Goal: Task Accomplishment & Management: Complete application form

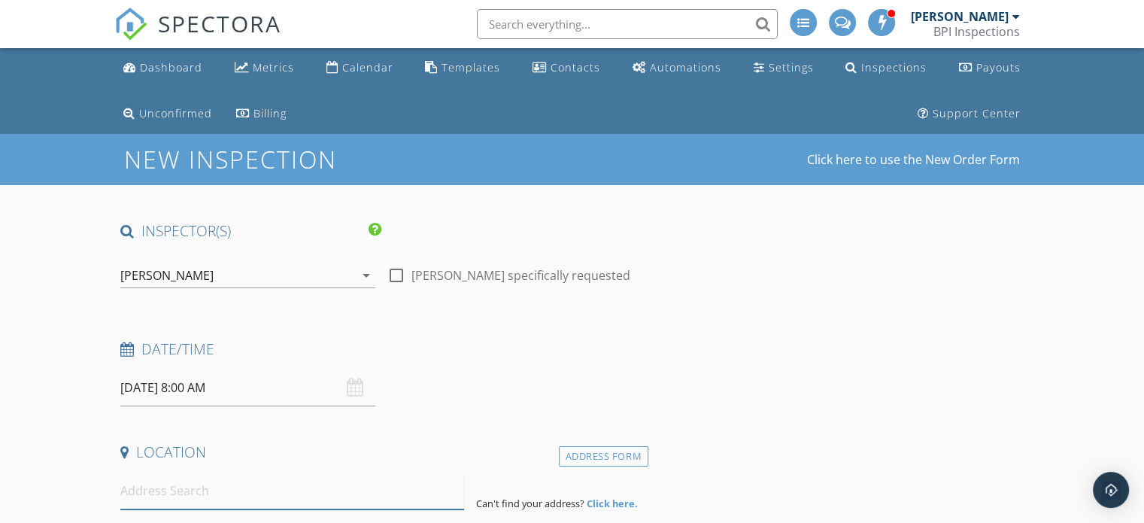
click at [264, 486] on input at bounding box center [292, 490] width 344 height 37
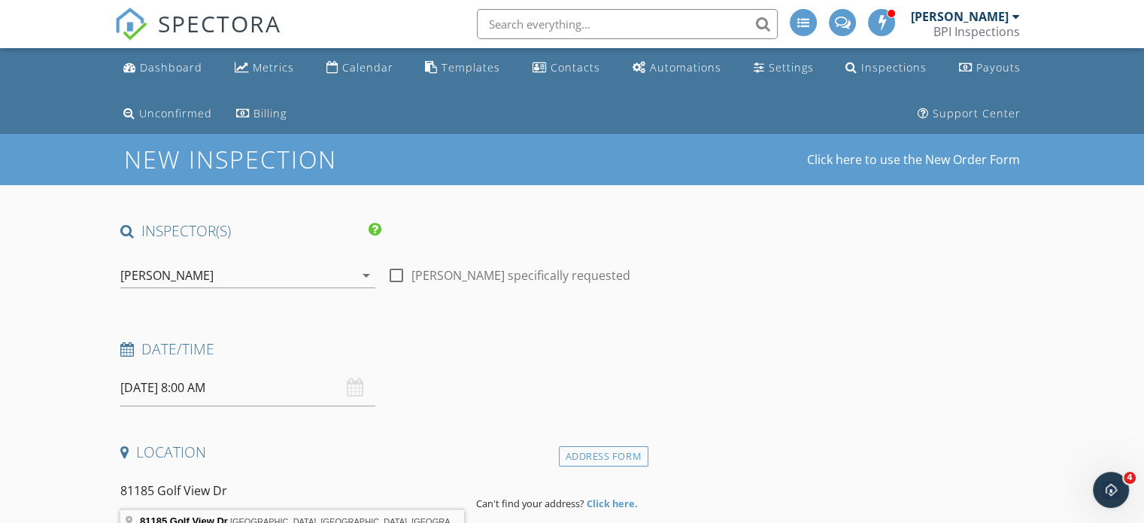
type input "81185 Golf View Dr, La Quinta, CA, USA"
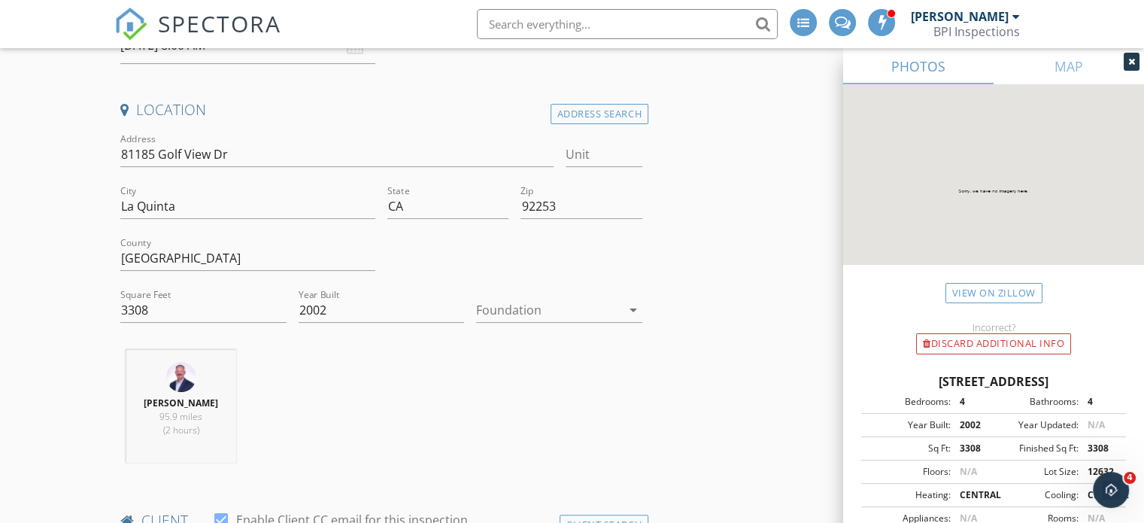
scroll to position [406, 0]
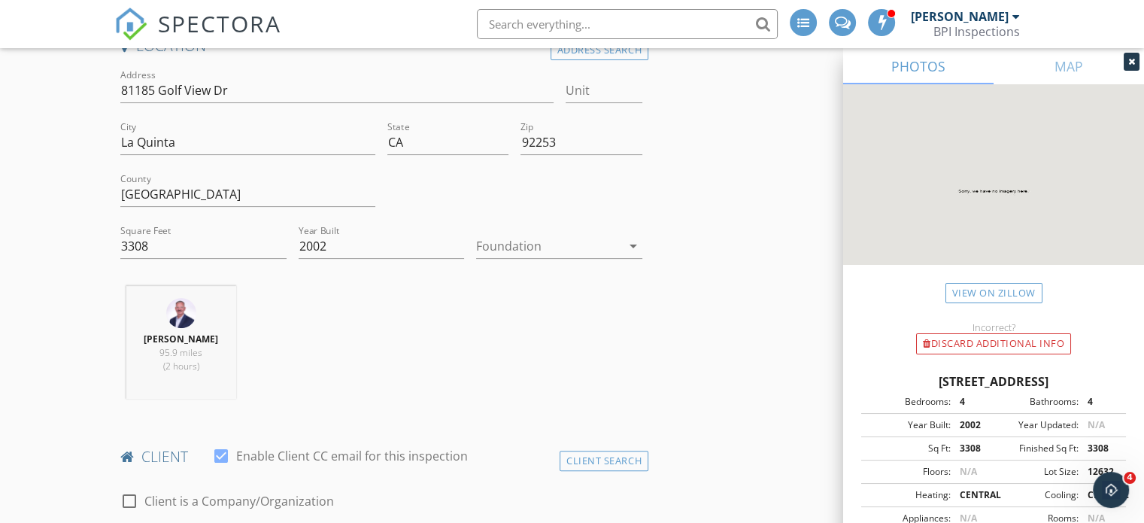
click at [515, 242] on div at bounding box center [548, 246] width 145 height 24
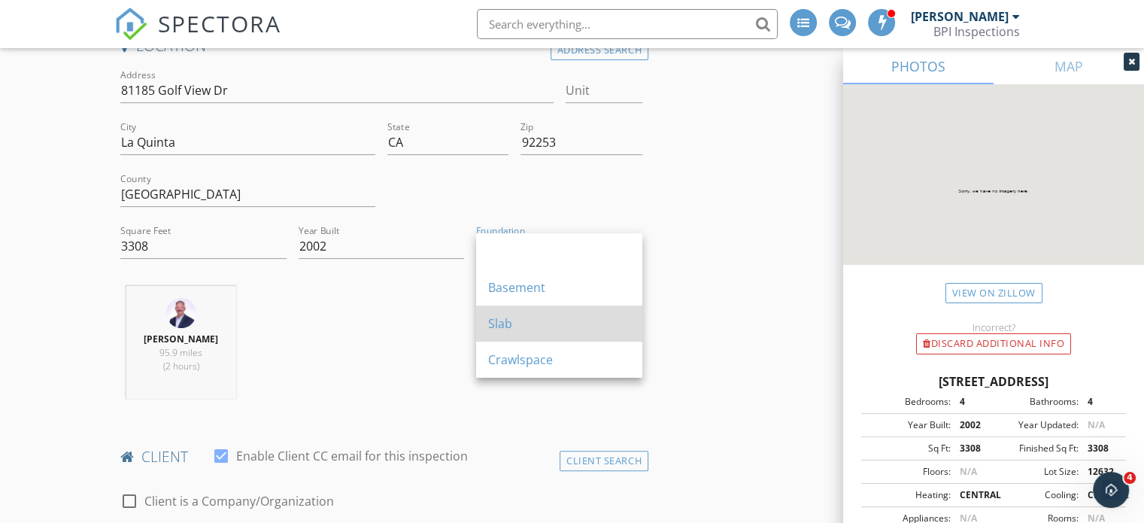
click at [511, 326] on div "Slab" at bounding box center [559, 323] width 142 height 18
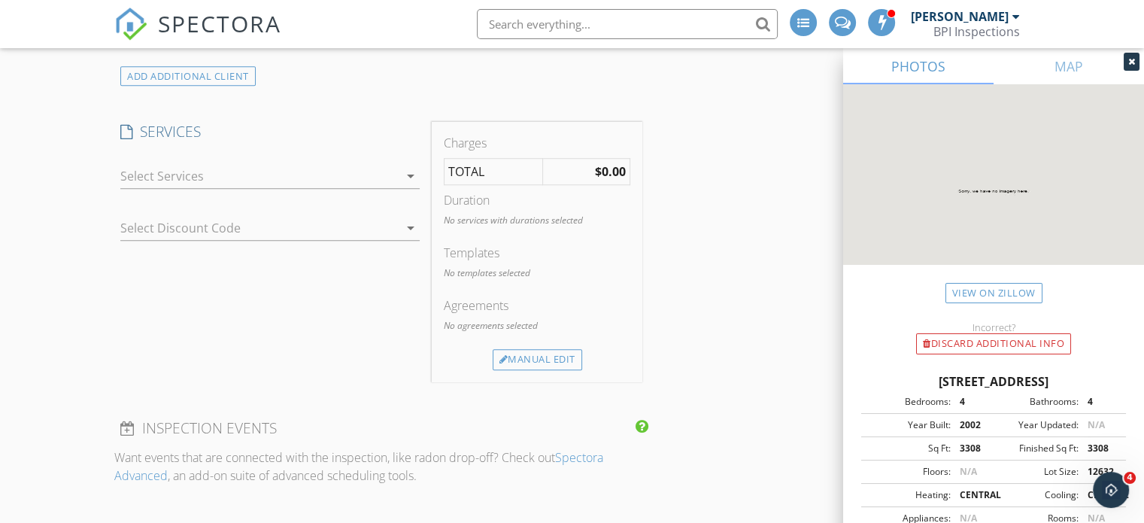
scroll to position [1176, 0]
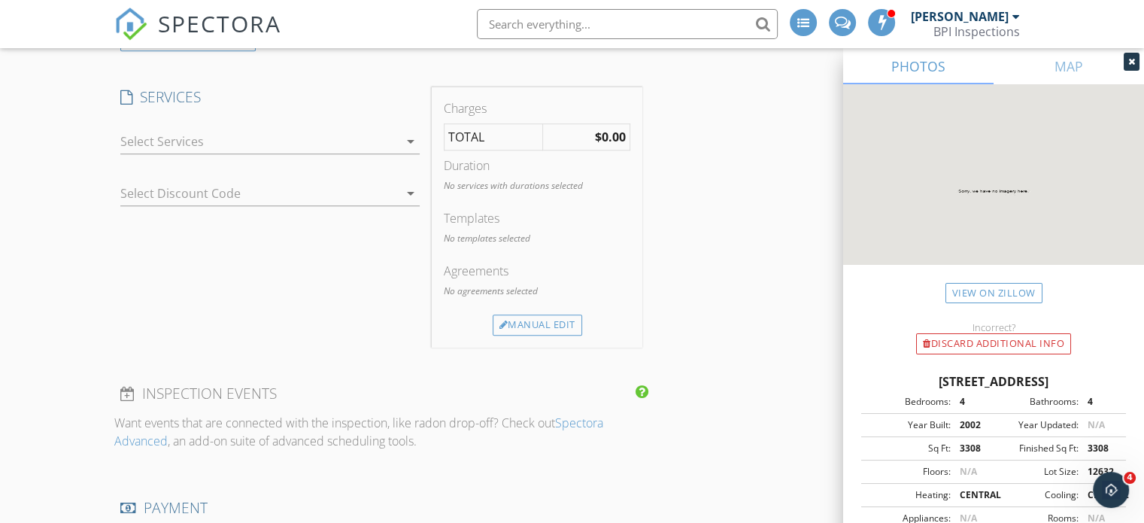
click at [259, 141] on div at bounding box center [259, 141] width 278 height 24
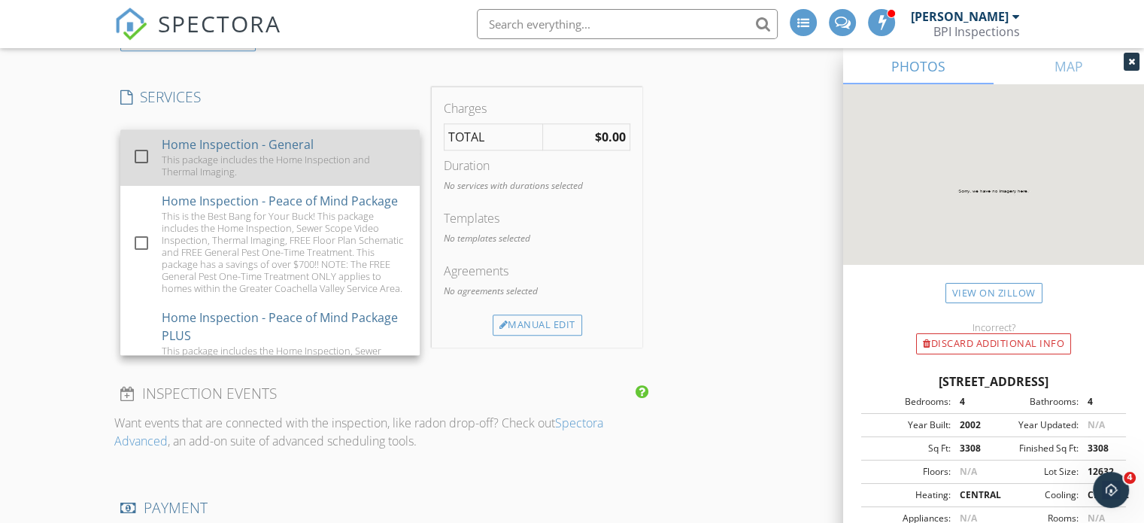
click at [143, 153] on div at bounding box center [142, 157] width 26 height 26
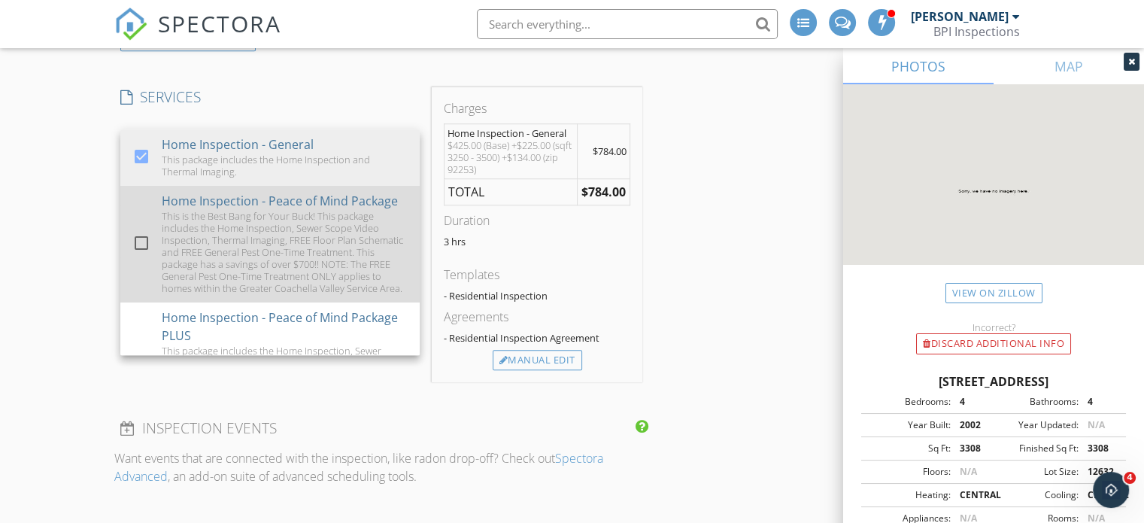
click at [135, 247] on div at bounding box center [142, 243] width 26 height 26
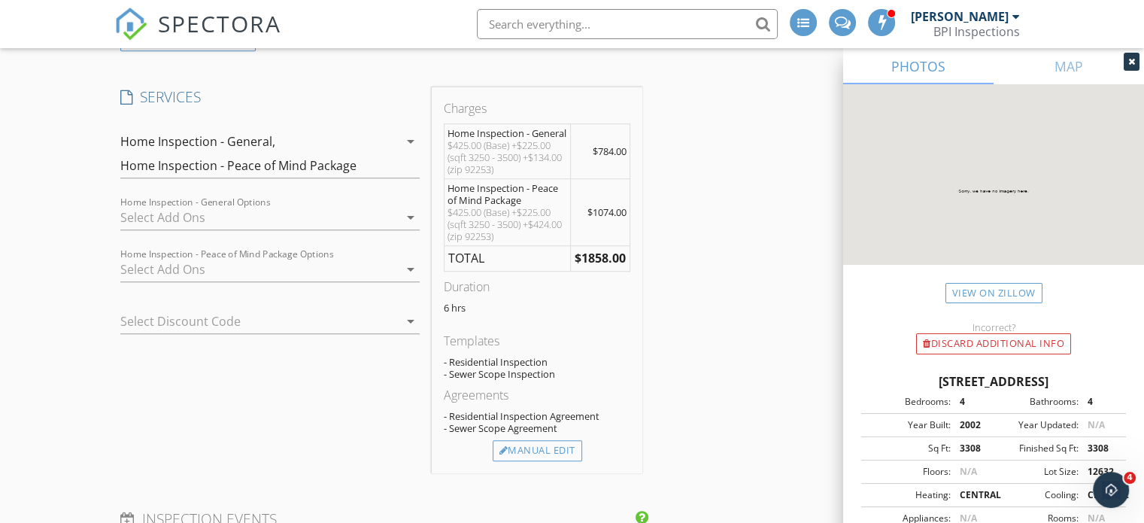
click at [188, 208] on div at bounding box center [259, 217] width 278 height 24
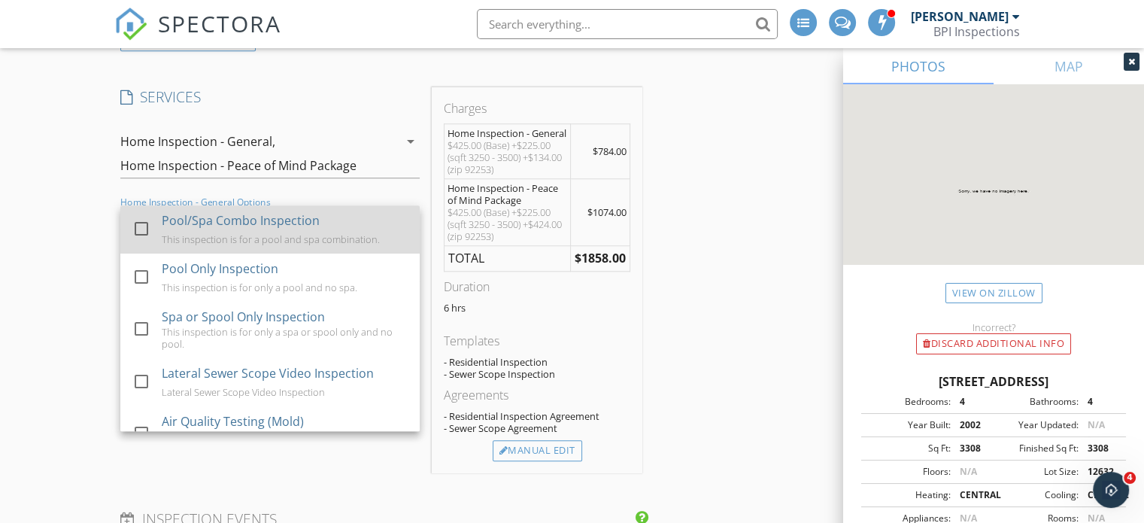
click at [136, 225] on div at bounding box center [142, 229] width 26 height 26
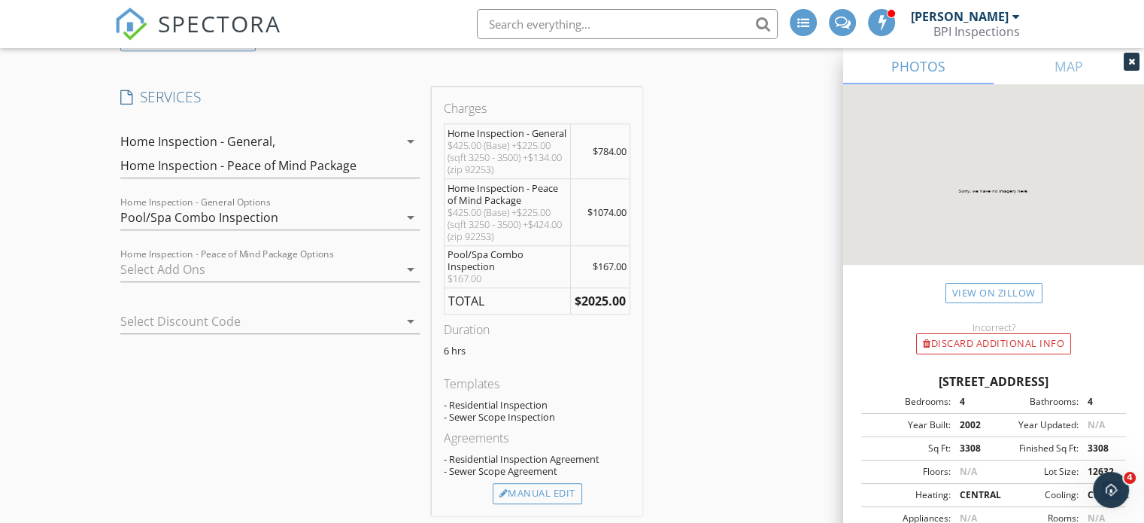
click at [153, 266] on div at bounding box center [259, 269] width 278 height 24
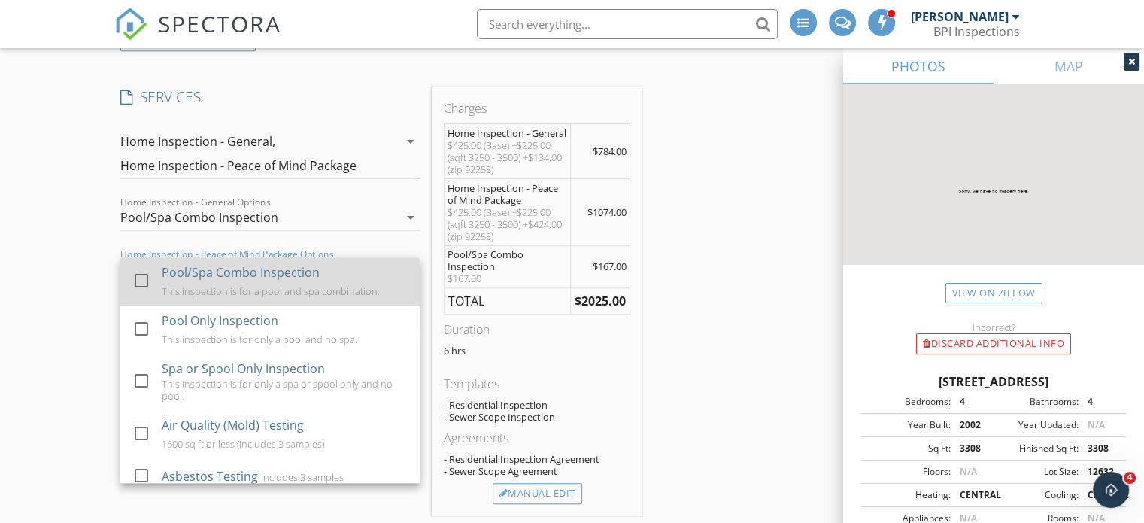
click at [141, 277] on div at bounding box center [142, 281] width 26 height 26
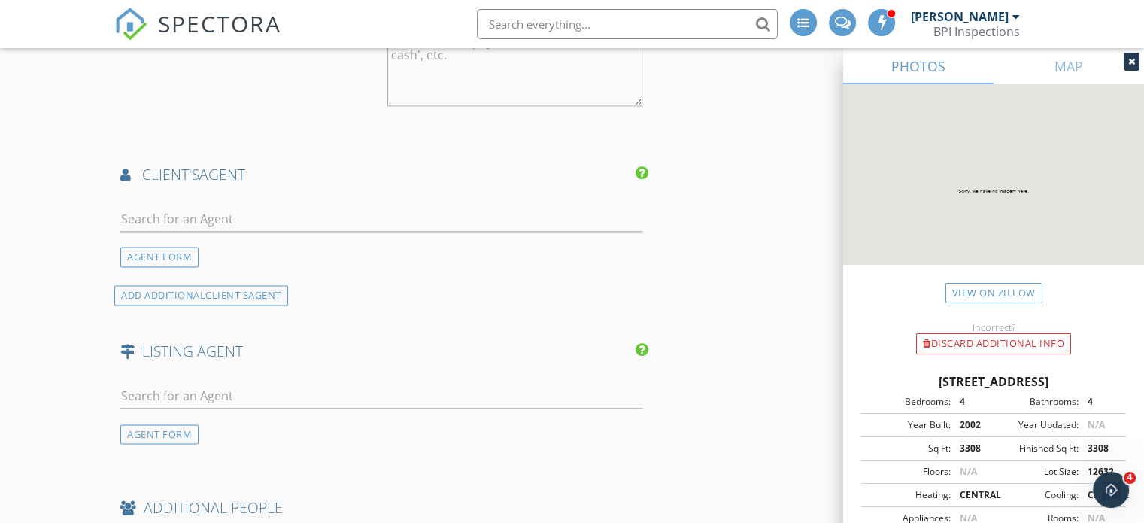
scroll to position [1927, 0]
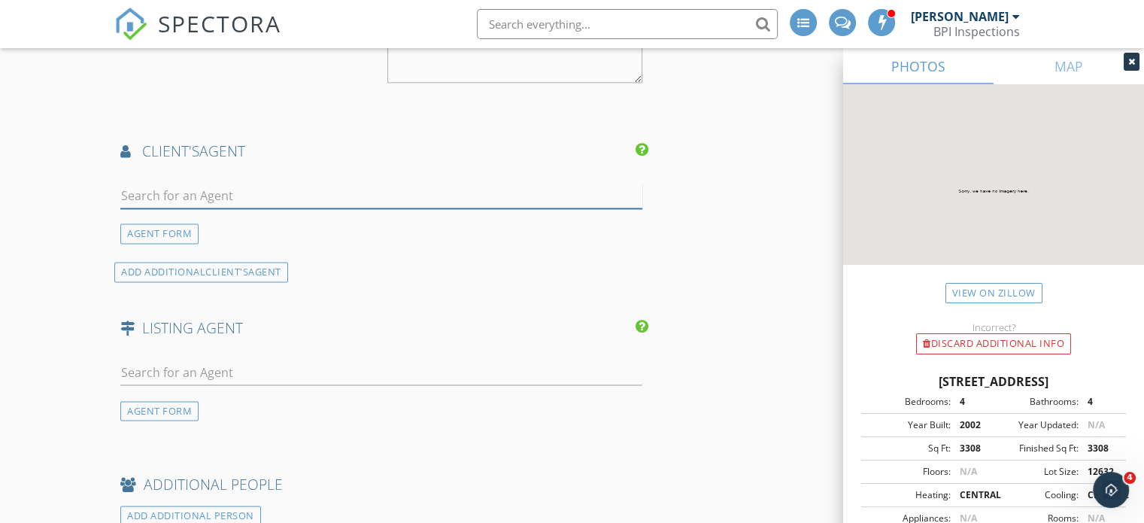
click at [268, 192] on input "text" at bounding box center [381, 195] width 522 height 25
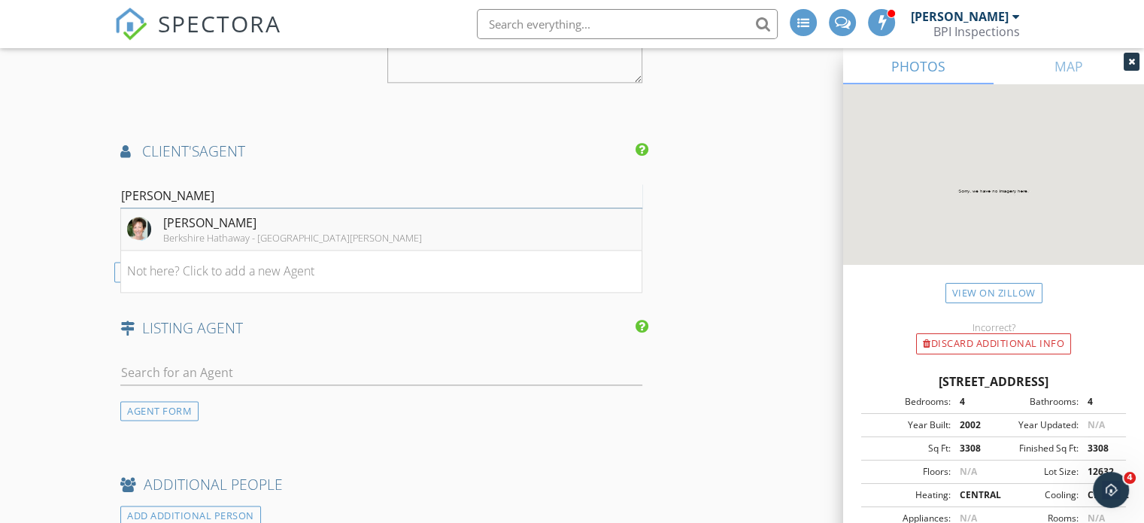
type input "Anne Stark"
click at [262, 218] on div "Anne Stark" at bounding box center [292, 223] width 259 height 18
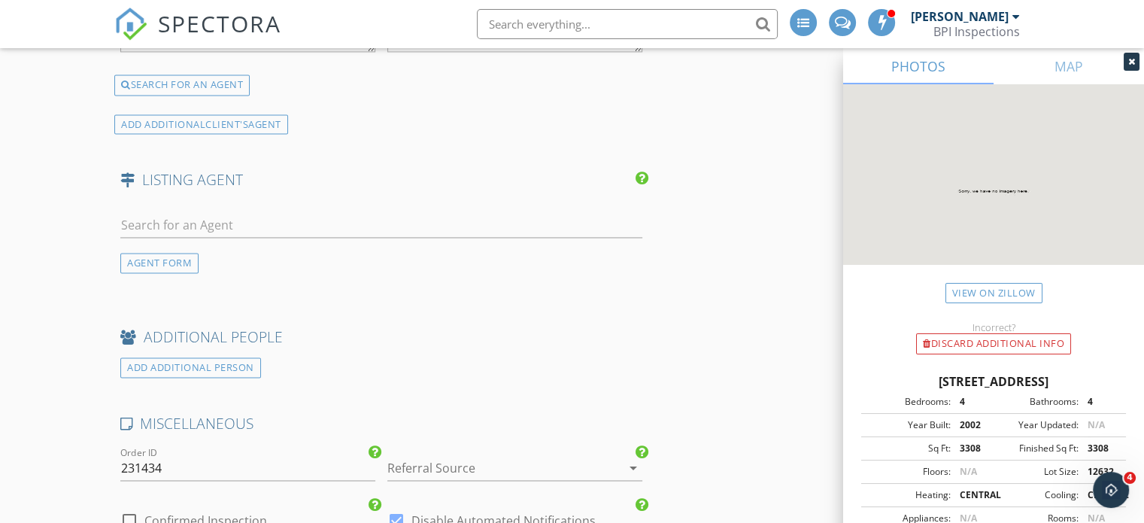
scroll to position [2365, 0]
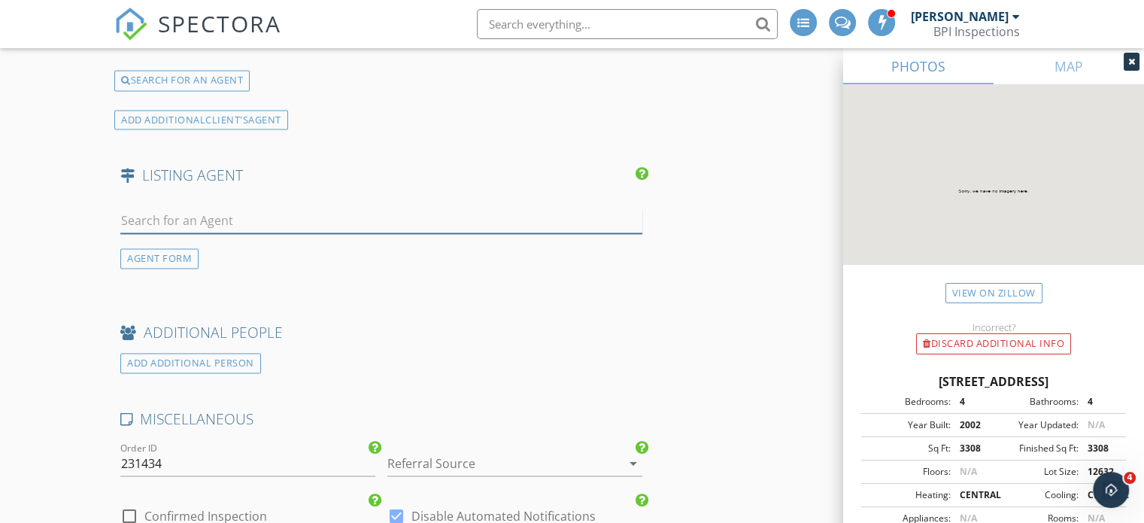
click at [250, 219] on input "text" at bounding box center [381, 220] width 522 height 25
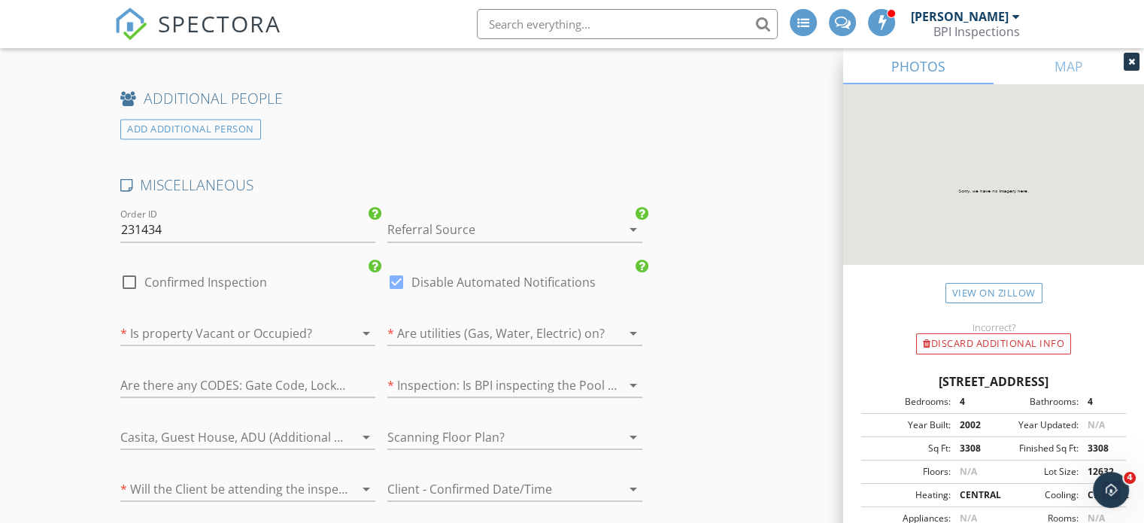
scroll to position [2584, 0]
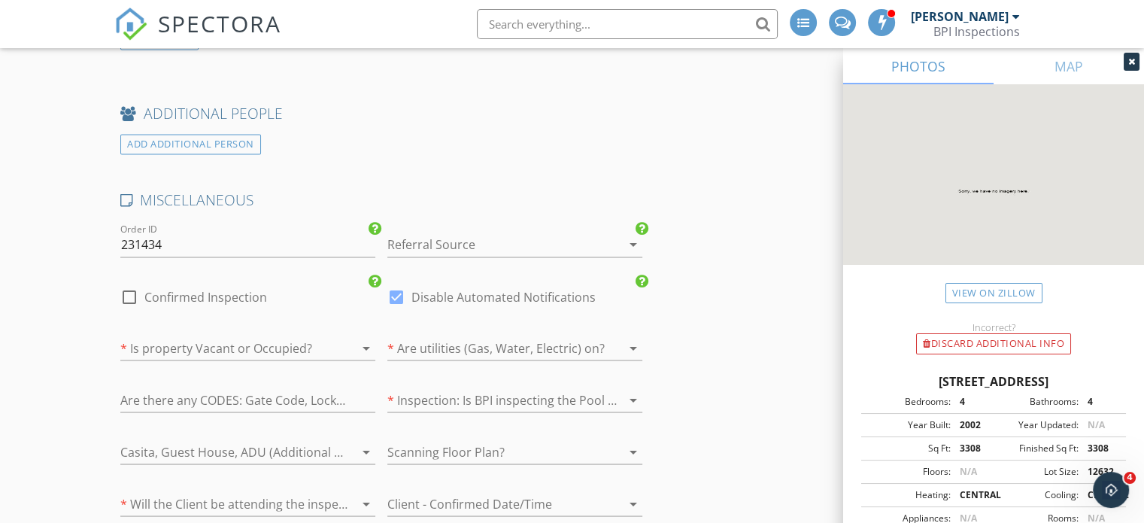
click at [493, 203] on div "MISCELLANEOUS" at bounding box center [381, 205] width 534 height 30
click at [489, 232] on div at bounding box center [493, 244] width 213 height 24
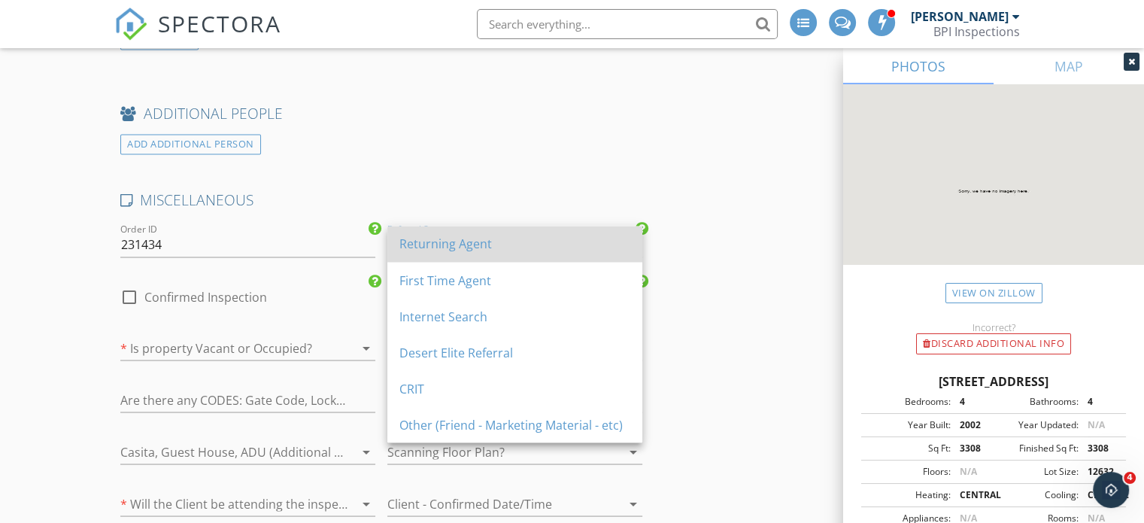
click at [493, 244] on div "Returning Agent" at bounding box center [514, 244] width 231 height 18
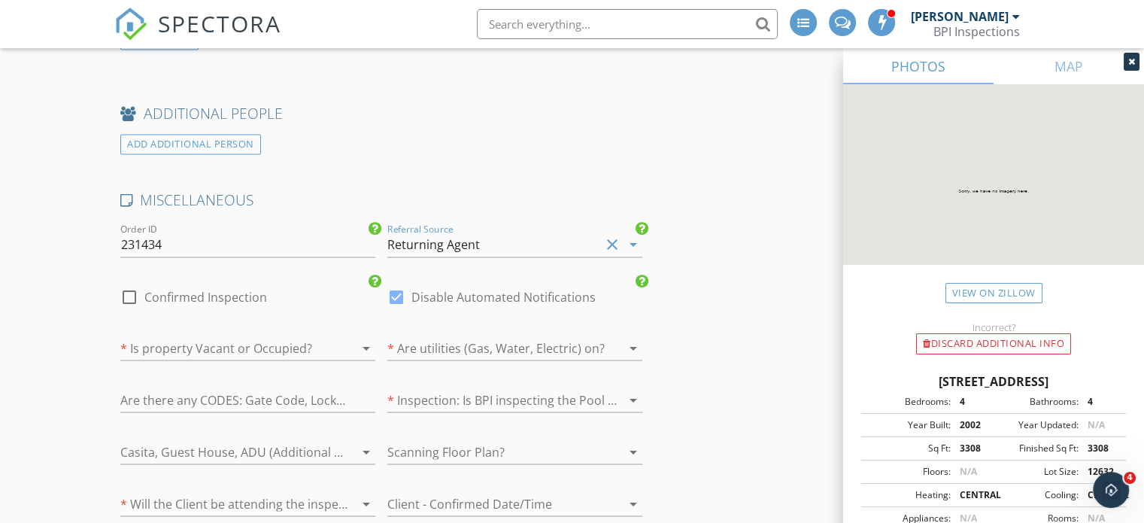
click at [290, 335] on div at bounding box center [226, 347] width 213 height 24
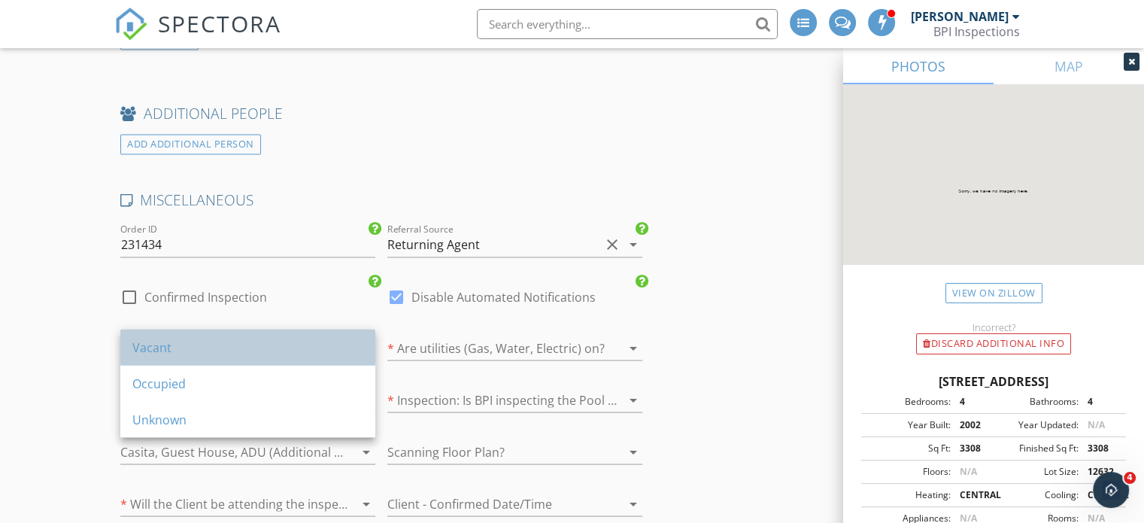
click at [165, 342] on div "Vacant" at bounding box center [247, 347] width 231 height 18
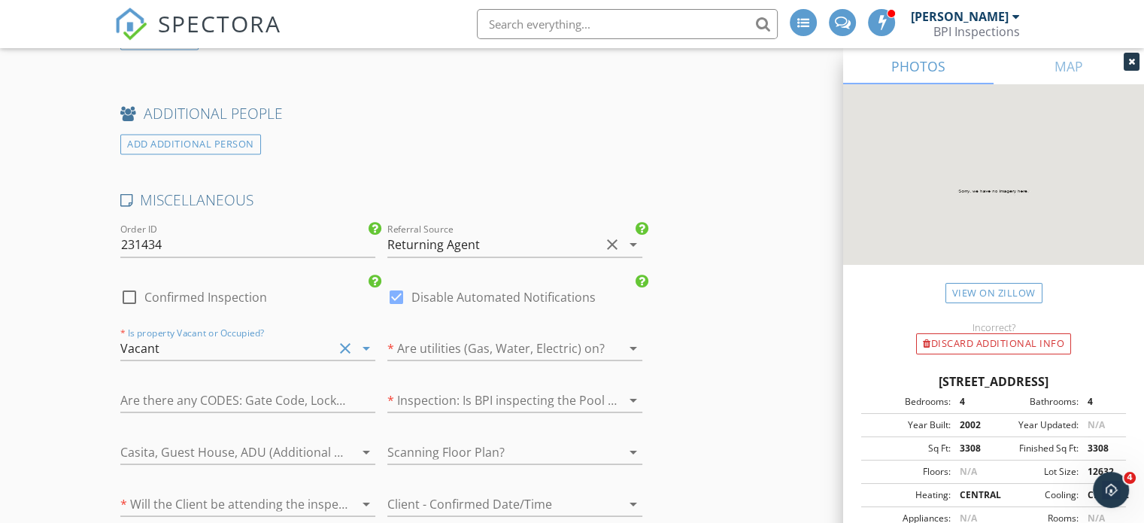
click at [499, 347] on div at bounding box center [493, 347] width 213 height 24
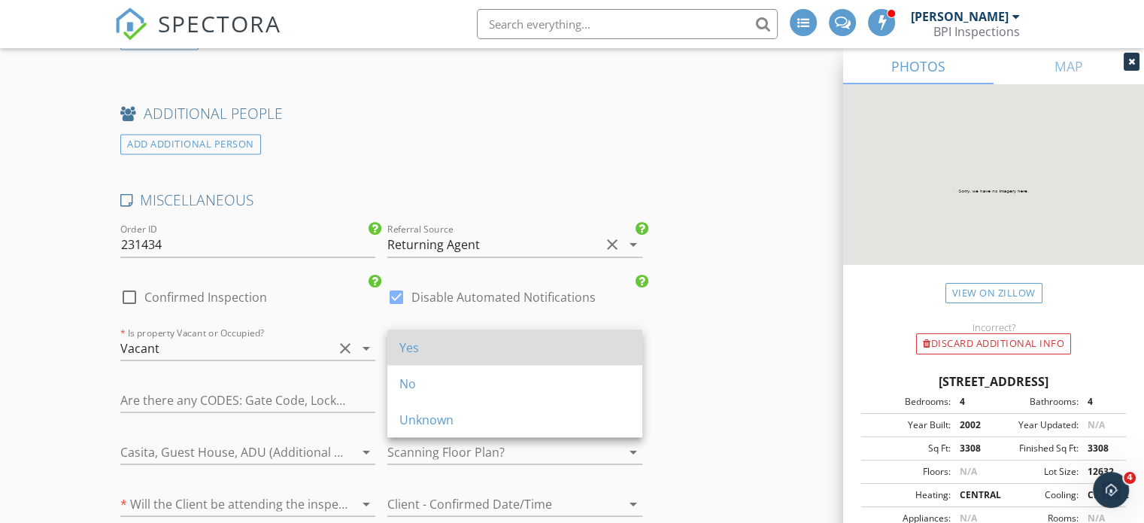
click at [454, 348] on div "Yes" at bounding box center [514, 347] width 231 height 18
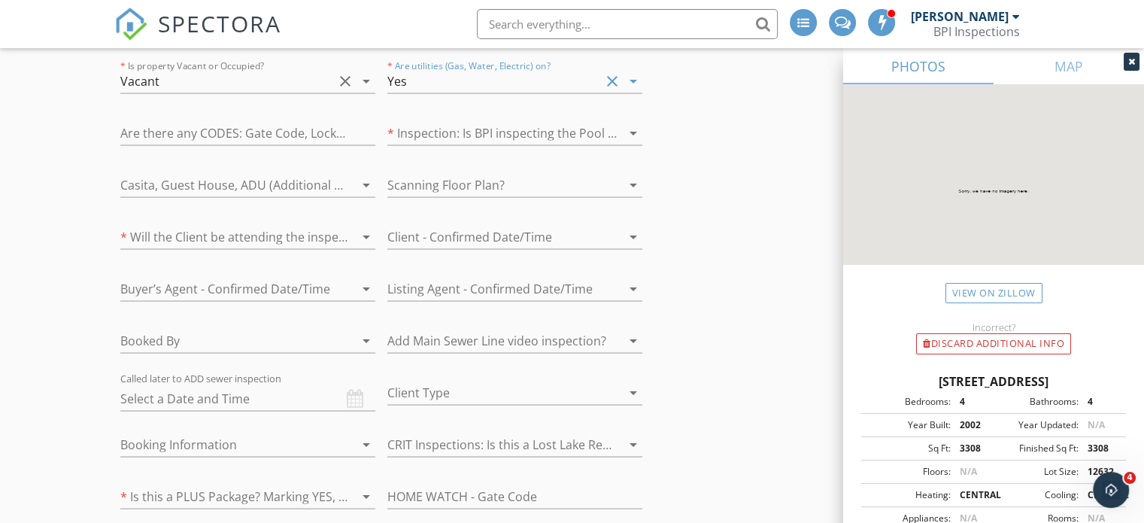
scroll to position [2856, 0]
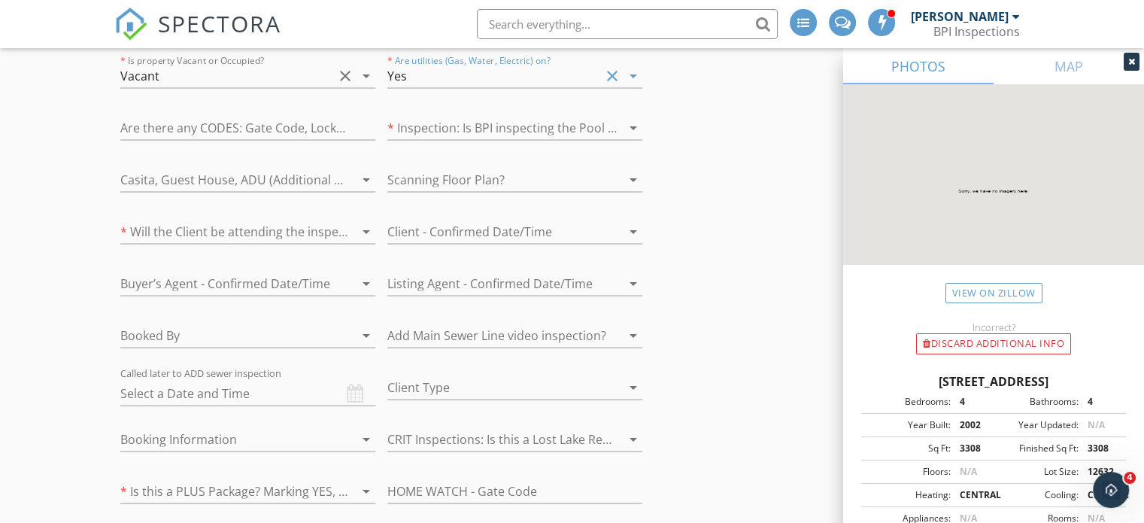
click at [180, 324] on div at bounding box center [226, 335] width 213 height 24
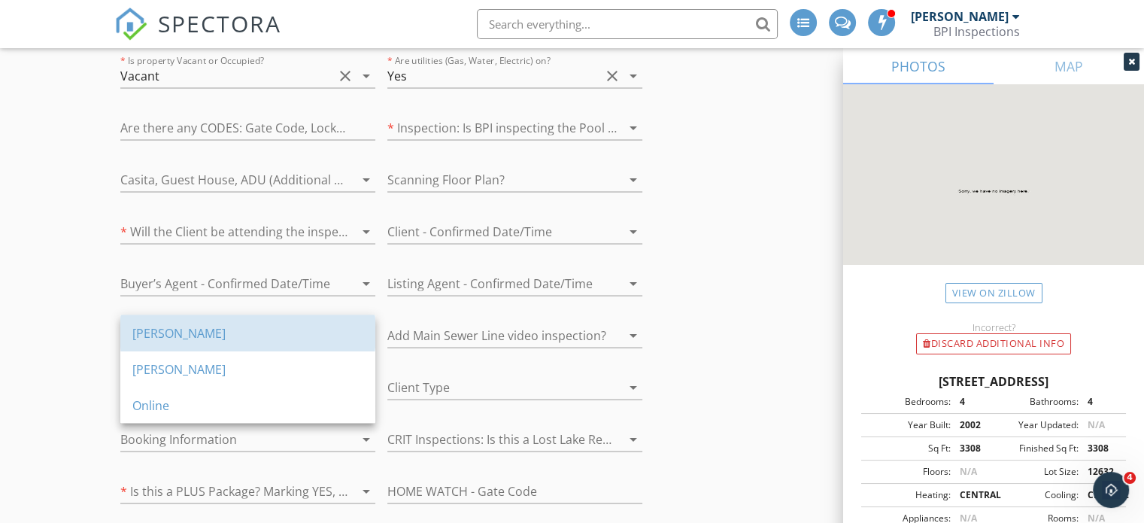
click at [180, 324] on div "Coy" at bounding box center [247, 332] width 231 height 18
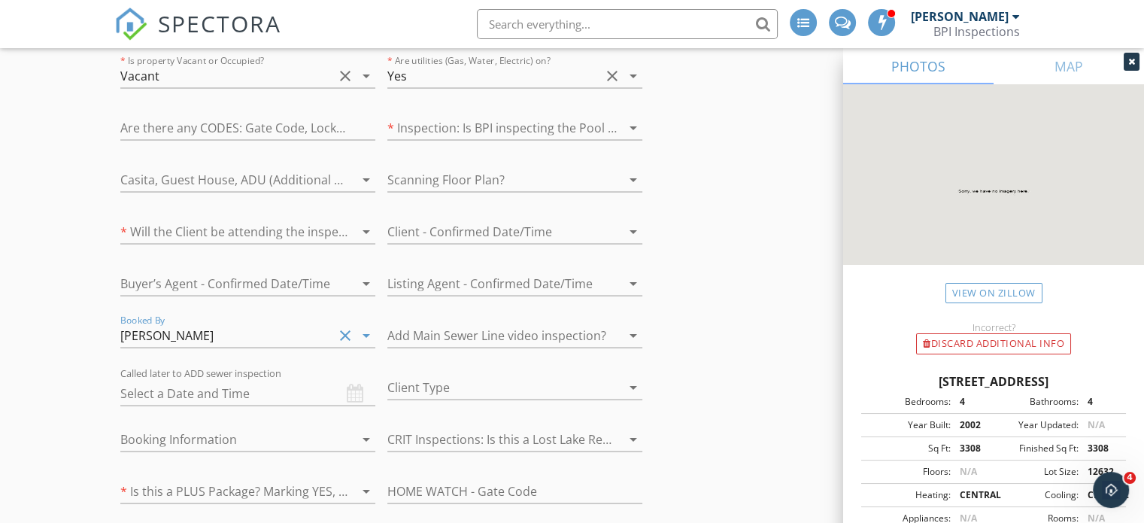
click at [186, 220] on div at bounding box center [226, 231] width 213 height 24
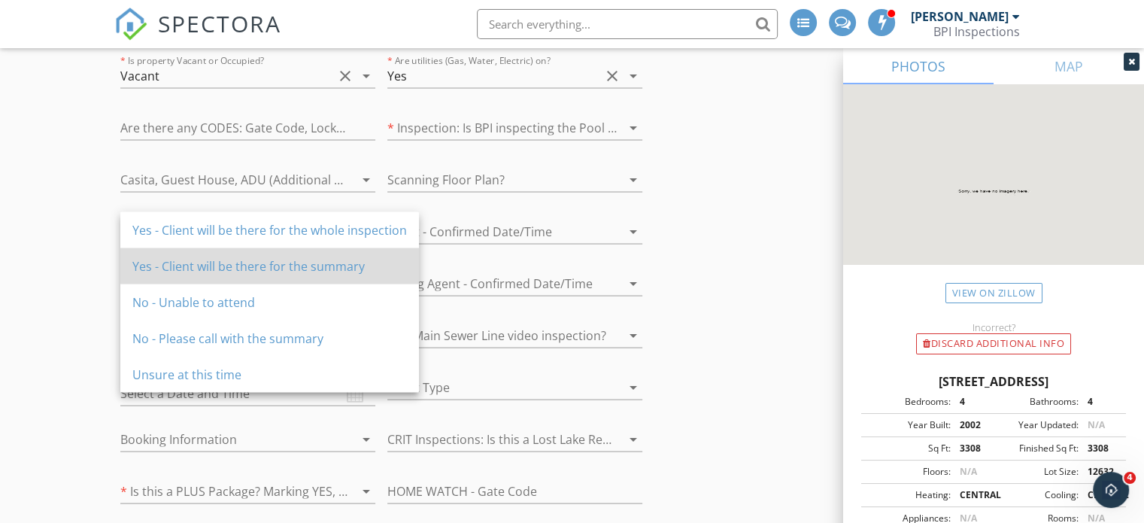
click at [183, 255] on div "Yes - Client will be there for the summary" at bounding box center [269, 265] width 274 height 36
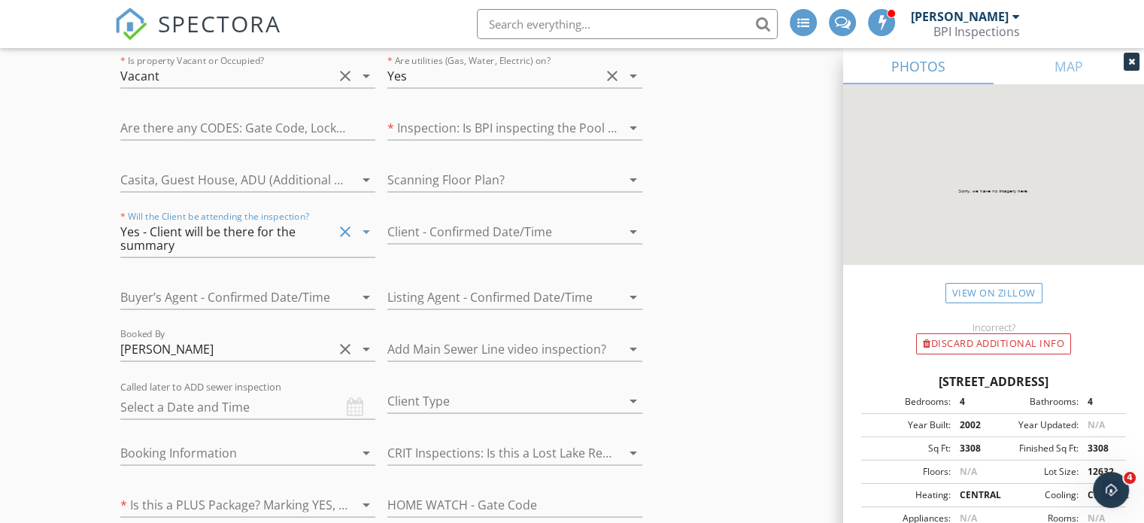
click at [195, 226] on div "Yes - Client will be there for the summary" at bounding box center [216, 237] width 192 height 27
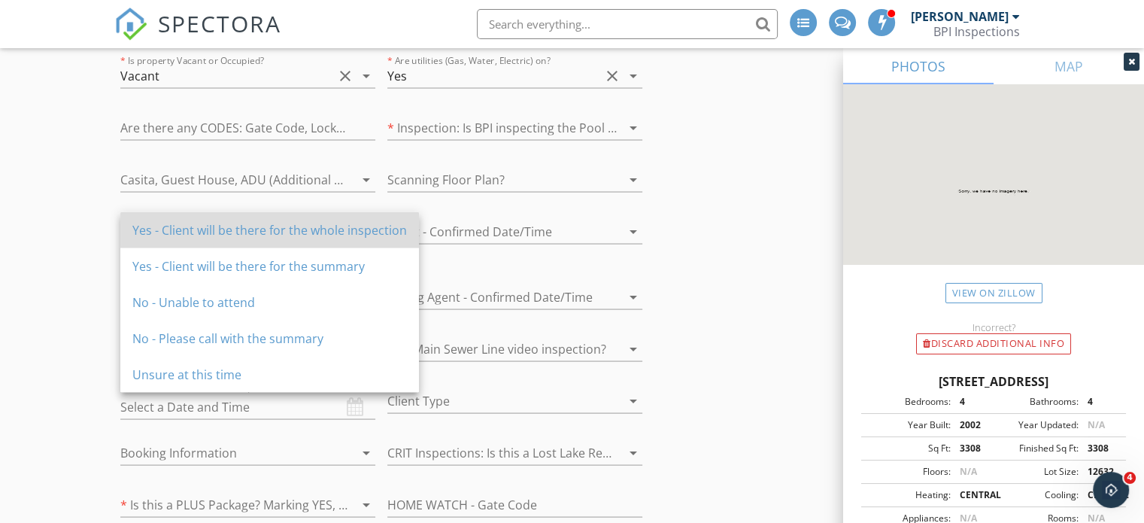
click at [189, 240] on div "Yes - Client will be there for the whole inspection" at bounding box center [269, 229] width 274 height 36
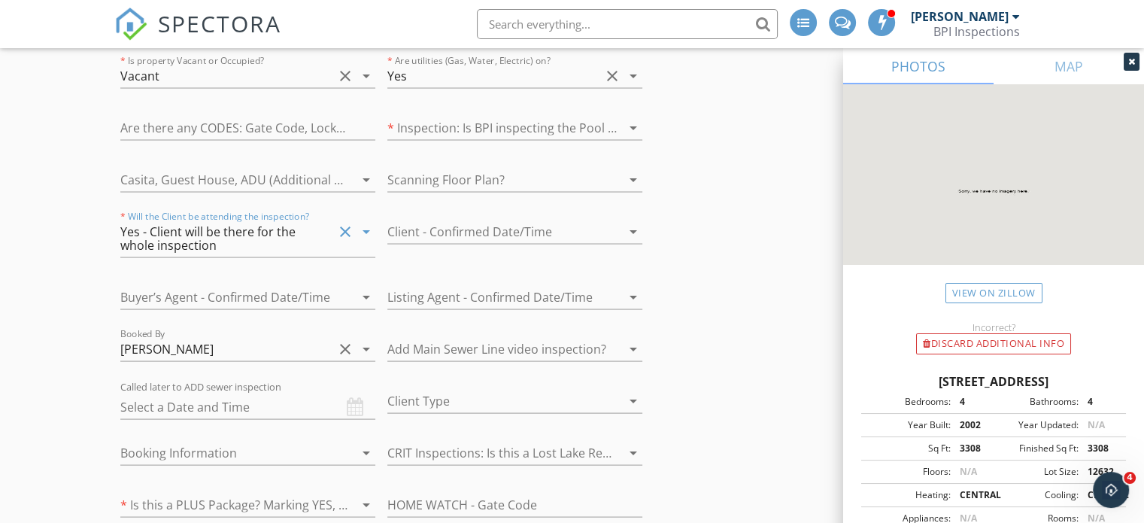
click at [268, 291] on div at bounding box center [226, 296] width 213 height 24
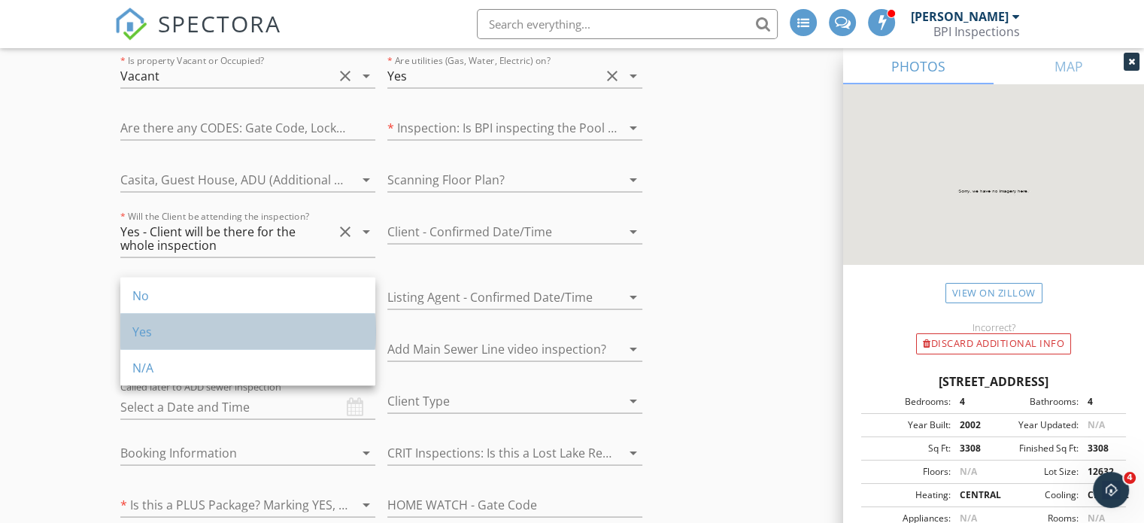
click at [244, 336] on div "Yes" at bounding box center [247, 331] width 231 height 18
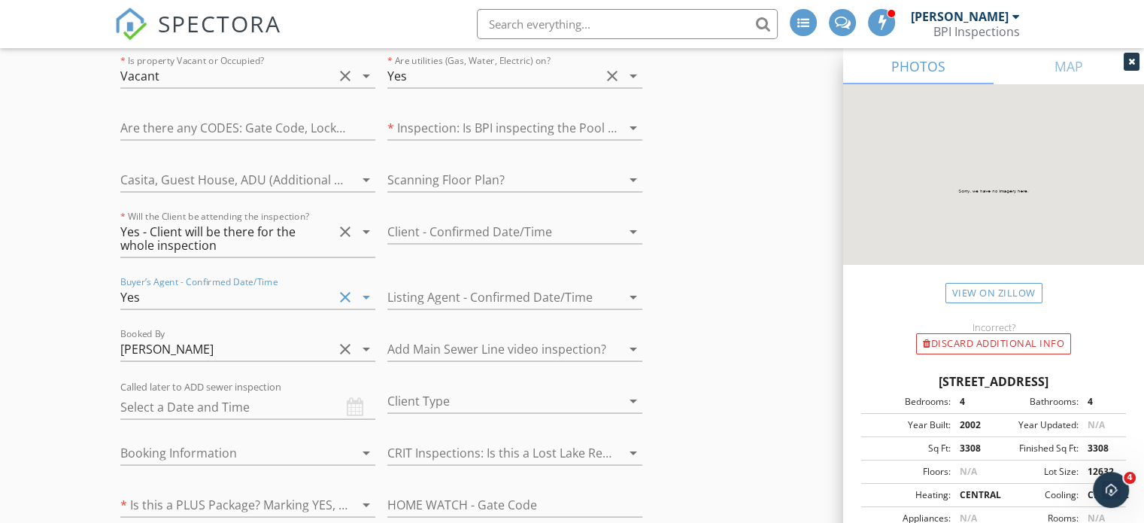
click at [474, 219] on div at bounding box center [493, 231] width 213 height 24
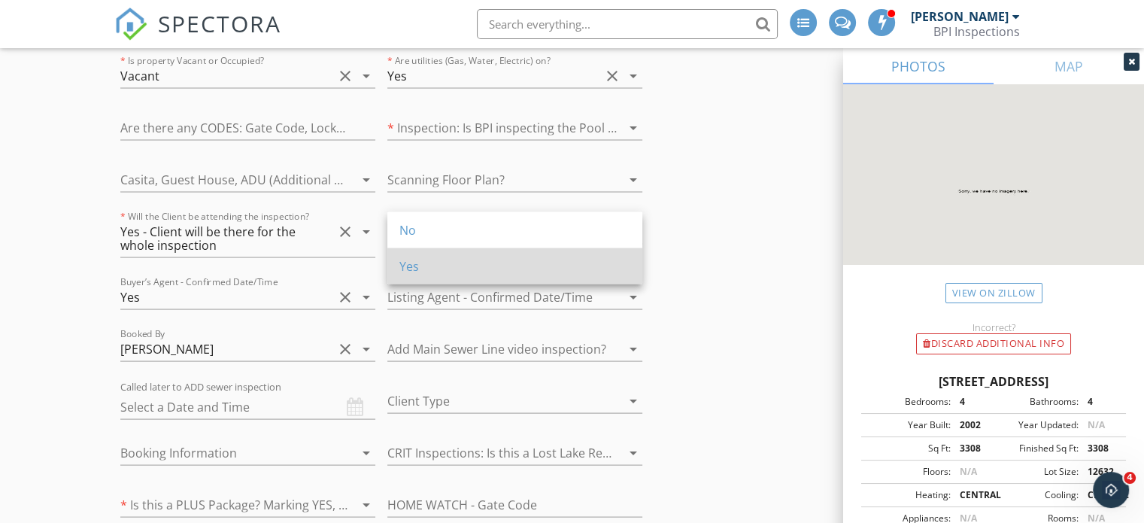
click at [466, 265] on div "Yes" at bounding box center [514, 265] width 231 height 18
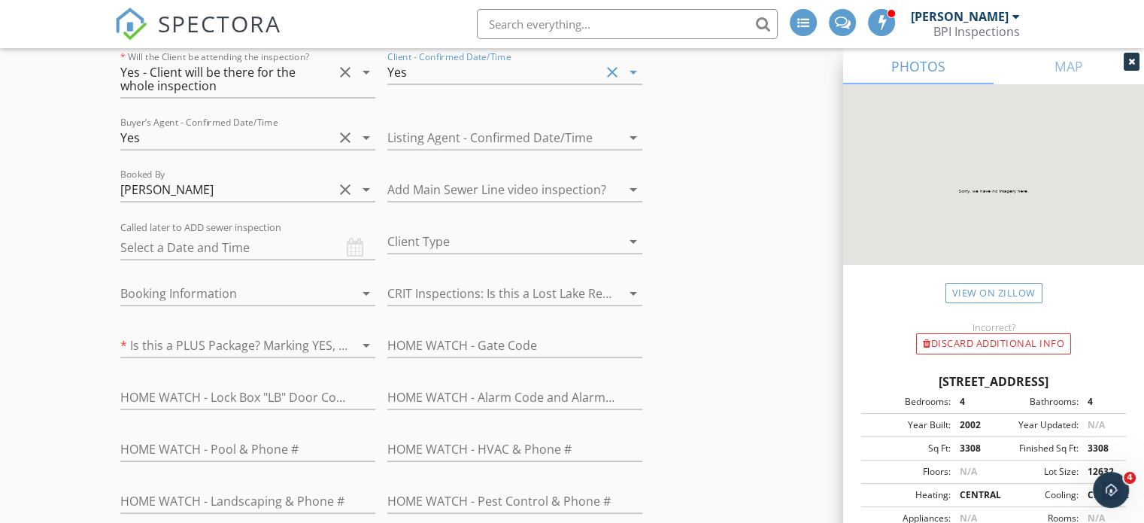
scroll to position [3079, 0]
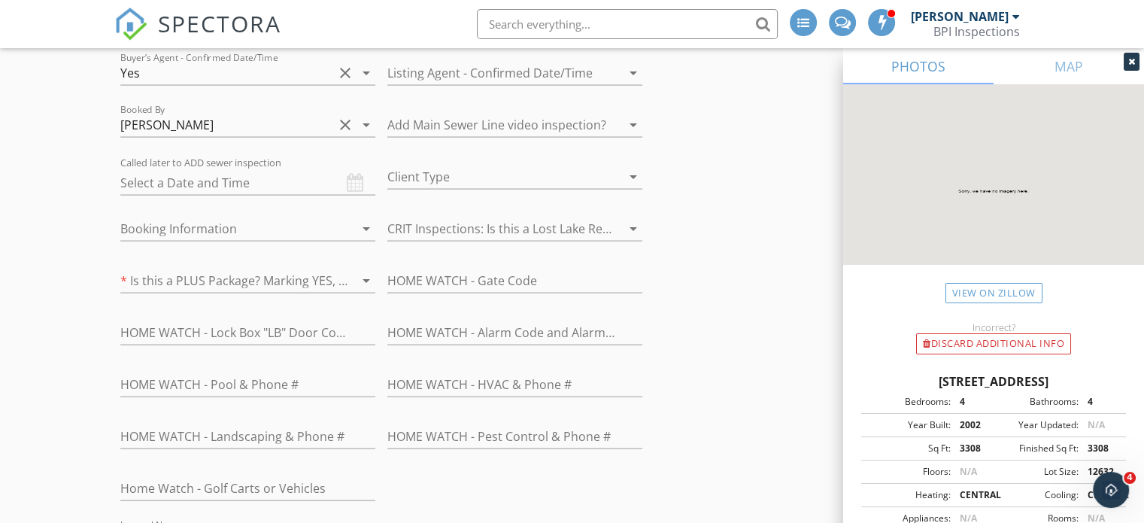
click at [465, 165] on div at bounding box center [493, 177] width 213 height 24
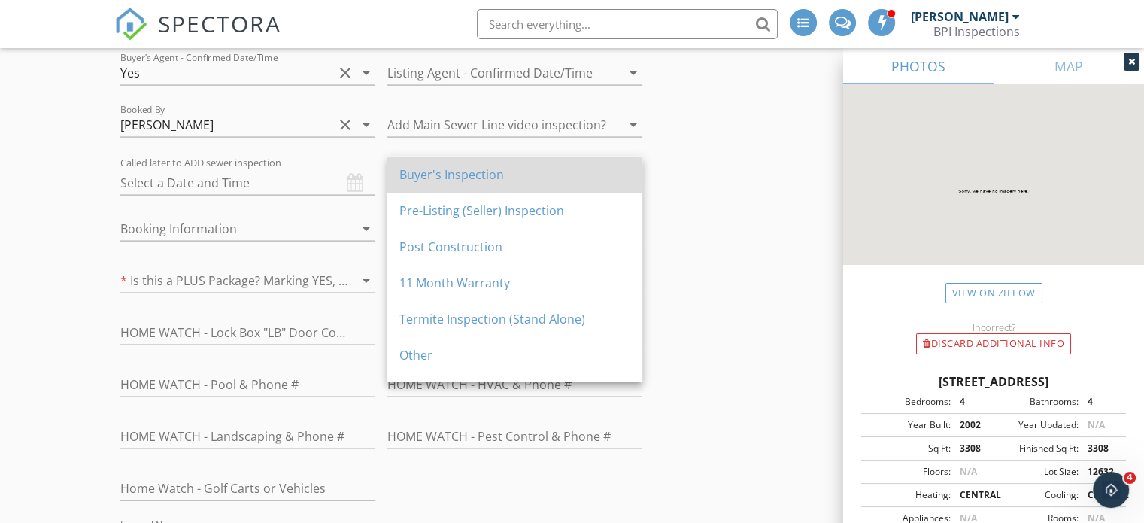
click at [440, 178] on div "Buyer's Inspection" at bounding box center [514, 174] width 231 height 18
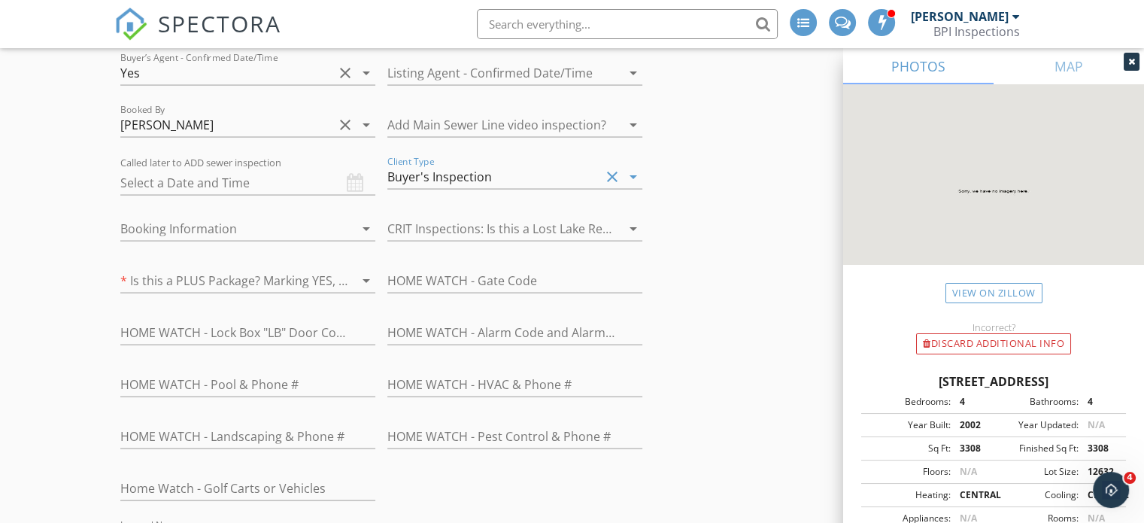
click at [232, 217] on div at bounding box center [226, 229] width 213 height 24
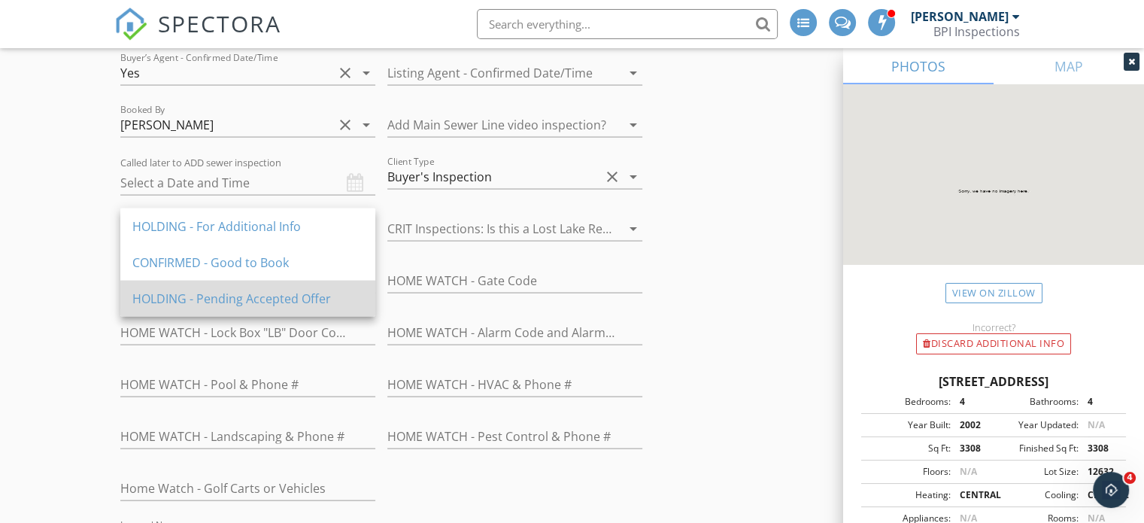
click at [156, 290] on div "HOLDING - Pending Accepted Offer" at bounding box center [247, 298] width 231 height 18
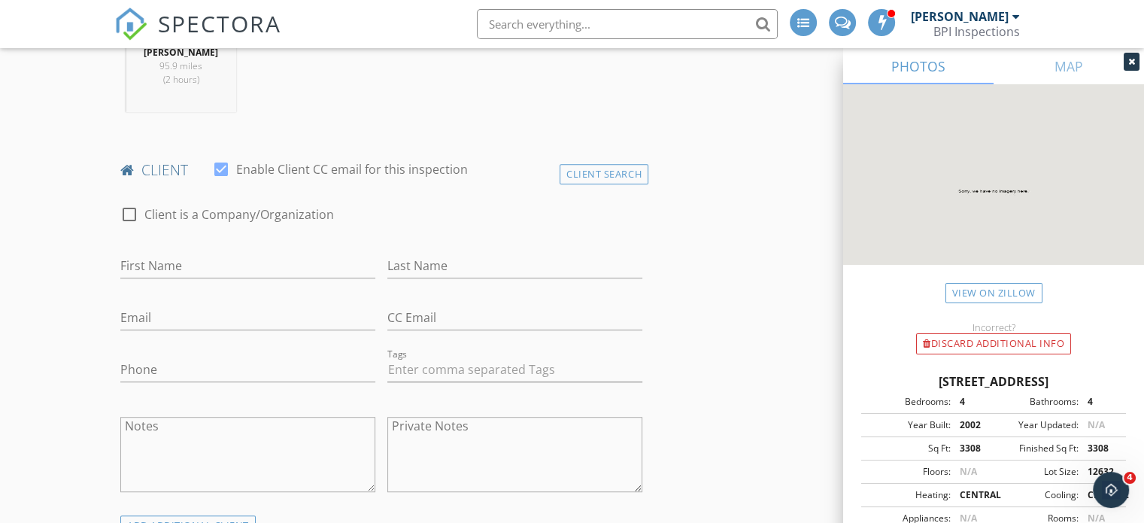
scroll to position [688, 0]
click at [268, 262] on input "First Name" at bounding box center [247, 270] width 255 height 25
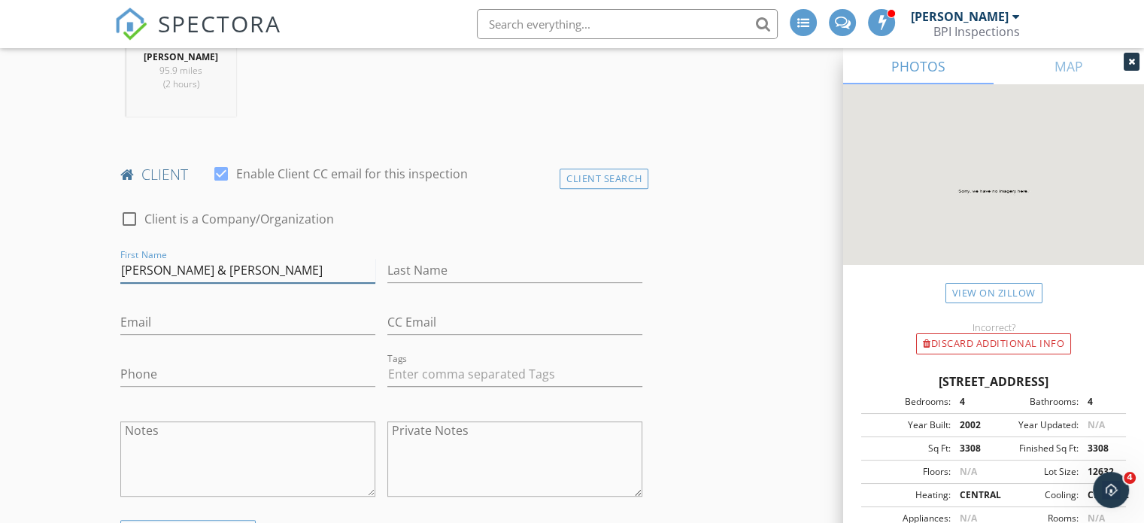
type input "David & Cheryl"
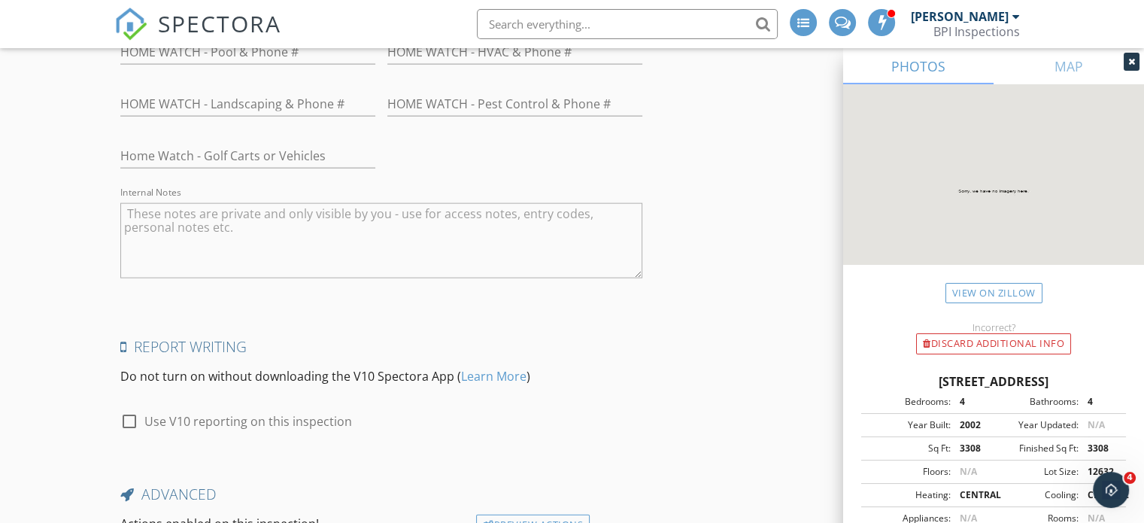
scroll to position [3552, 0]
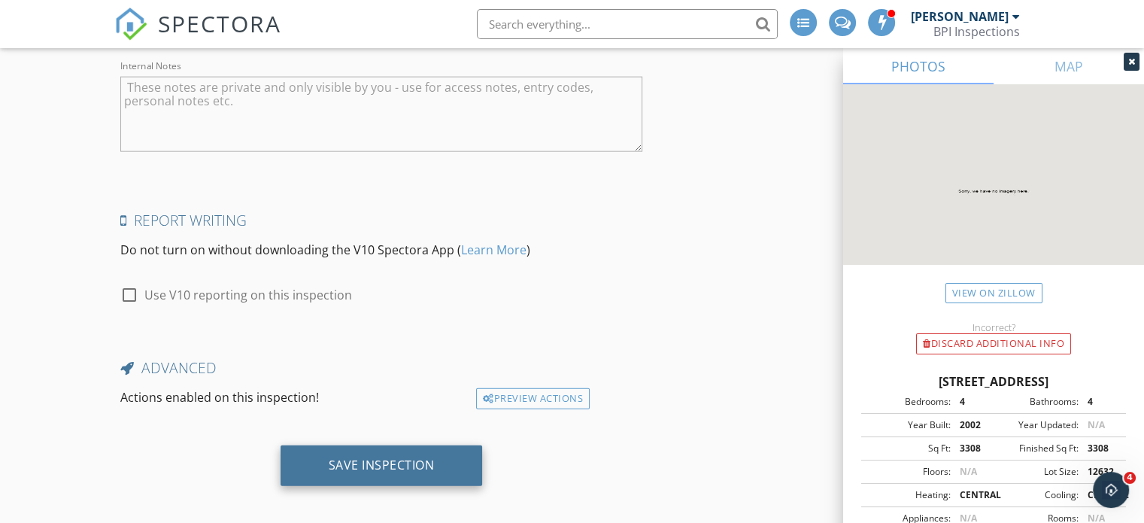
type input "Williamson"
click at [395, 457] on div "Save Inspection" at bounding box center [382, 464] width 106 height 15
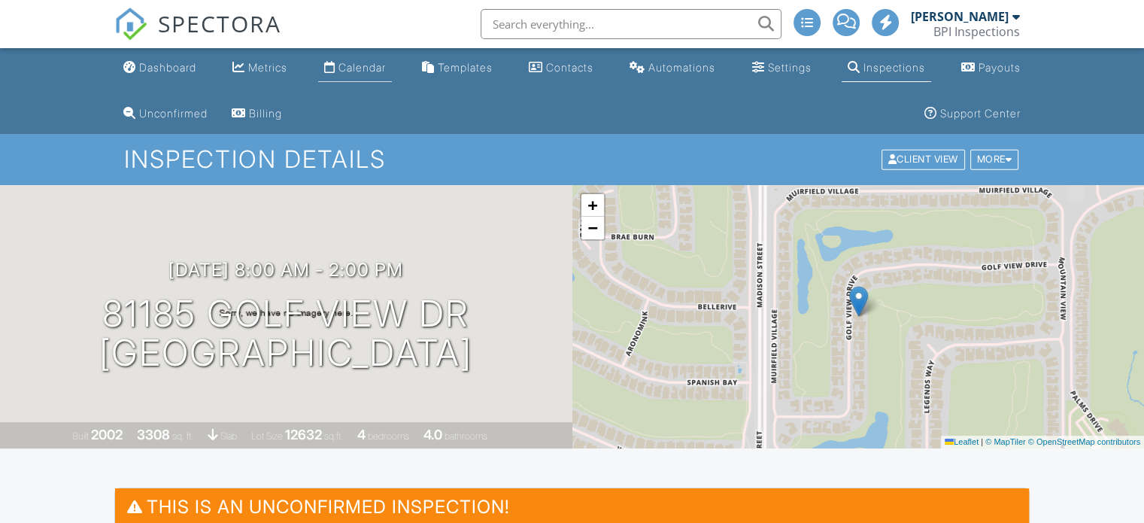
click at [361, 65] on div "Calendar" at bounding box center [361, 67] width 47 height 13
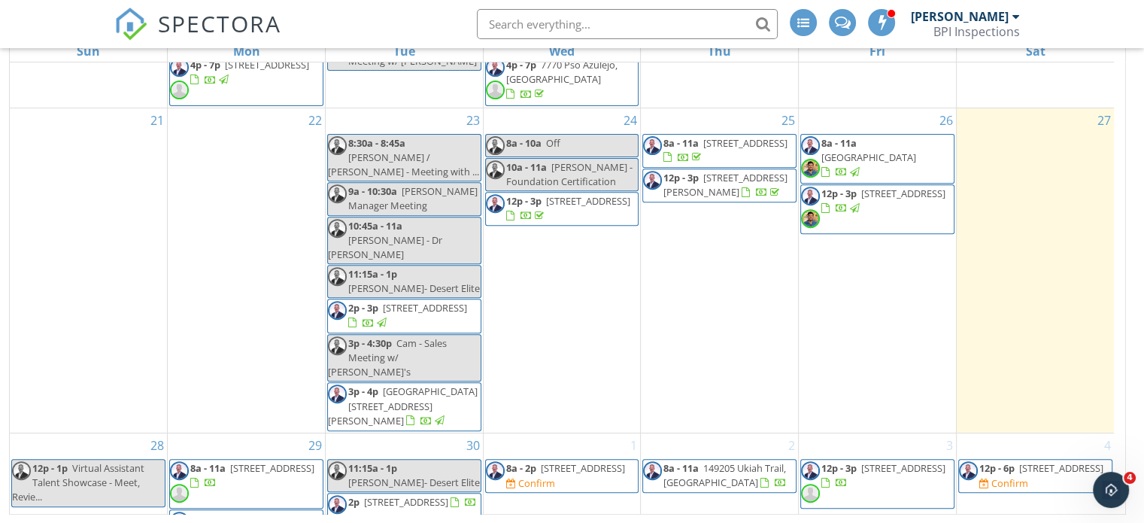
scroll to position [629, 0]
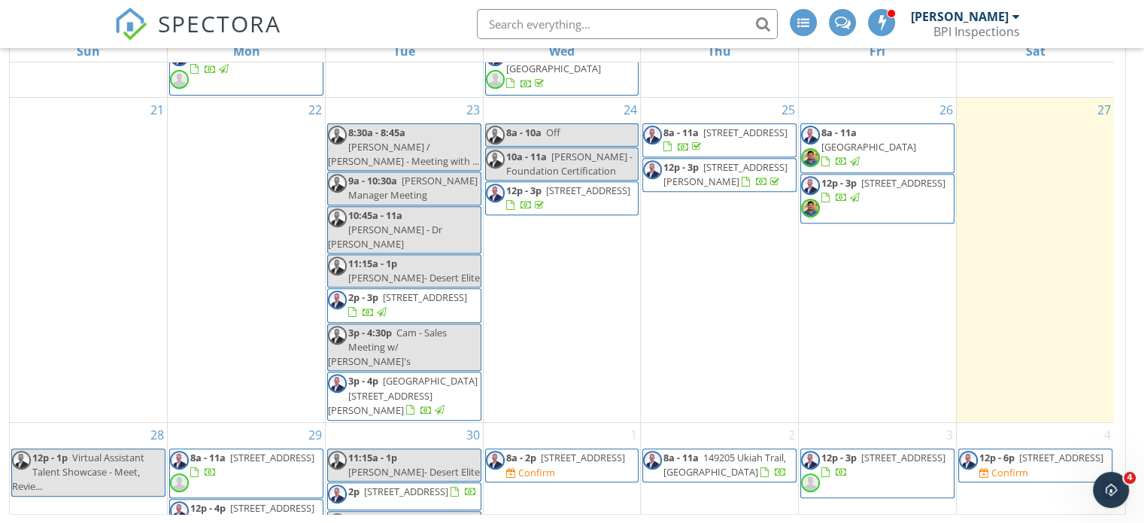
click at [577, 423] on div "1 8a - 2p 81185 Golf View Dr, La Quinta 92253 Confirm" at bounding box center [561, 516] width 157 height 186
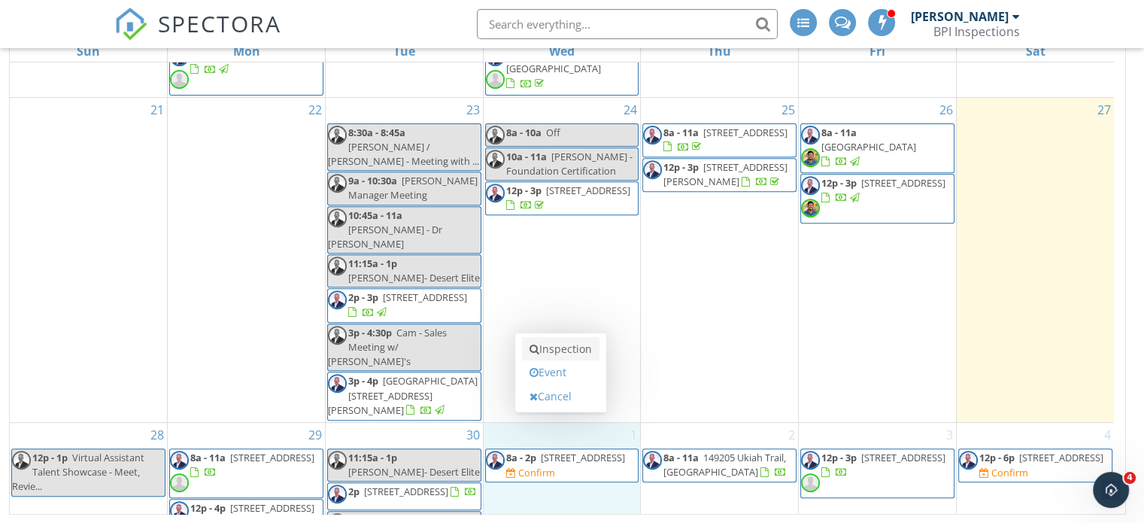
click at [571, 353] on link "Inspection" at bounding box center [560, 349] width 77 height 24
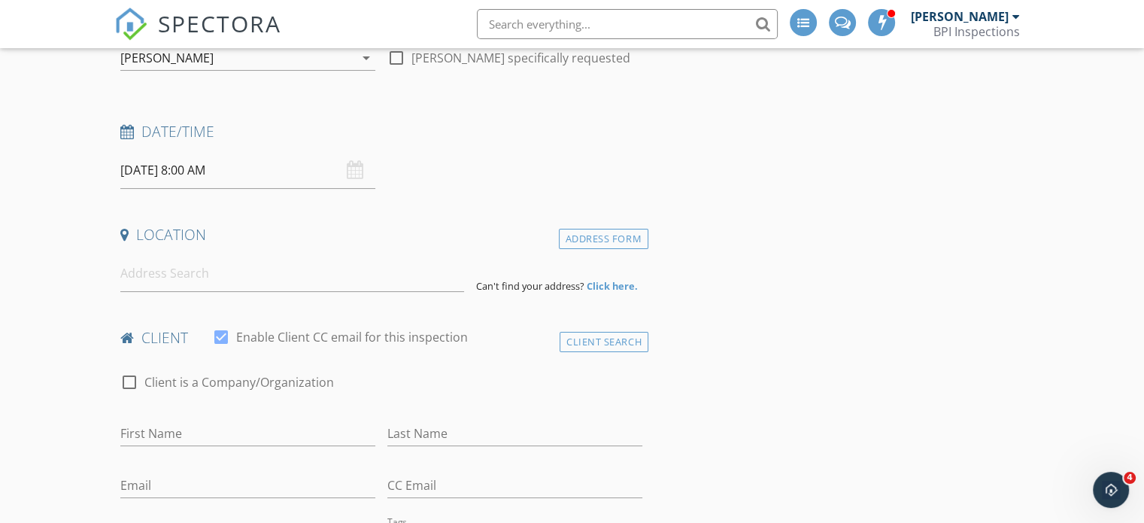
scroll to position [229, 0]
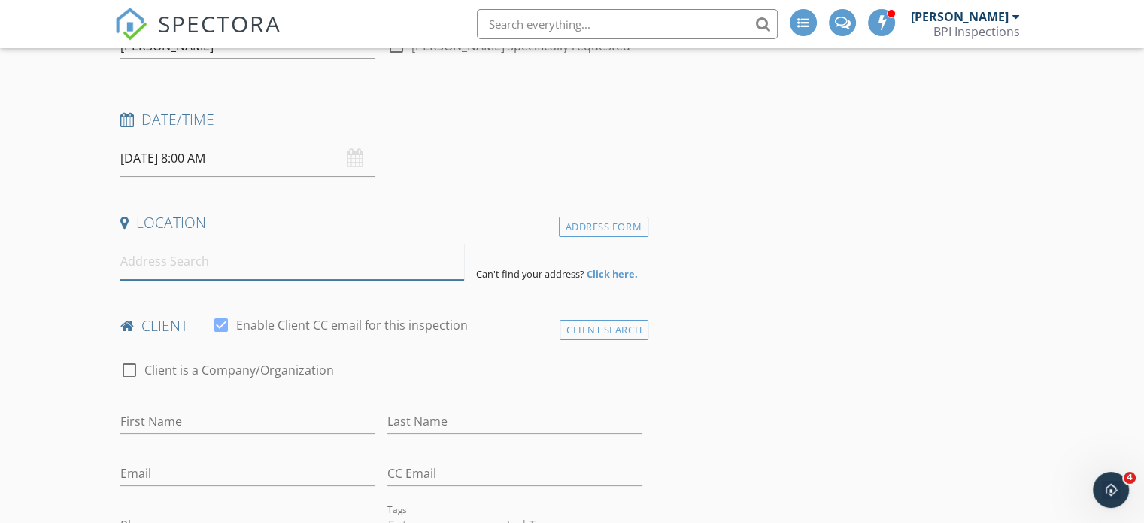
click at [291, 260] on input at bounding box center [292, 261] width 344 height 37
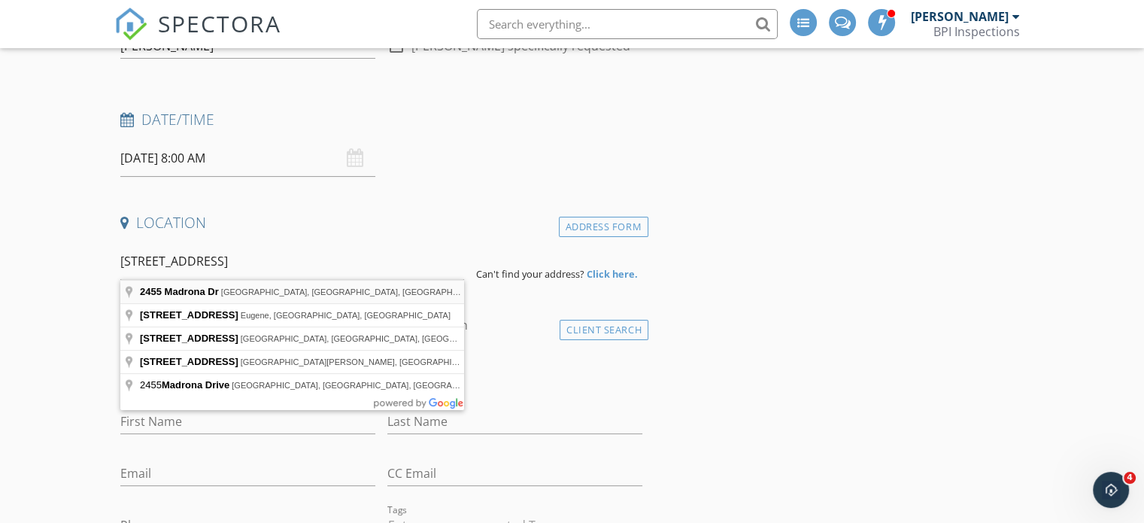
type input "[STREET_ADDRESS]"
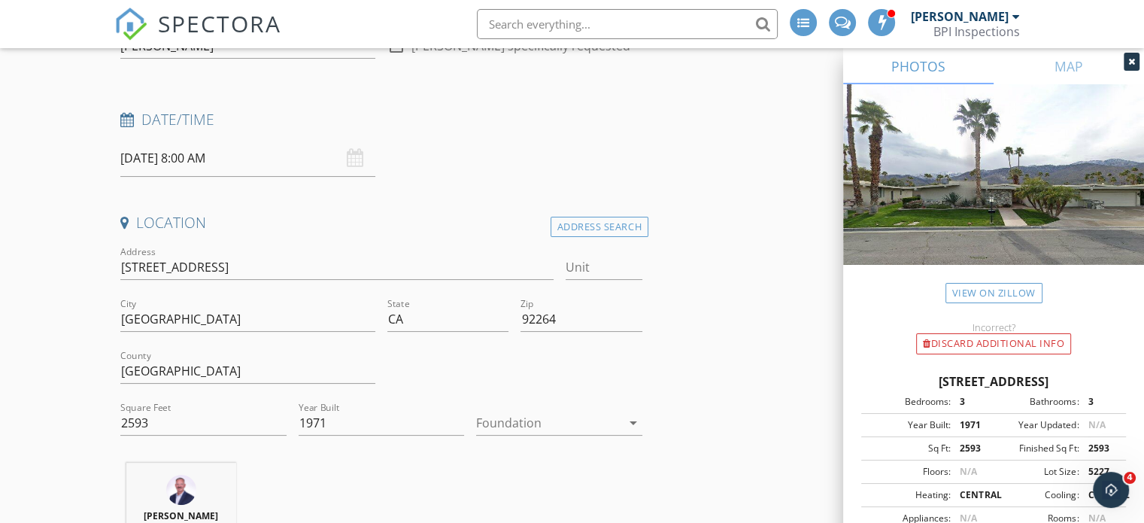
click at [552, 417] on div at bounding box center [548, 422] width 145 height 24
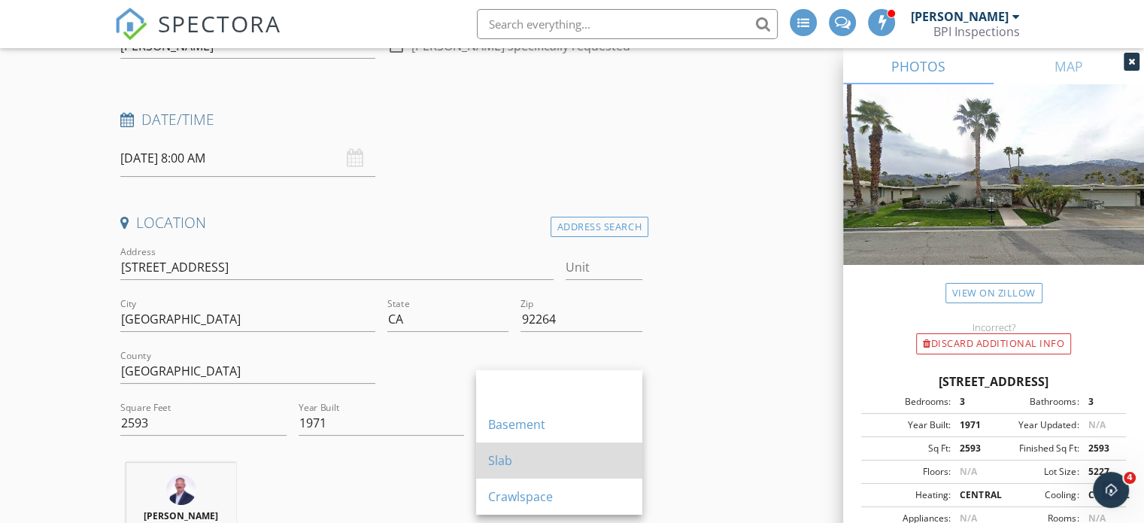
click at [538, 452] on div "Slab" at bounding box center [559, 460] width 142 height 18
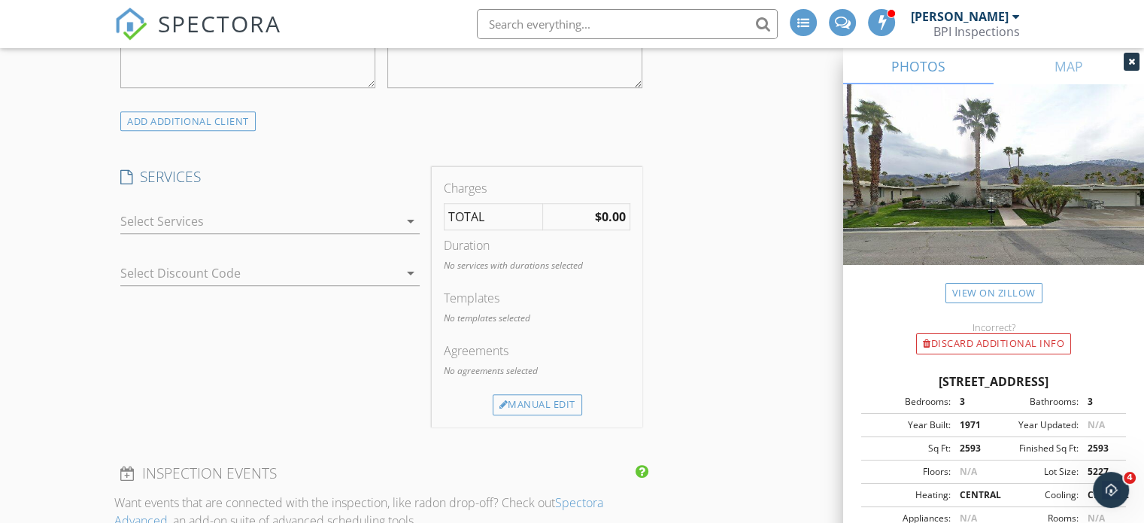
scroll to position [1200, 0]
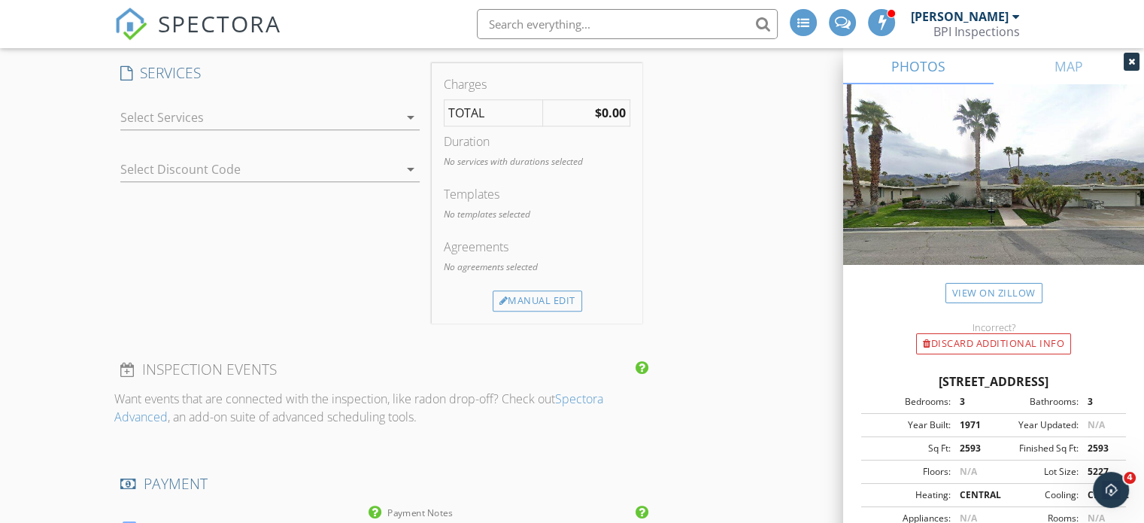
click at [264, 111] on div at bounding box center [259, 117] width 278 height 24
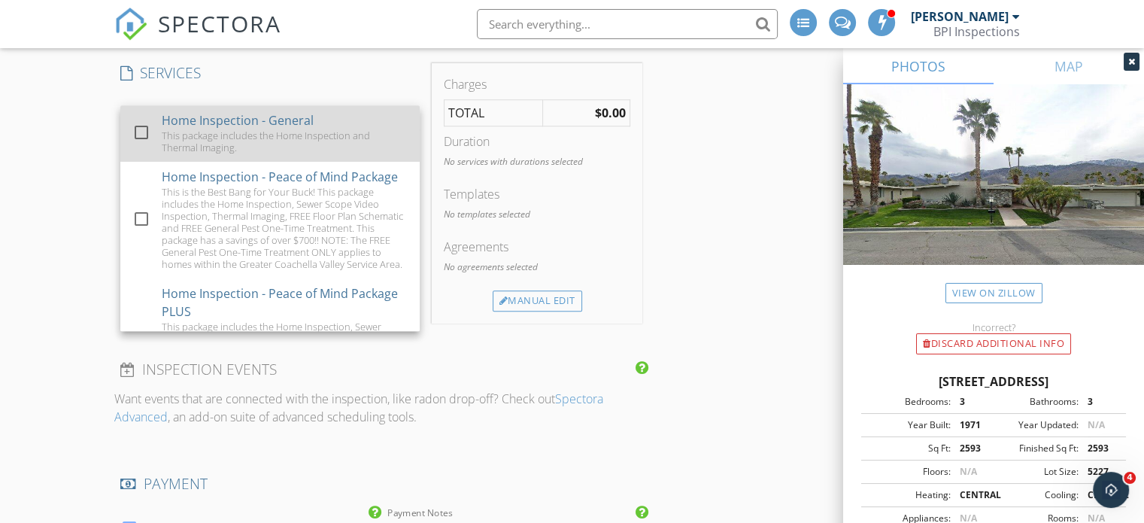
click at [147, 131] on div at bounding box center [142, 133] width 26 height 26
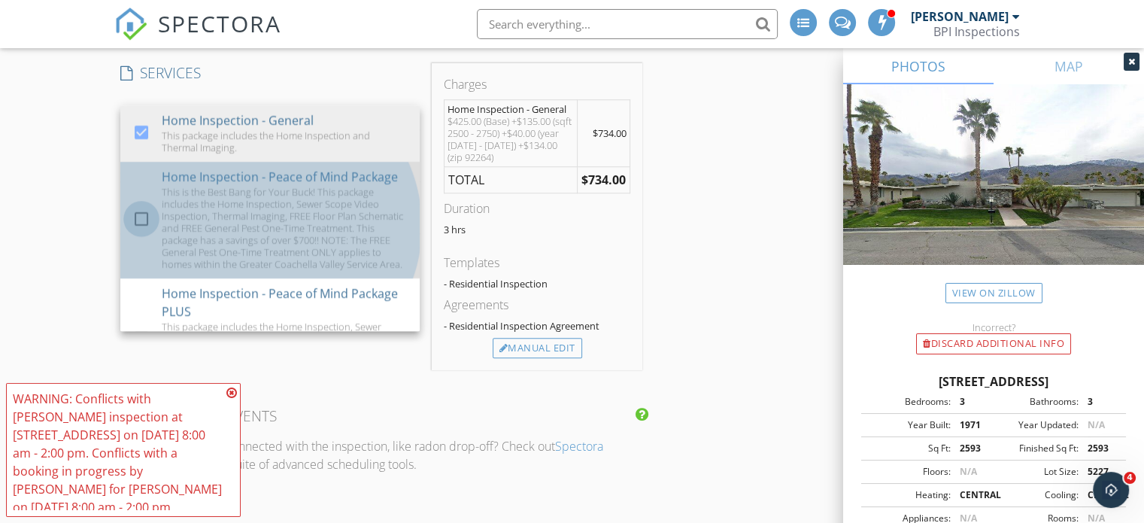
click at [144, 221] on div at bounding box center [142, 219] width 26 height 26
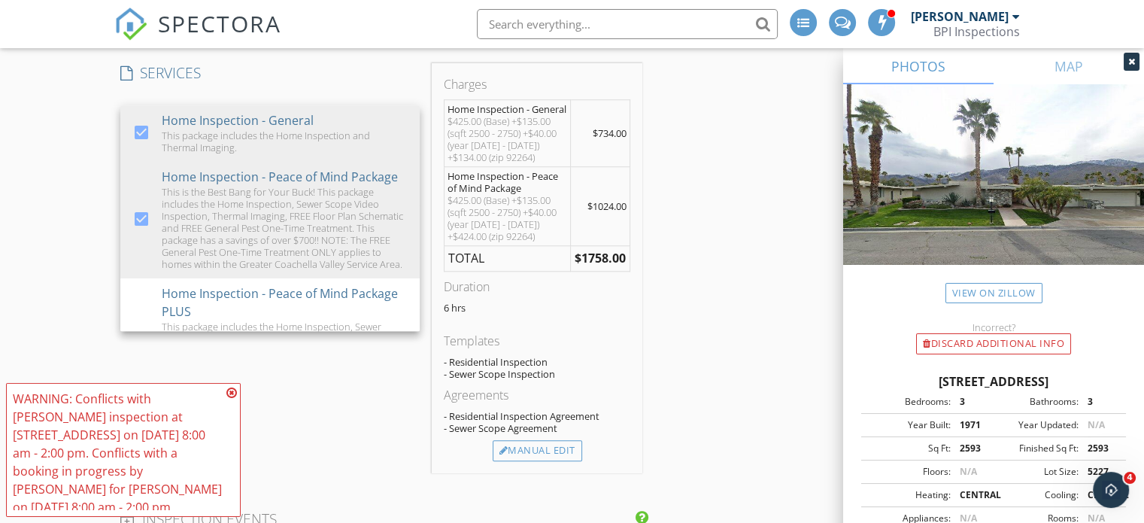
click at [230, 392] on icon at bounding box center [231, 392] width 11 height 12
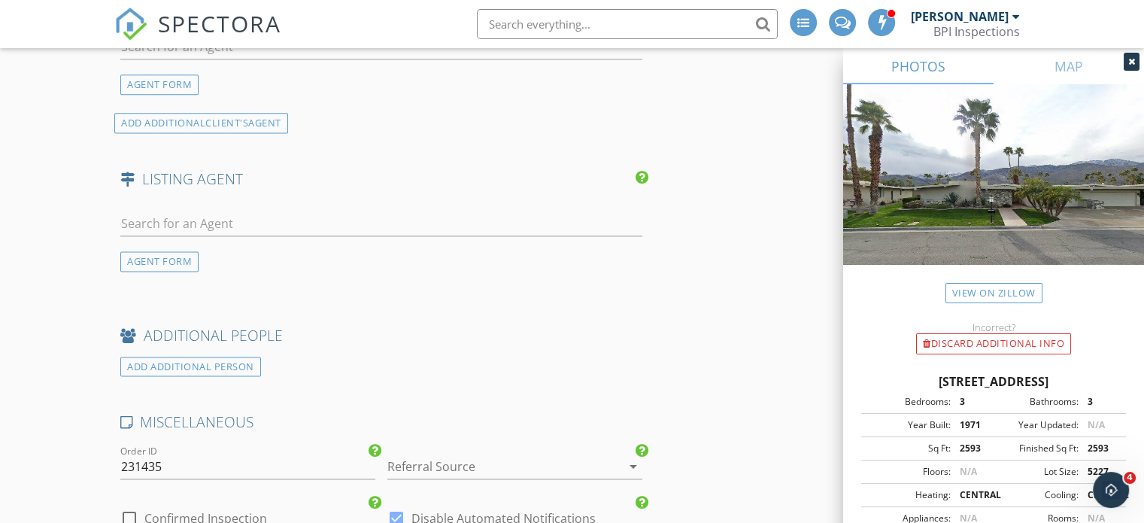
scroll to position [2110, 0]
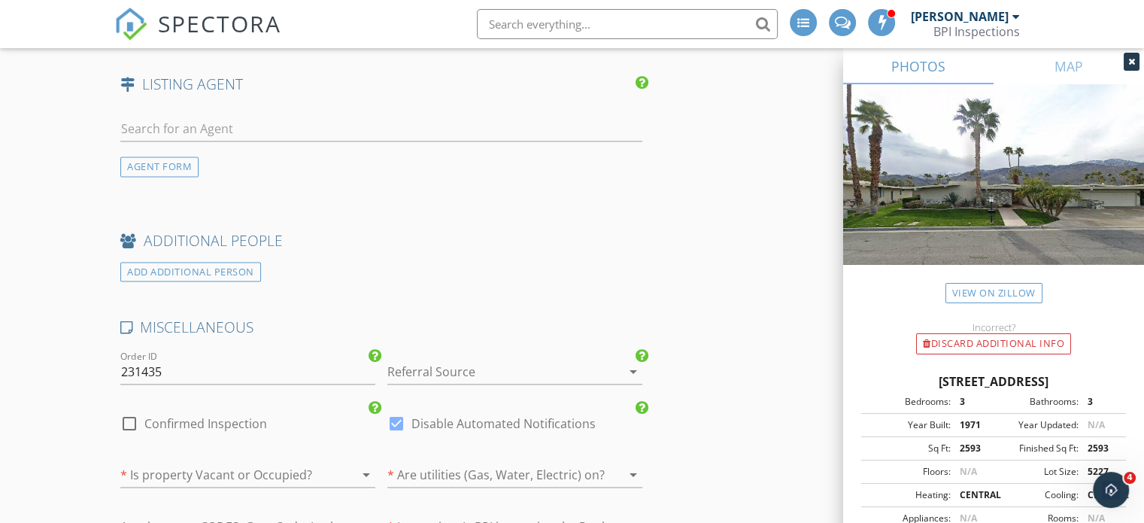
click at [474, 366] on div at bounding box center [493, 371] width 213 height 24
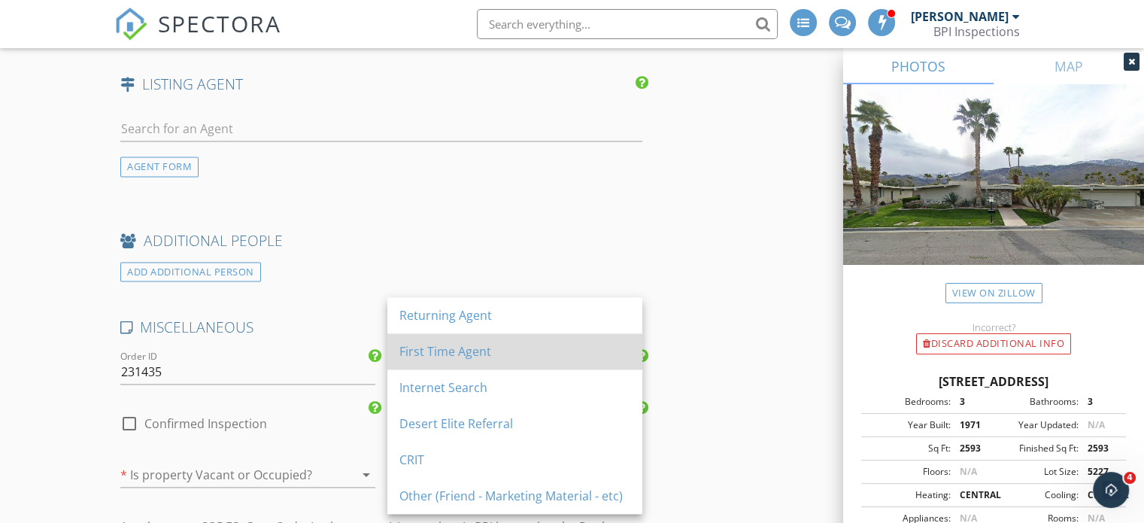
click at [478, 353] on div "First Time Agent" at bounding box center [514, 351] width 231 height 18
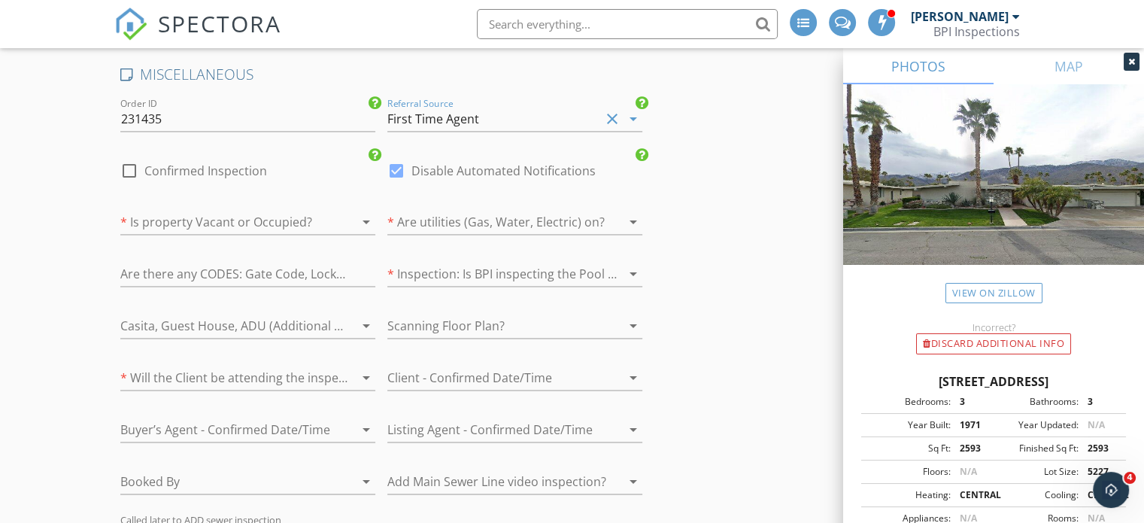
scroll to position [2394, 0]
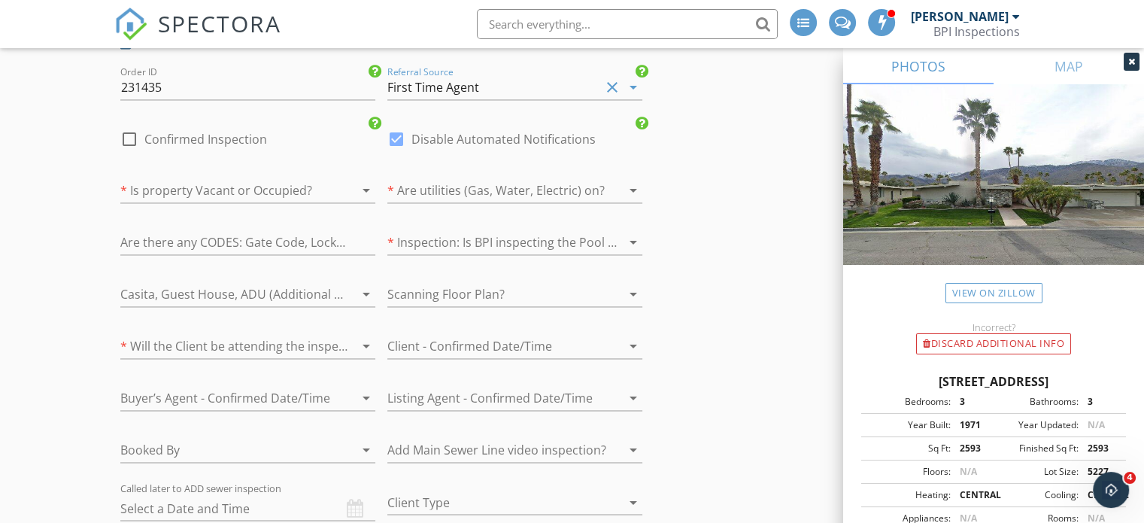
click at [192, 186] on div at bounding box center [226, 190] width 213 height 24
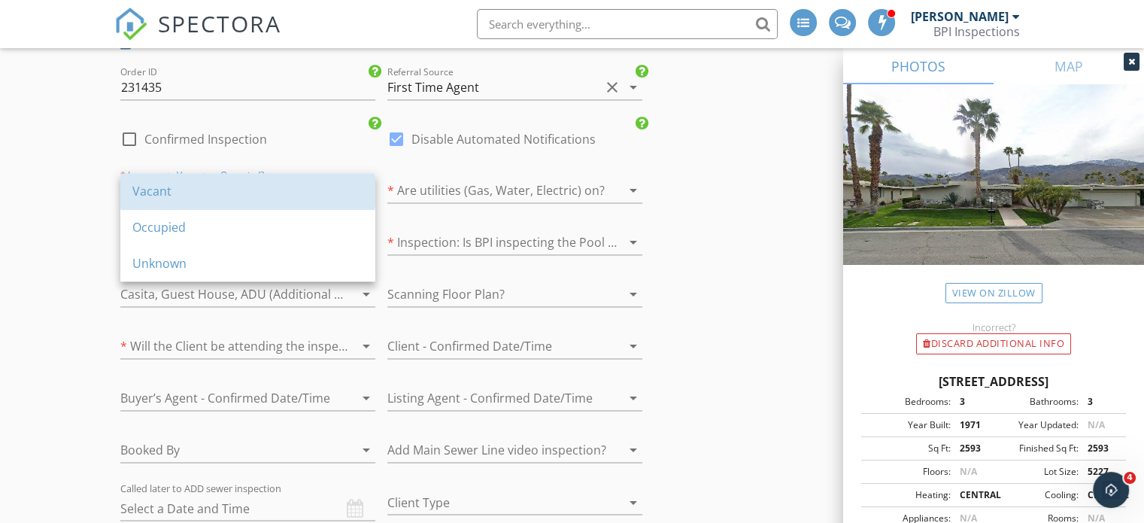
click at [192, 186] on div "Vacant" at bounding box center [247, 191] width 231 height 18
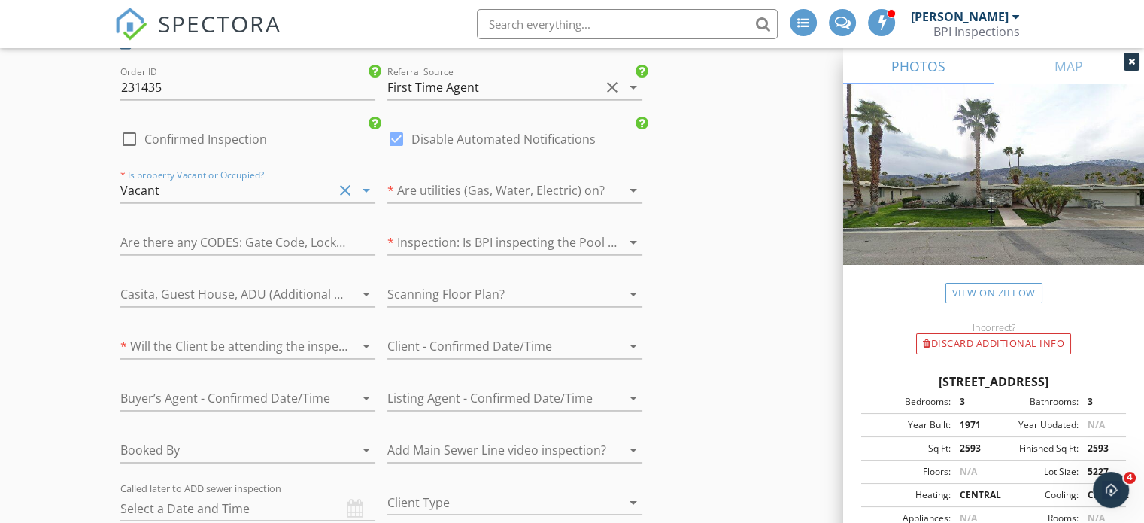
click at [544, 230] on div at bounding box center [493, 242] width 213 height 24
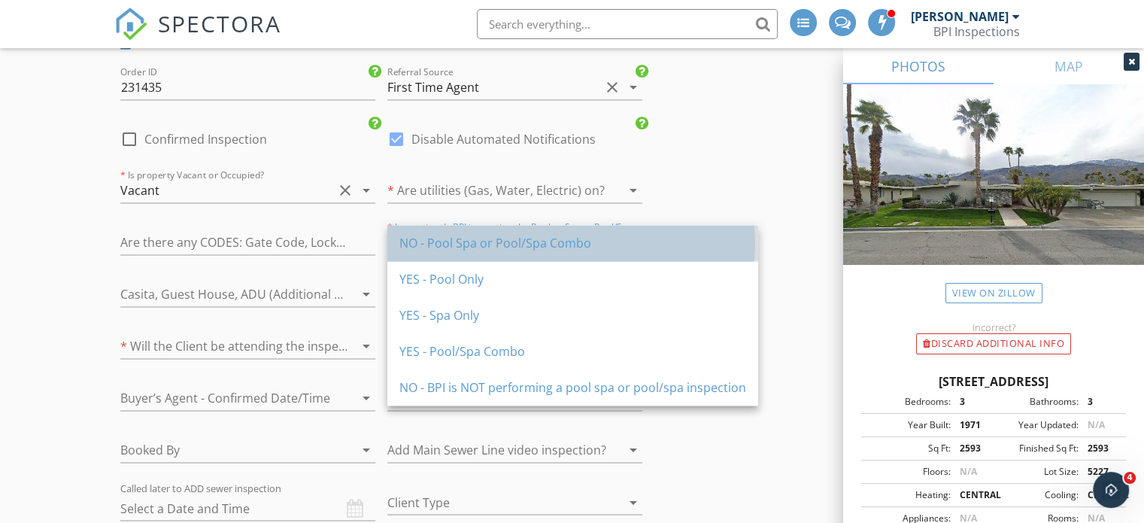
click at [482, 241] on div "NO - Pool Spa or Pool/Spa Combo" at bounding box center [572, 243] width 347 height 18
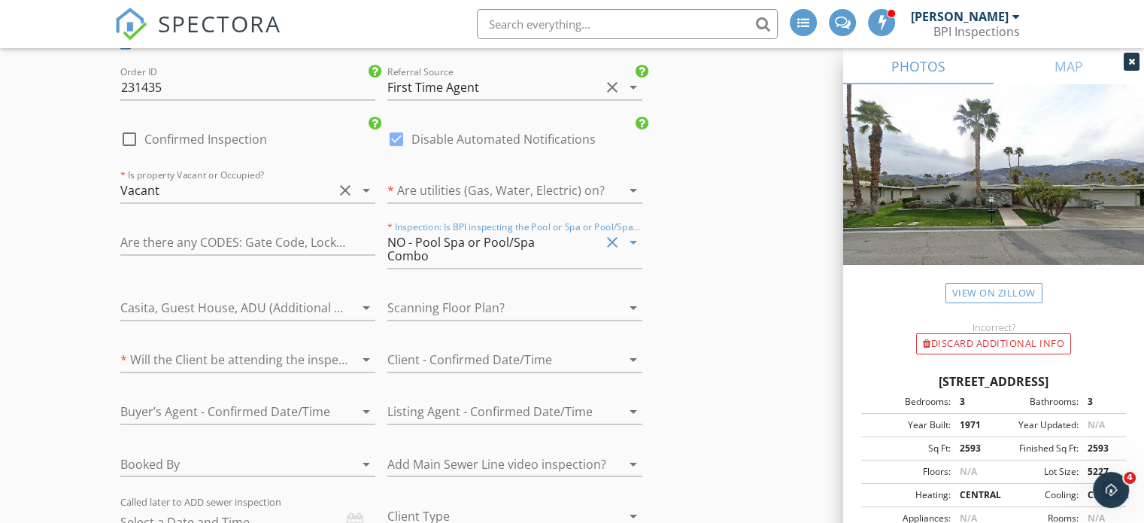
click at [220, 347] on div at bounding box center [226, 359] width 213 height 24
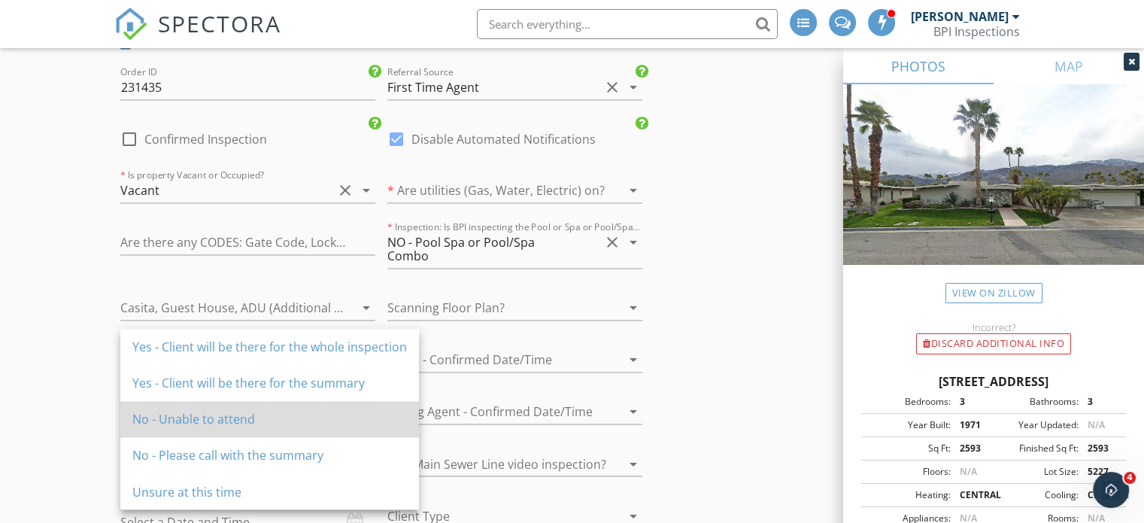
click at [207, 421] on div "No - Unable to attend" at bounding box center [269, 419] width 274 height 18
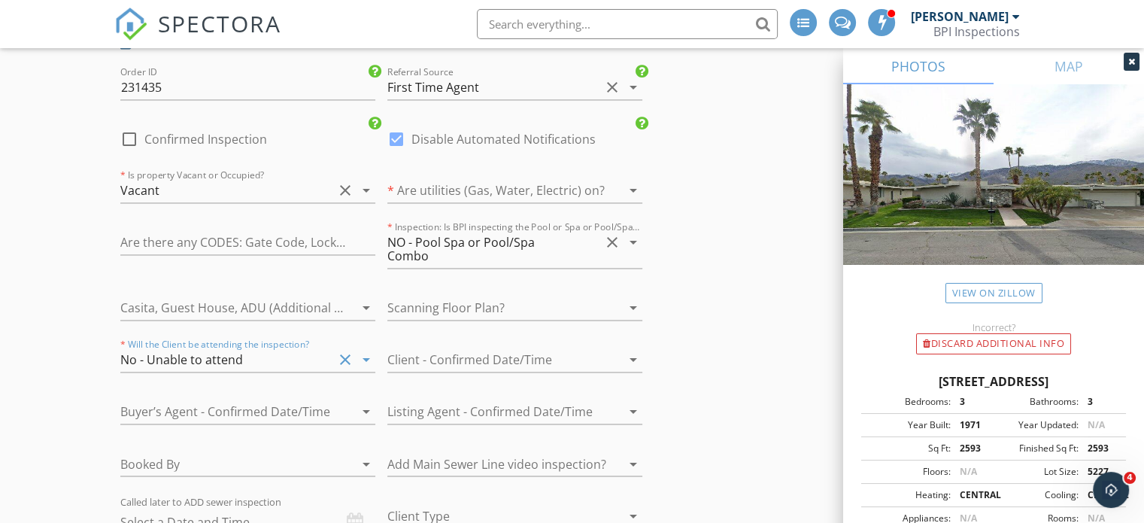
click at [438, 347] on div at bounding box center [493, 359] width 213 height 24
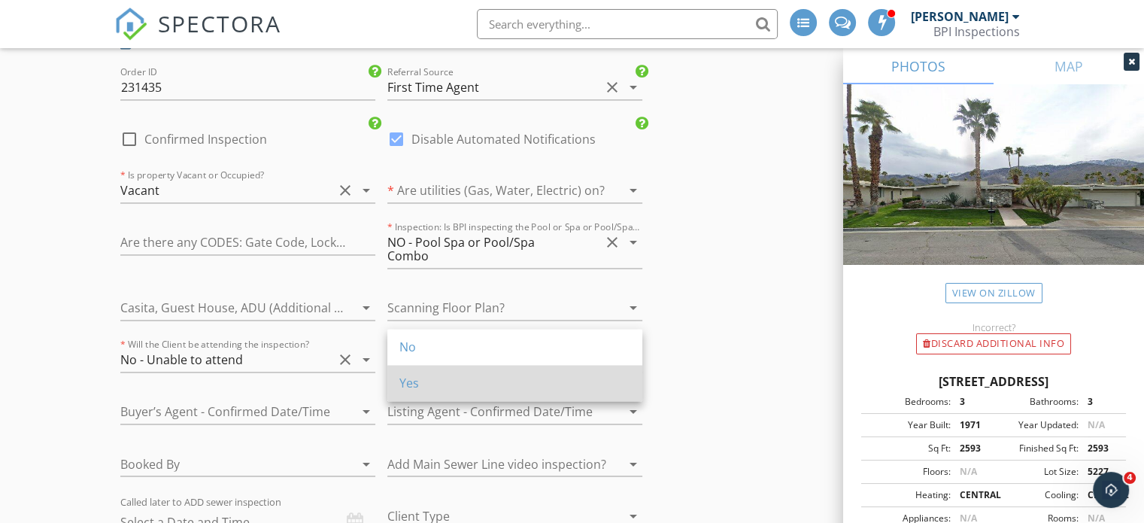
click at [437, 374] on div "Yes" at bounding box center [514, 383] width 231 height 18
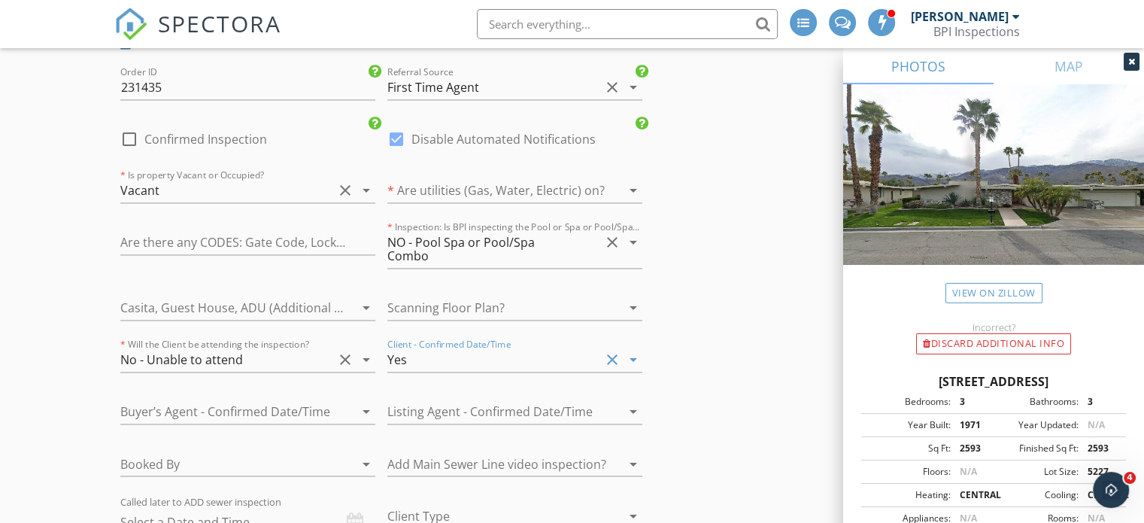
click at [247, 399] on div at bounding box center [226, 411] width 213 height 24
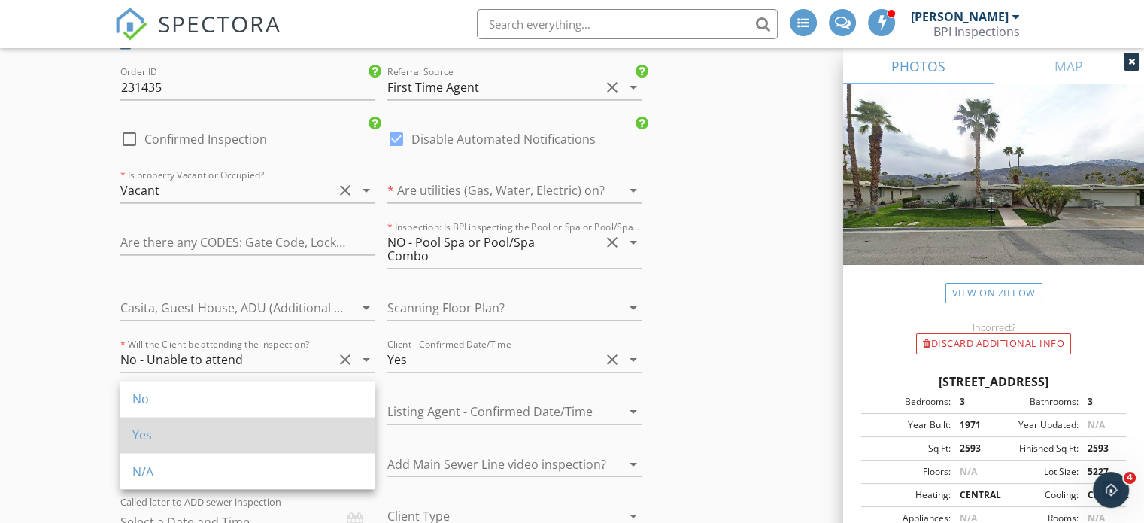
click at [201, 426] on div "Yes" at bounding box center [247, 435] width 231 height 18
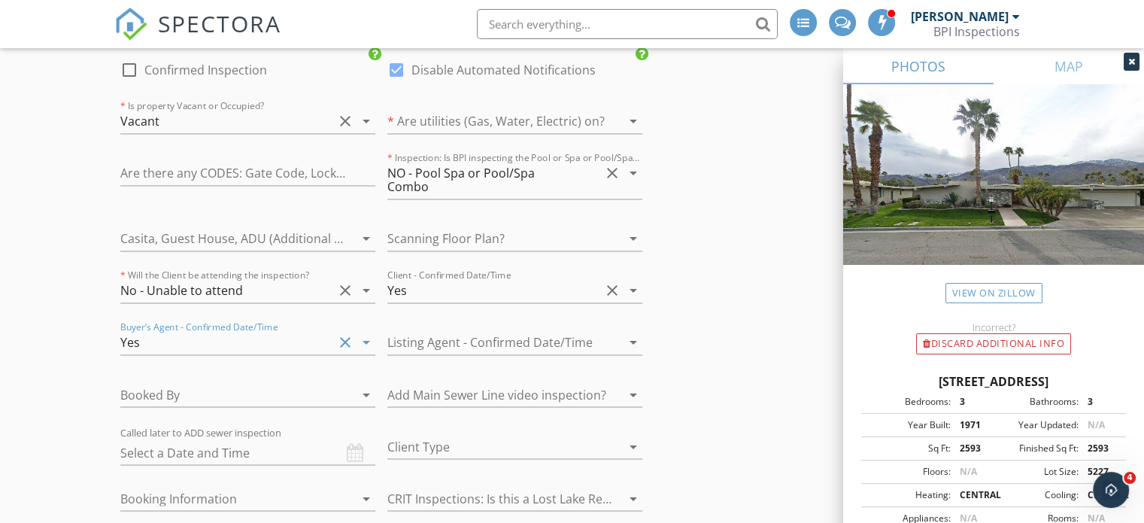
scroll to position [2557, 0]
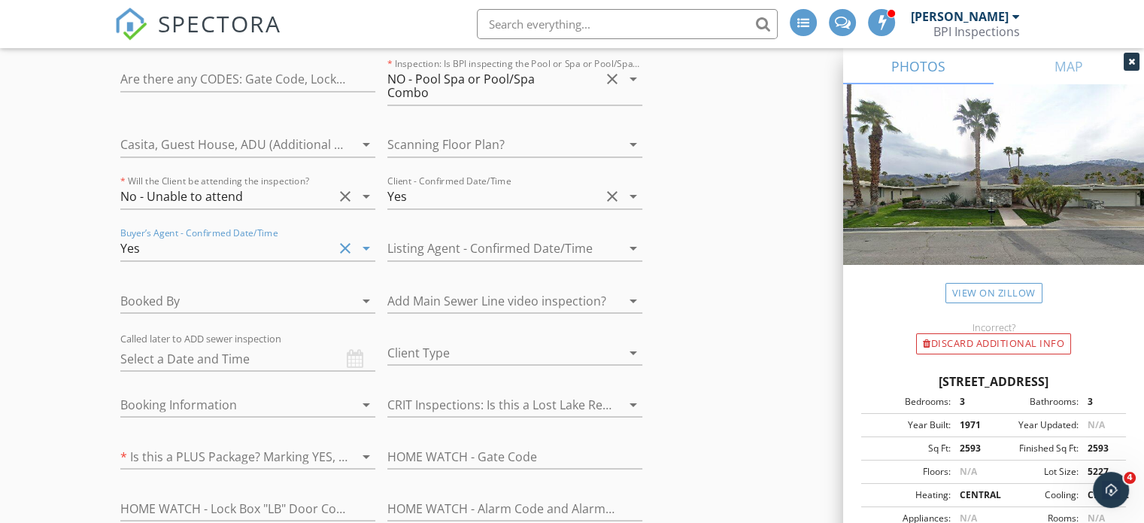
click at [268, 288] on div at bounding box center [226, 300] width 213 height 24
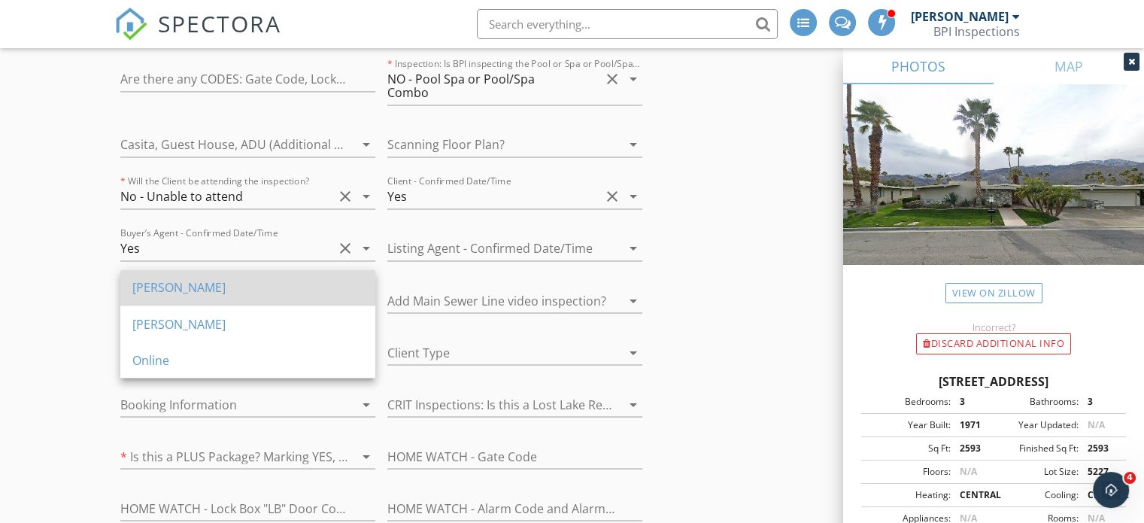
click at [229, 293] on div "Coy" at bounding box center [247, 287] width 231 height 18
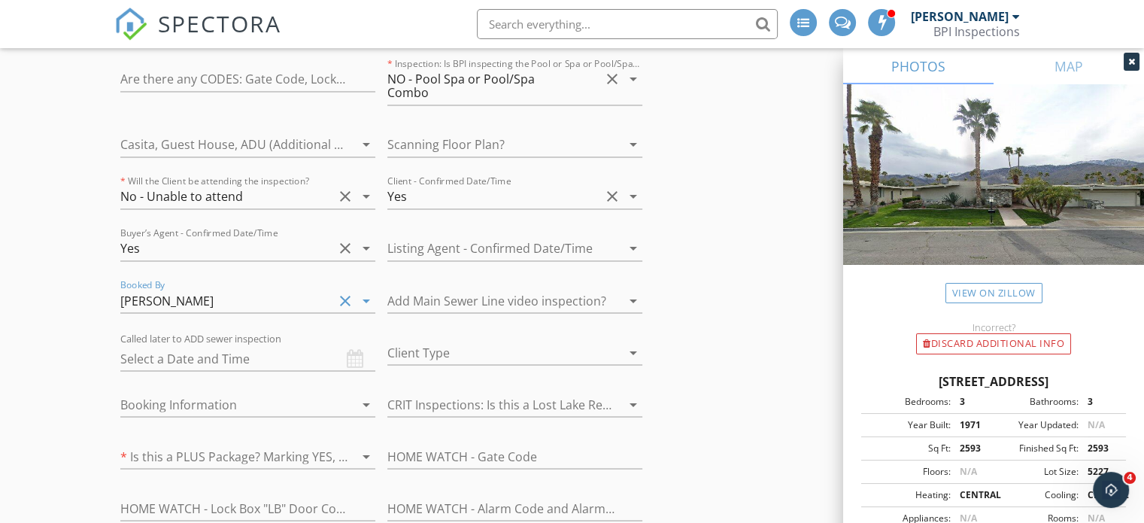
click at [513, 340] on div at bounding box center [493, 352] width 213 height 24
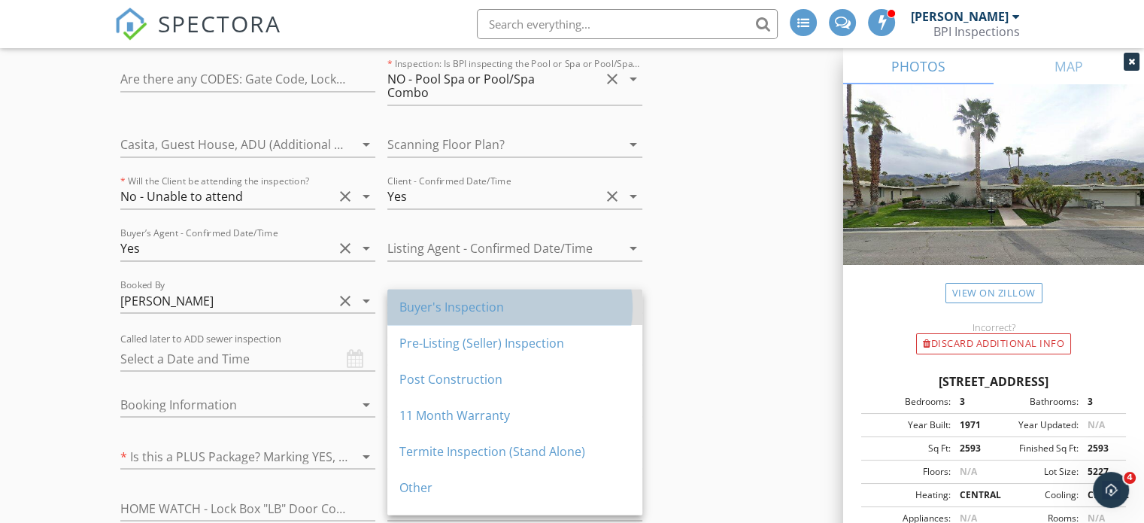
click at [513, 309] on div "Buyer's Inspection" at bounding box center [514, 307] width 231 height 18
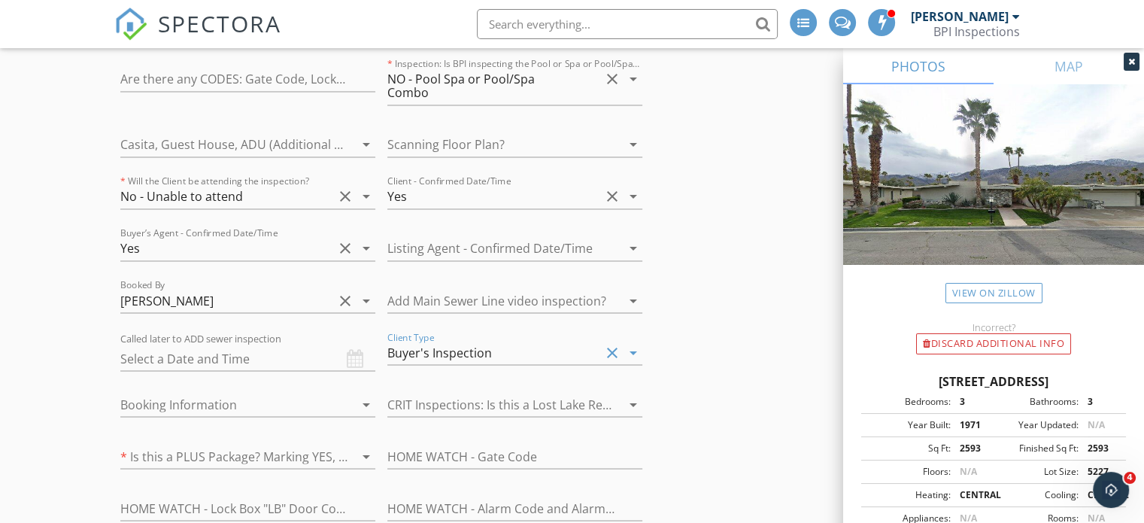
click at [300, 392] on div at bounding box center [226, 404] width 213 height 24
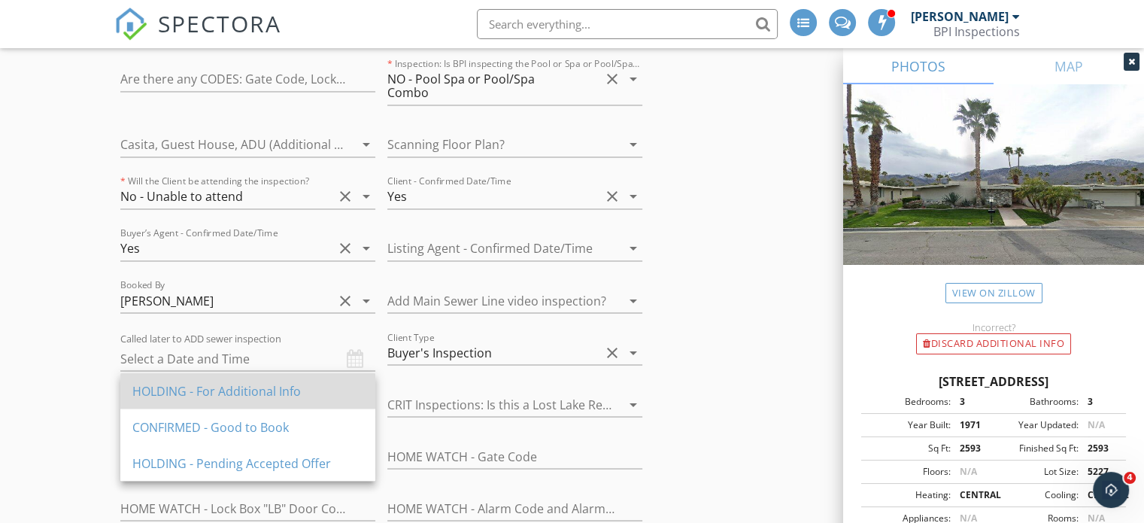
click at [237, 384] on div "HOLDING - For Additional Info" at bounding box center [247, 390] width 231 height 18
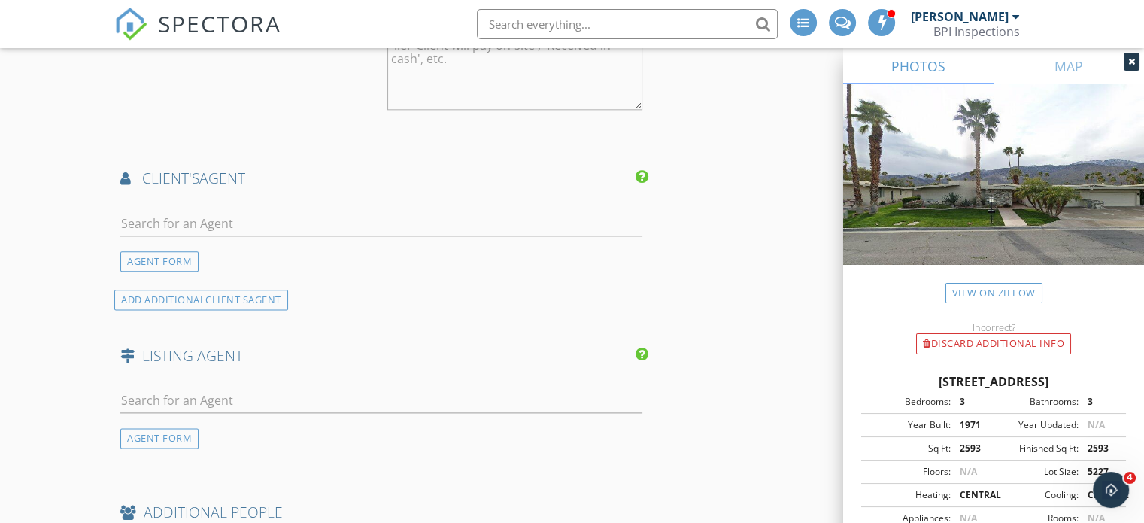
scroll to position [1762, 0]
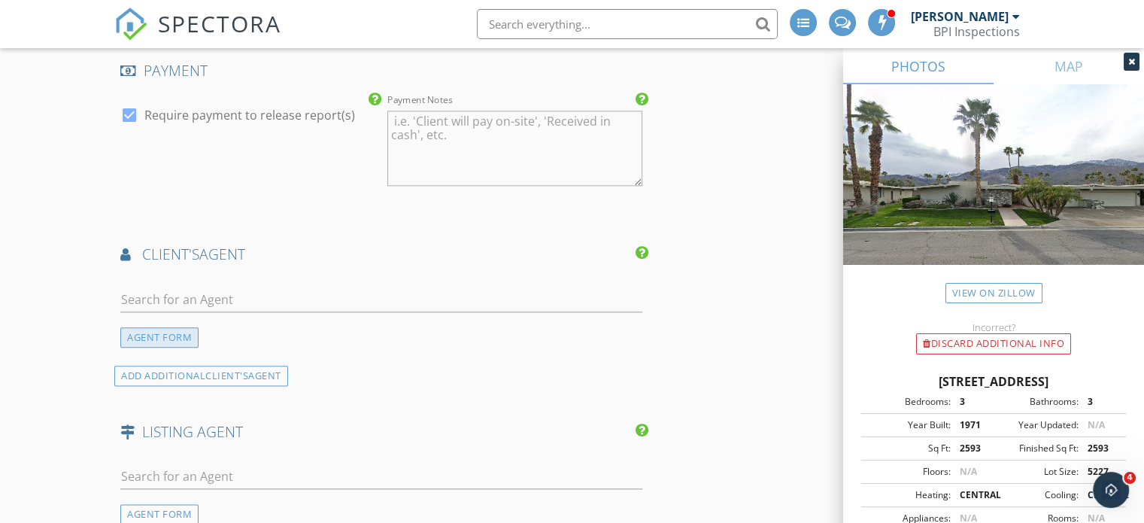
click at [156, 335] on div "AGENT FORM" at bounding box center [159, 337] width 78 height 20
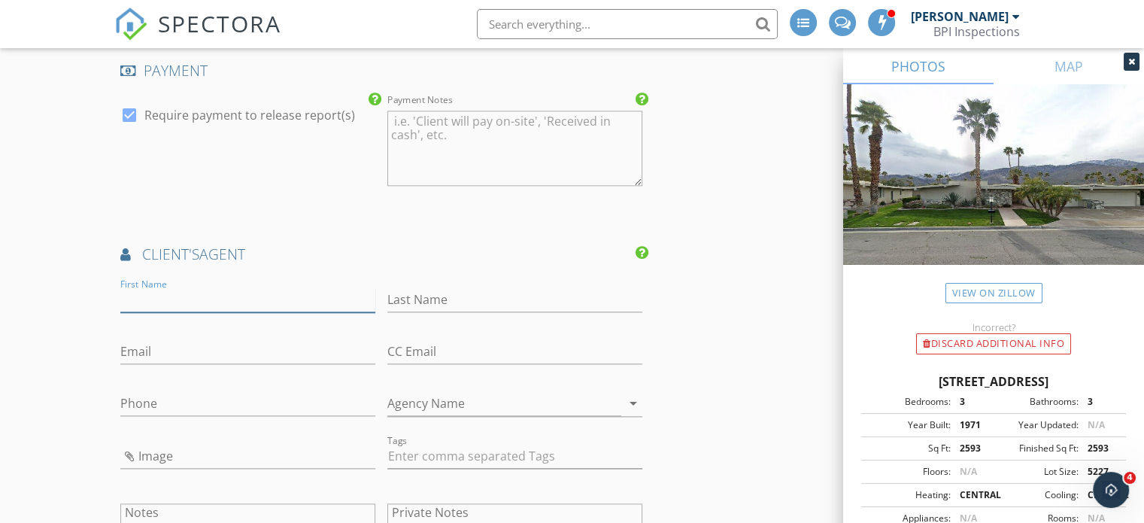
click at [174, 295] on input "First Name" at bounding box center [247, 299] width 255 height 25
type input "Petra"
click at [452, 287] on input "Last Name" at bounding box center [514, 299] width 255 height 25
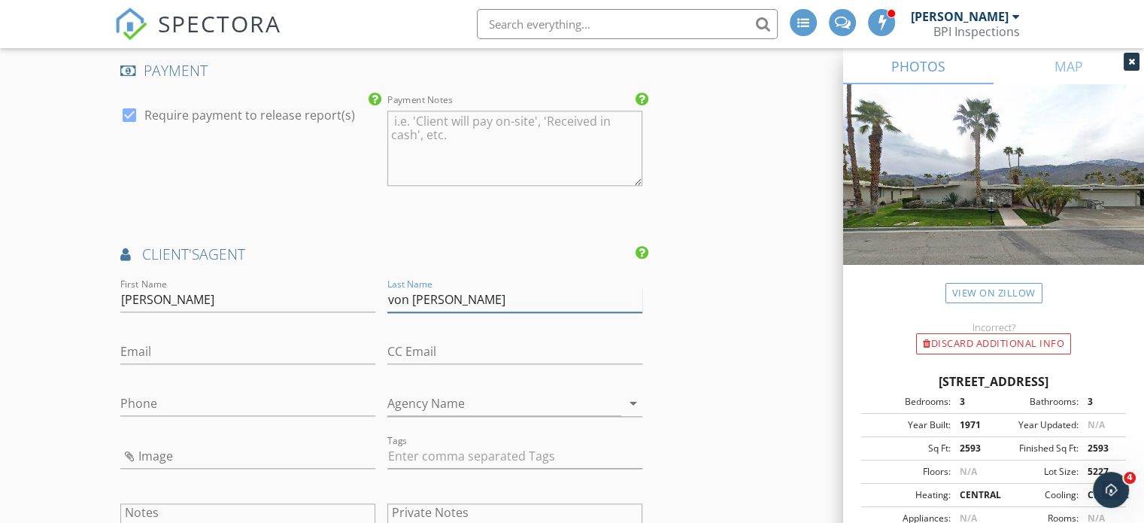
type input "von Oelffen"
click at [165, 341] on input "Email" at bounding box center [247, 351] width 255 height 25
paste input "petra.vonoelffen@compass.com"
type input "petra.vonoelffen@compass.com"
click at [167, 384] on div "Phone" at bounding box center [247, 406] width 255 height 49
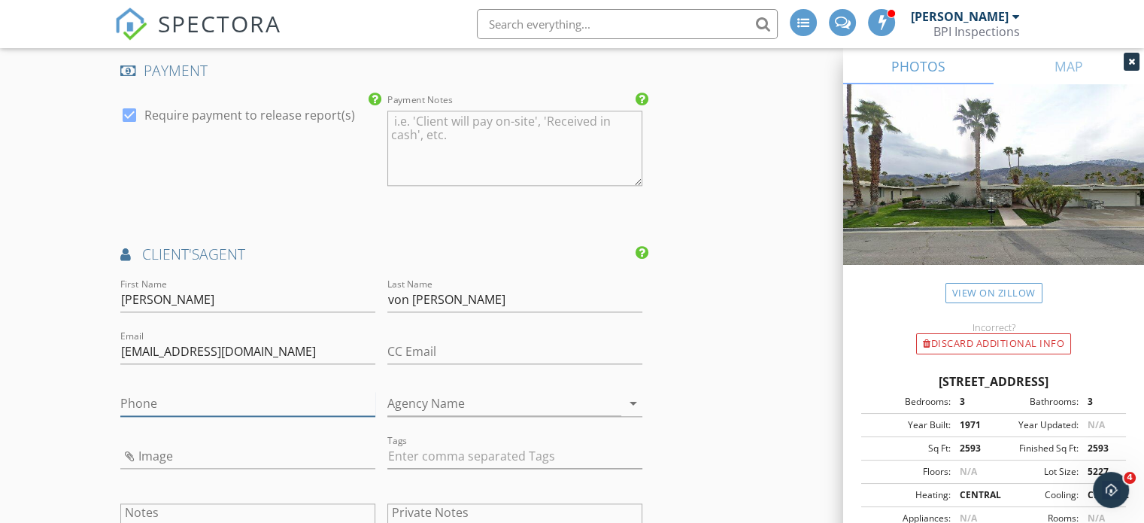
click at [167, 393] on input "Phone" at bounding box center [247, 403] width 255 height 25
type input "213-713-0284"
click at [480, 391] on input "Agency Name" at bounding box center [504, 403] width 234 height 25
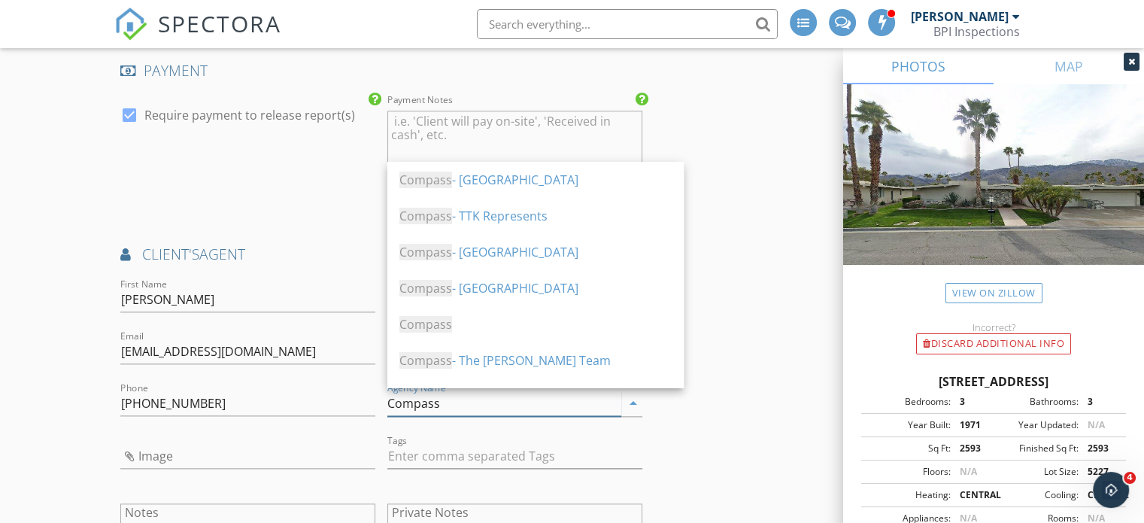
type input "Compass"
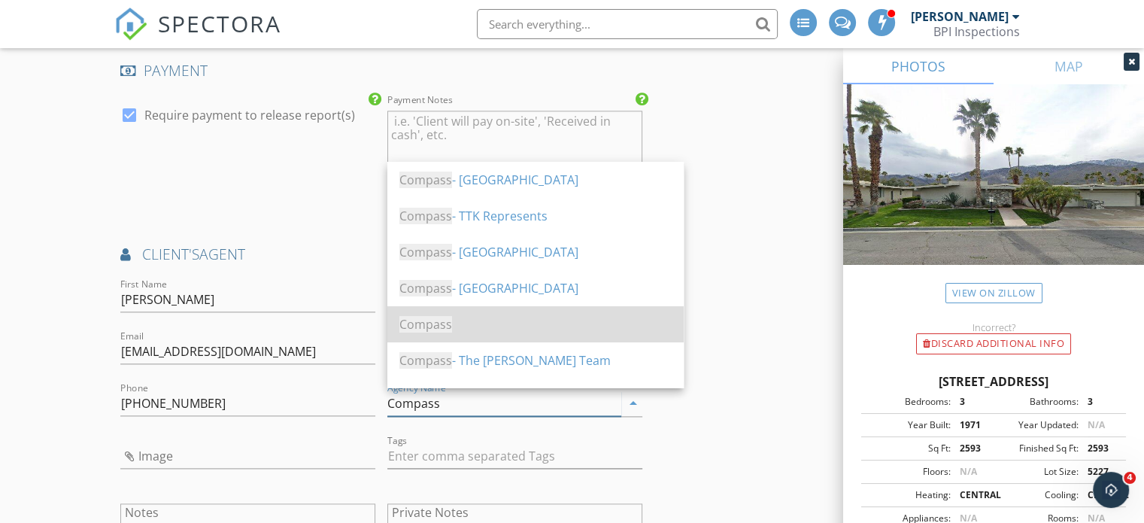
click at [419, 324] on span "Compass" at bounding box center [425, 324] width 53 height 17
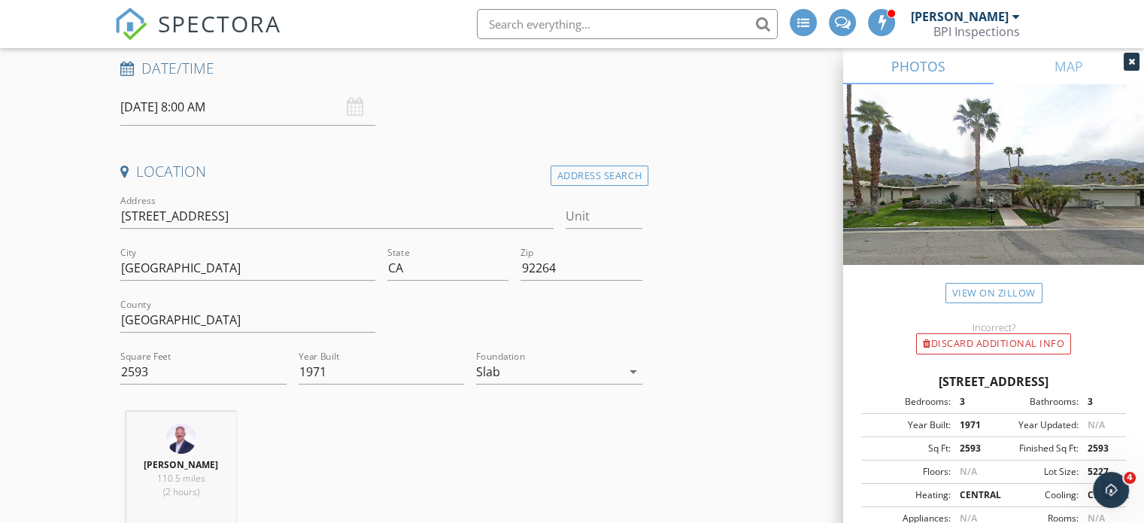
scroll to position [276, 0]
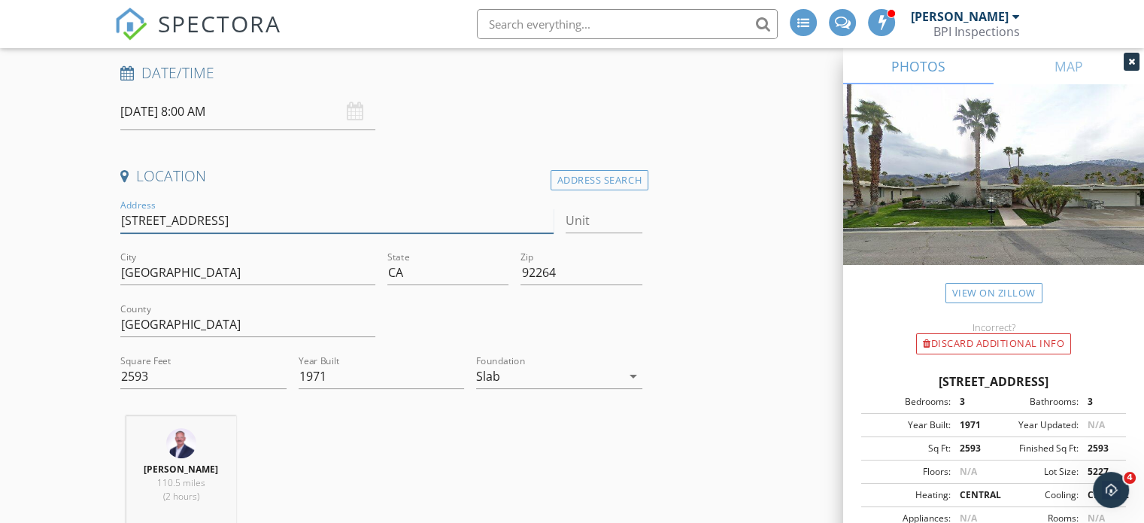
drag, startPoint x: 235, startPoint y: 219, endPoint x: 27, endPoint y: 228, distance: 207.7
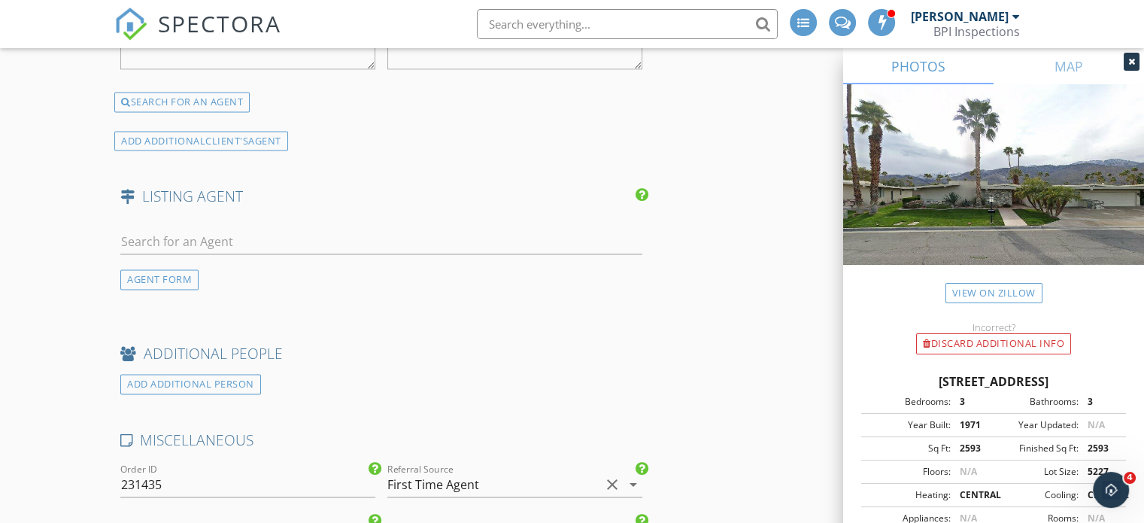
scroll to position [2301, 0]
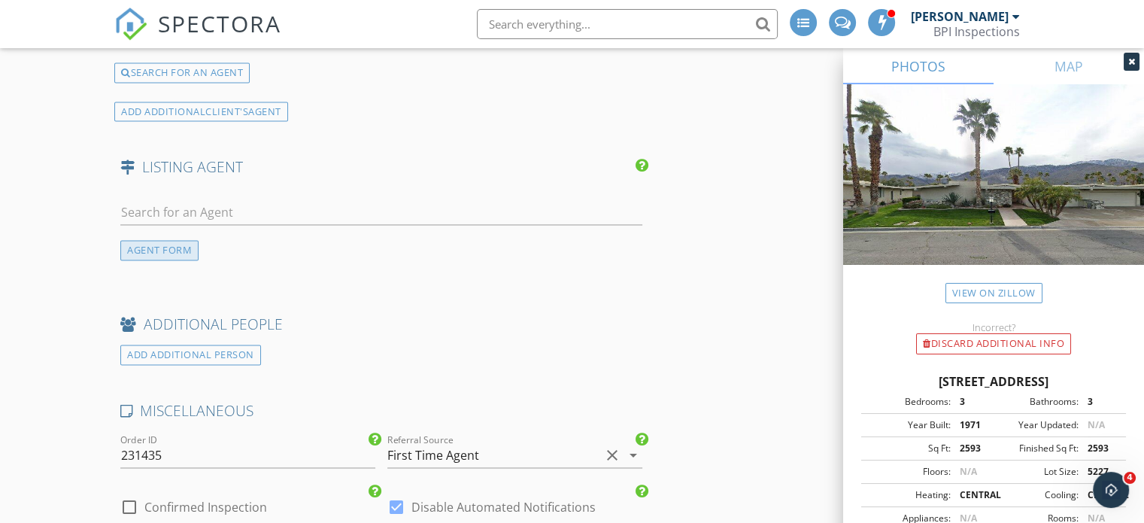
click at [171, 241] on div "AGENT FORM" at bounding box center [159, 250] width 78 height 20
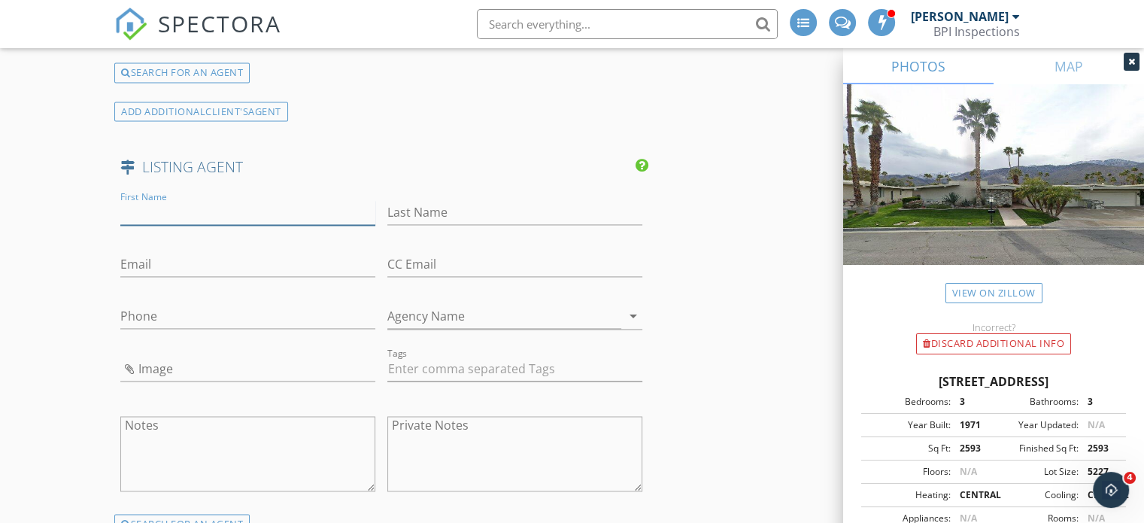
paste input "Maureen Roman"
type input "Maureen Roman"
paste input "Maureen Roman"
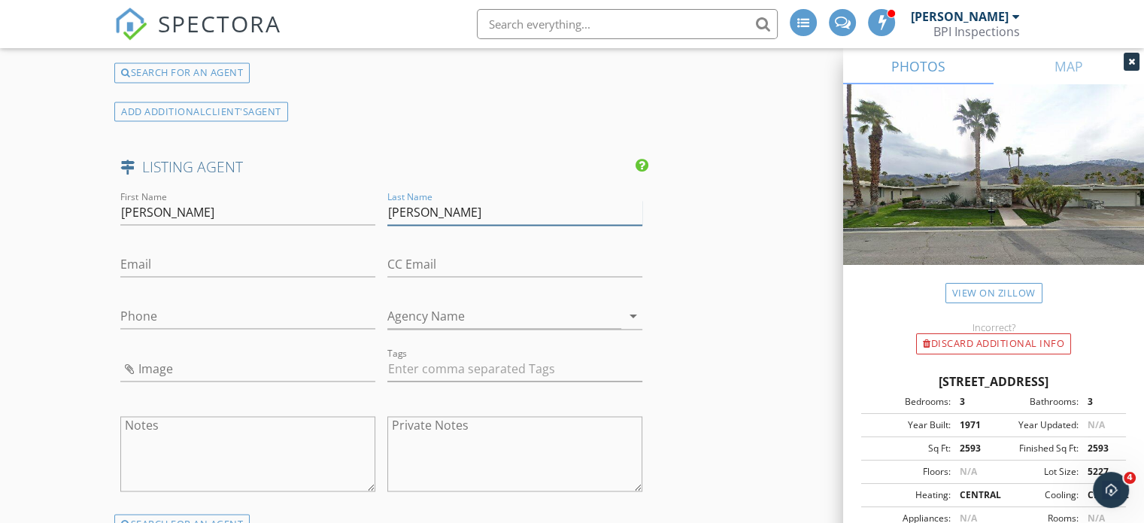
click at [446, 207] on input "Maureen Roman" at bounding box center [514, 212] width 255 height 25
type input "Roman"
click at [245, 211] on input "Maureen Roman" at bounding box center [247, 212] width 255 height 25
type input "Maureen"
paste input "917-670-1265"
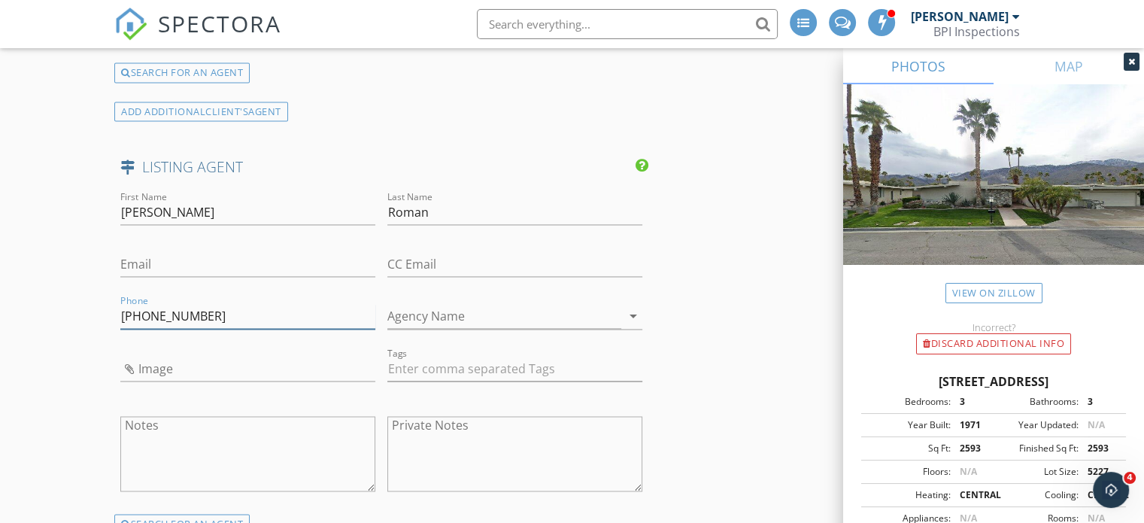
type input "917-670-1265"
paste input "romancmr@gmail.com"
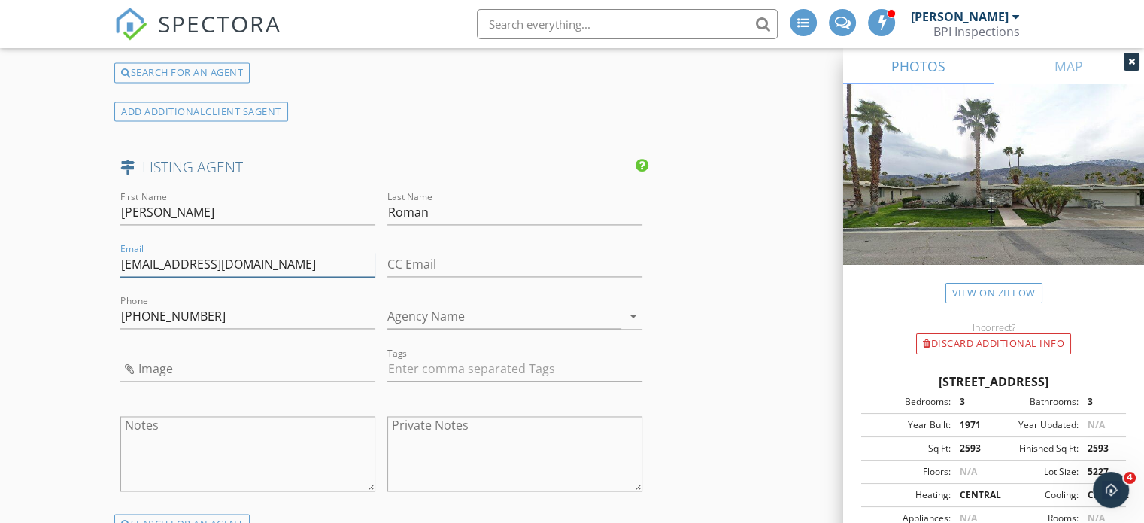
type input "romancmr@gmail.com"
click at [430, 312] on input "Agency Name" at bounding box center [504, 316] width 234 height 25
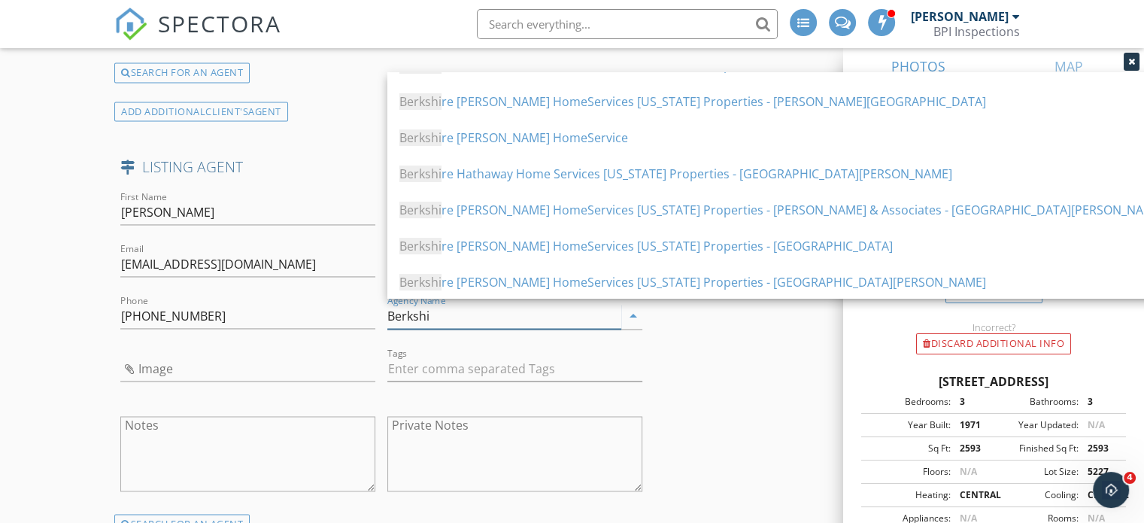
scroll to position [174, 0]
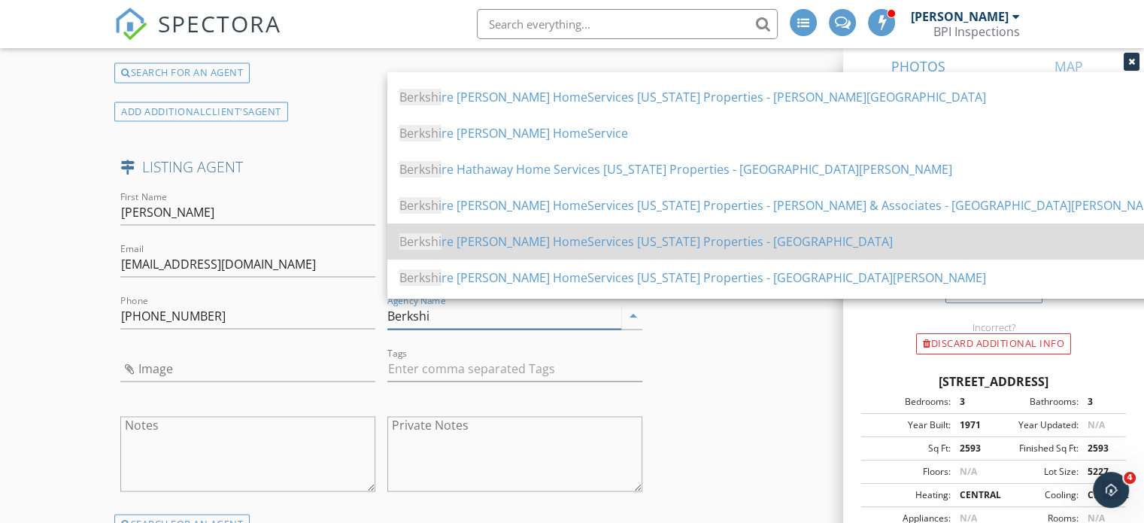
click at [668, 244] on div "Berkshi re Hathaway HomeServices California Properties - Palm Springs" at bounding box center [781, 241] width 765 height 18
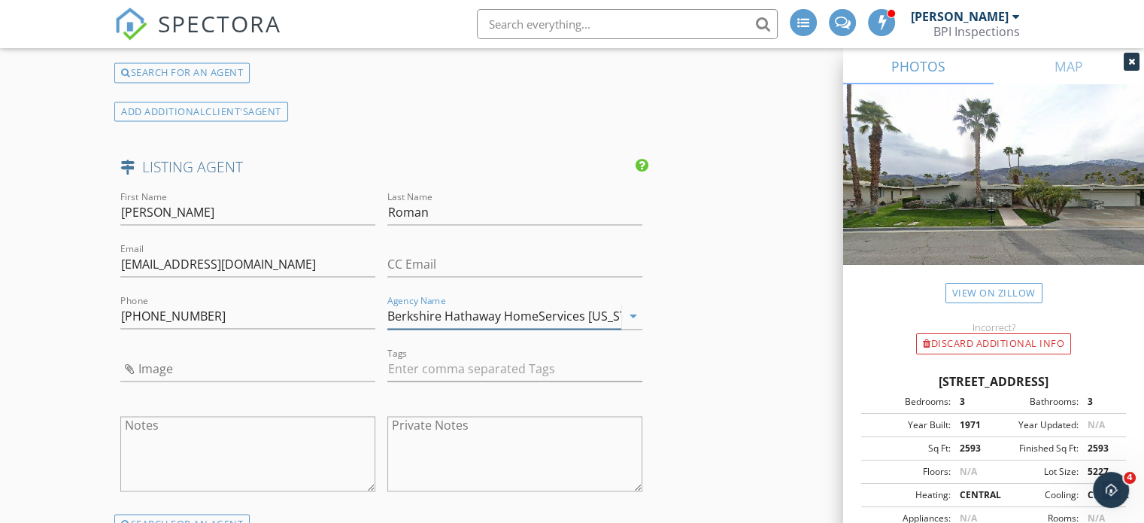
type input "Berkshire Hathaway HomeServices California Properties - Palm Springs"
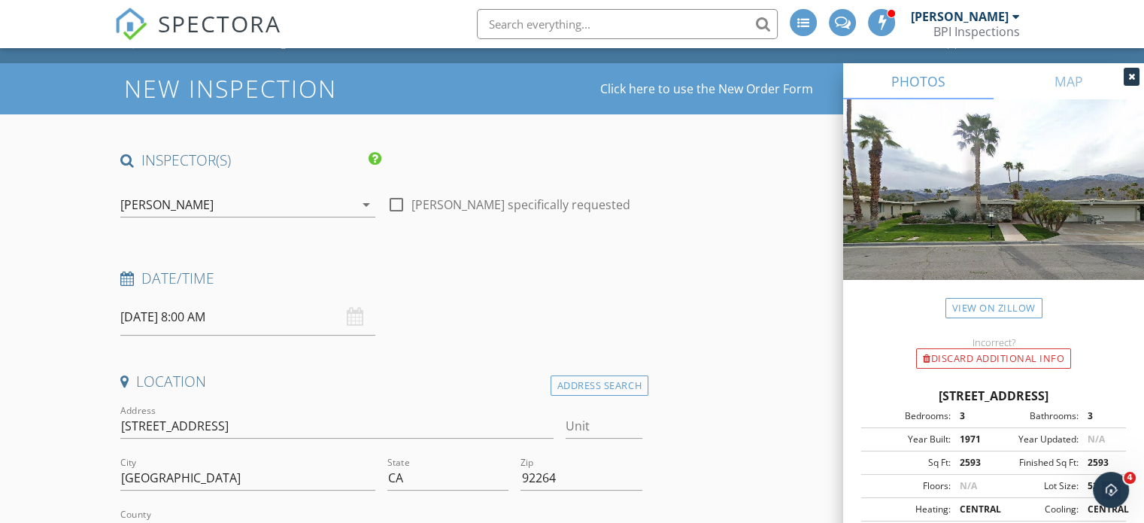
scroll to position [174, 0]
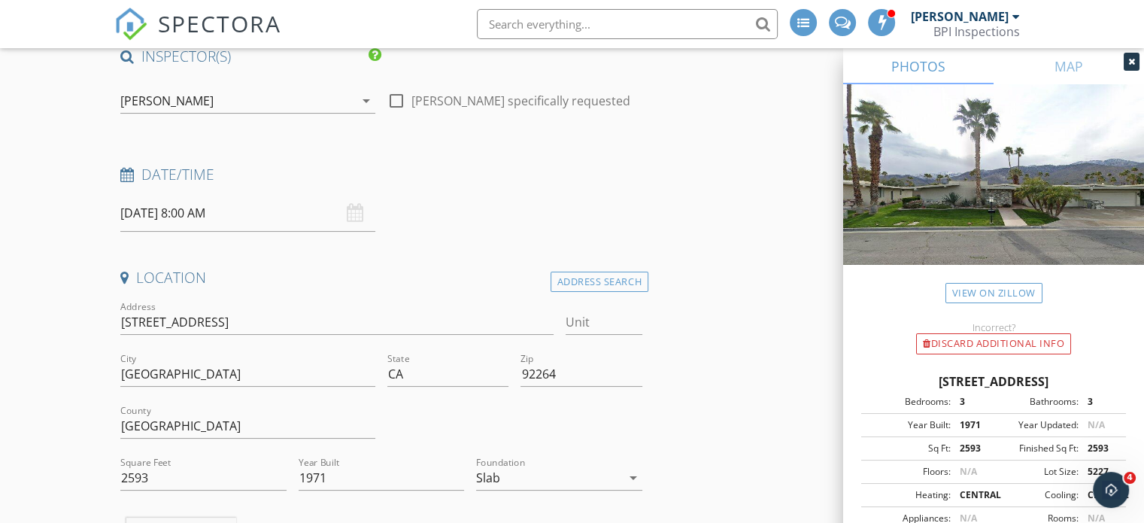
click at [228, 212] on input "10/01/2025 8:00 AM" at bounding box center [247, 213] width 255 height 37
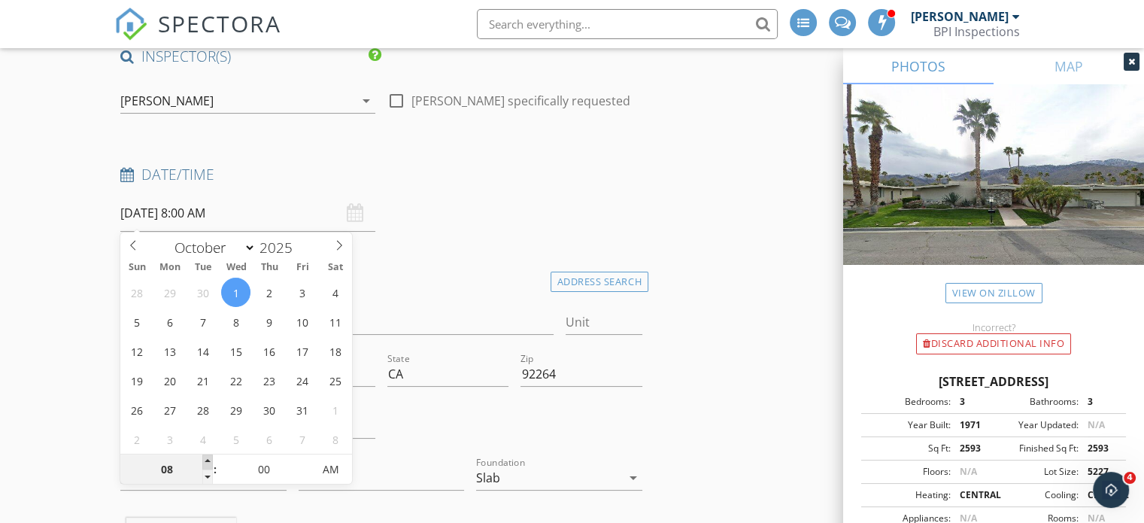
type input "09"
type input "10/01/2025 9:00 AM"
click at [208, 456] on span at bounding box center [207, 461] width 11 height 15
type input "10"
type input "10/01/2025 10:00 AM"
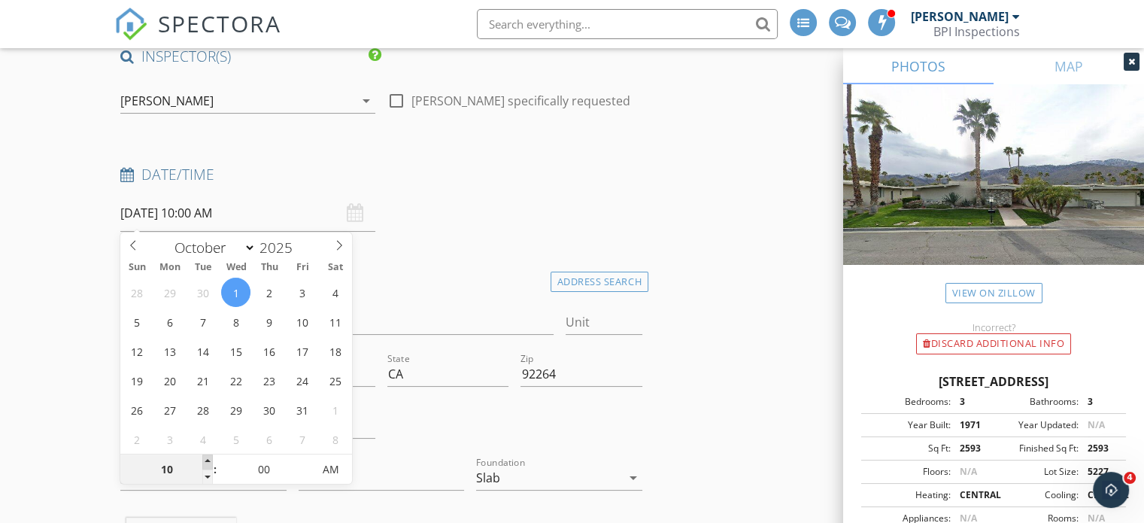
click at [208, 456] on span at bounding box center [207, 461] width 11 height 15
type input "11"
type input "10/01/2025 11:00 AM"
click at [208, 456] on span at bounding box center [207, 461] width 11 height 15
type input "12"
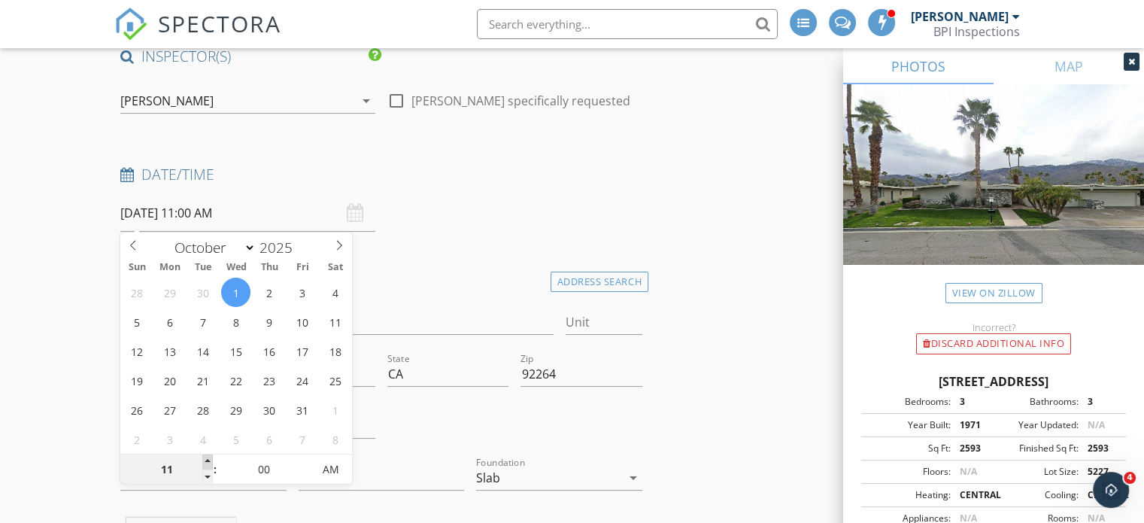
type input "10/01/2025 12:00 PM"
click at [208, 456] on span at bounding box center [207, 461] width 11 height 15
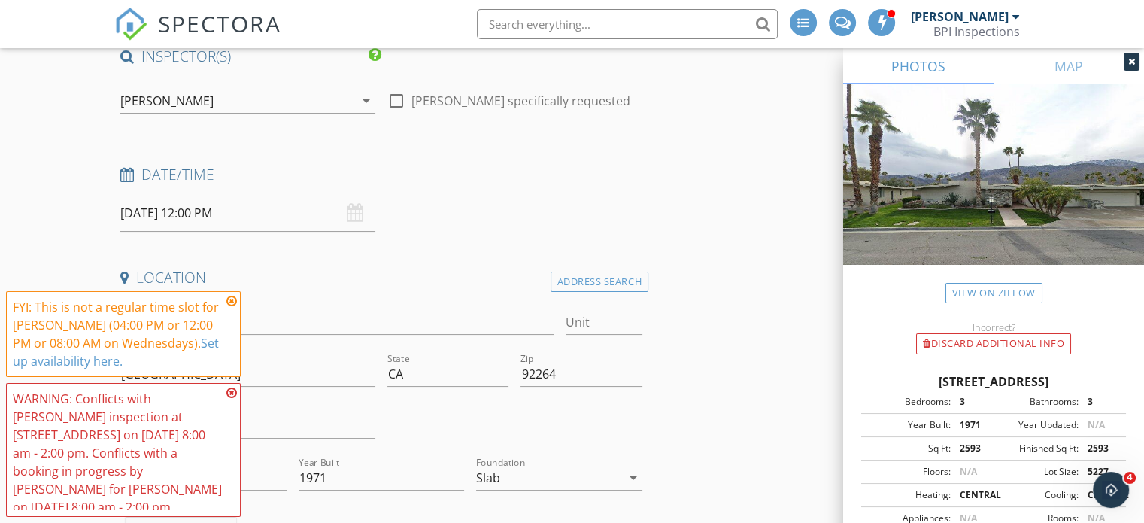
click at [644, 192] on div "Date/Time" at bounding box center [381, 180] width 534 height 30
click at [232, 300] on icon at bounding box center [231, 301] width 11 height 12
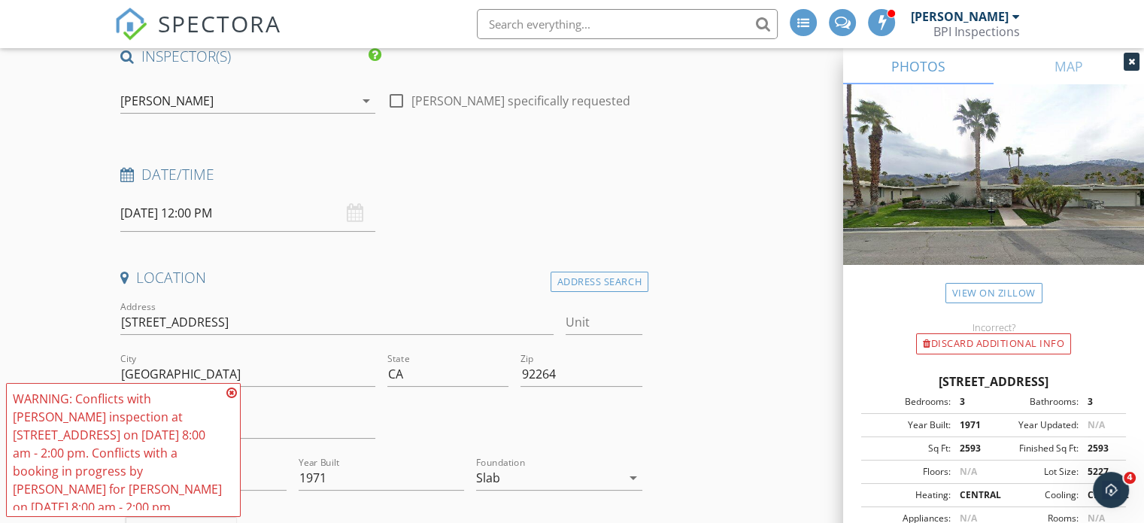
click at [229, 394] on icon at bounding box center [231, 392] width 11 height 12
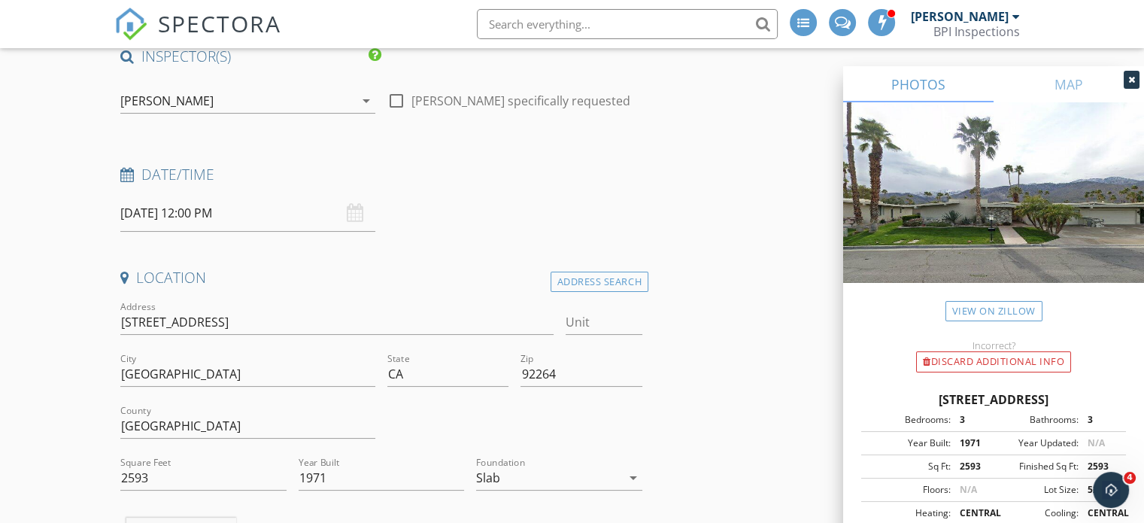
scroll to position [0, 0]
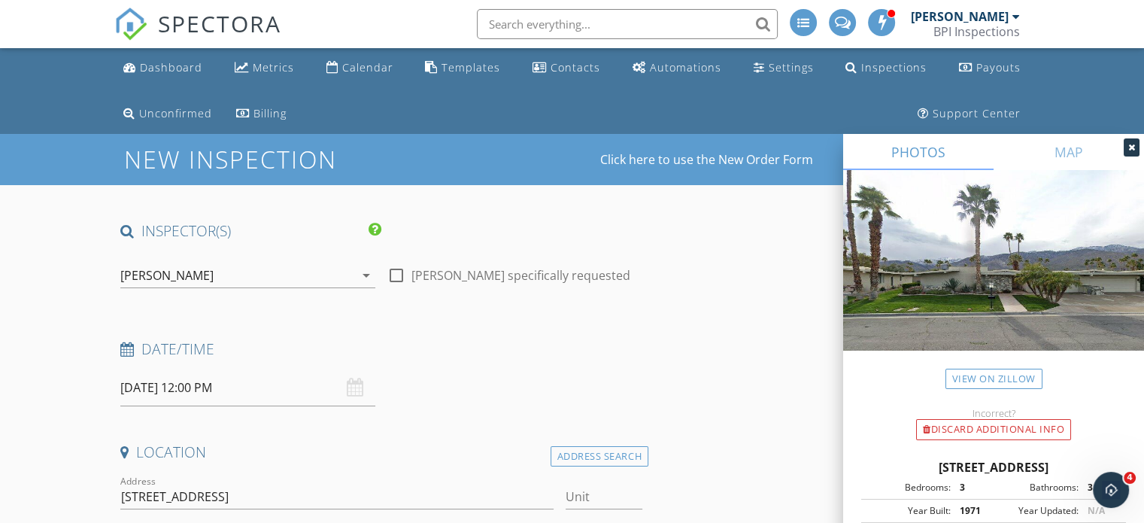
click at [235, 276] on div "[PERSON_NAME]" at bounding box center [237, 275] width 234 height 24
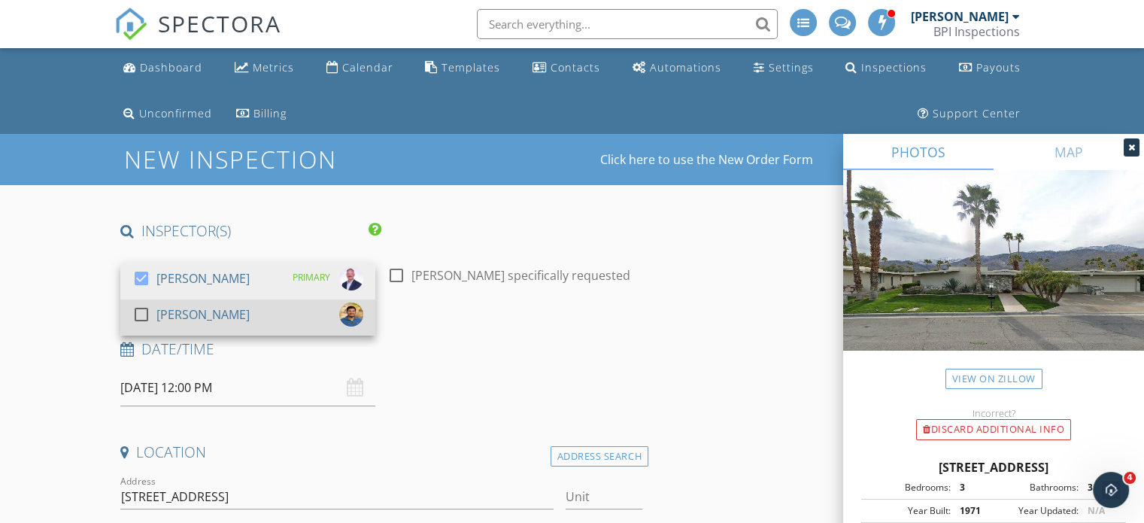
click at [135, 314] on div at bounding box center [142, 314] width 26 height 26
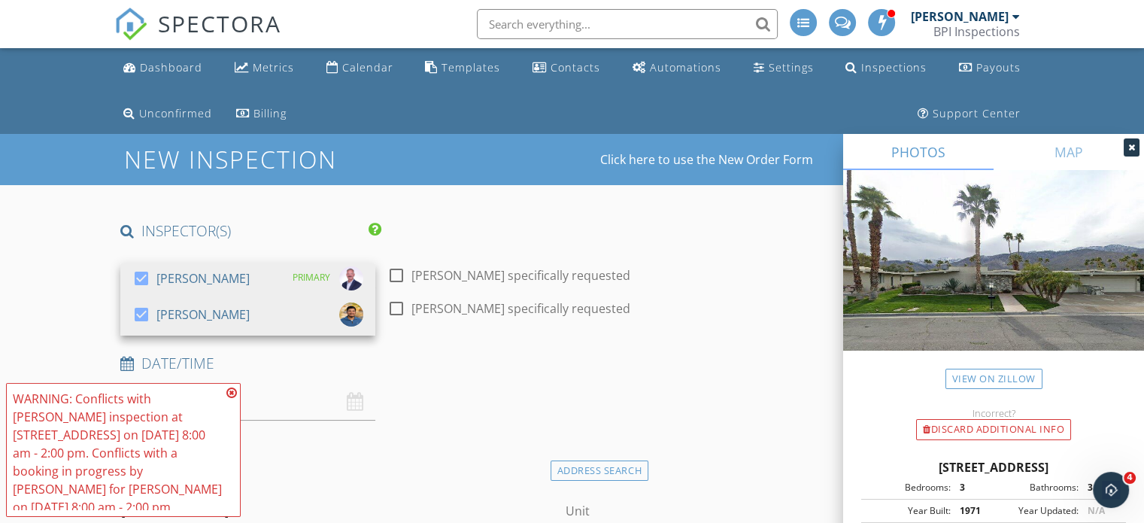
click at [230, 393] on icon at bounding box center [231, 392] width 11 height 12
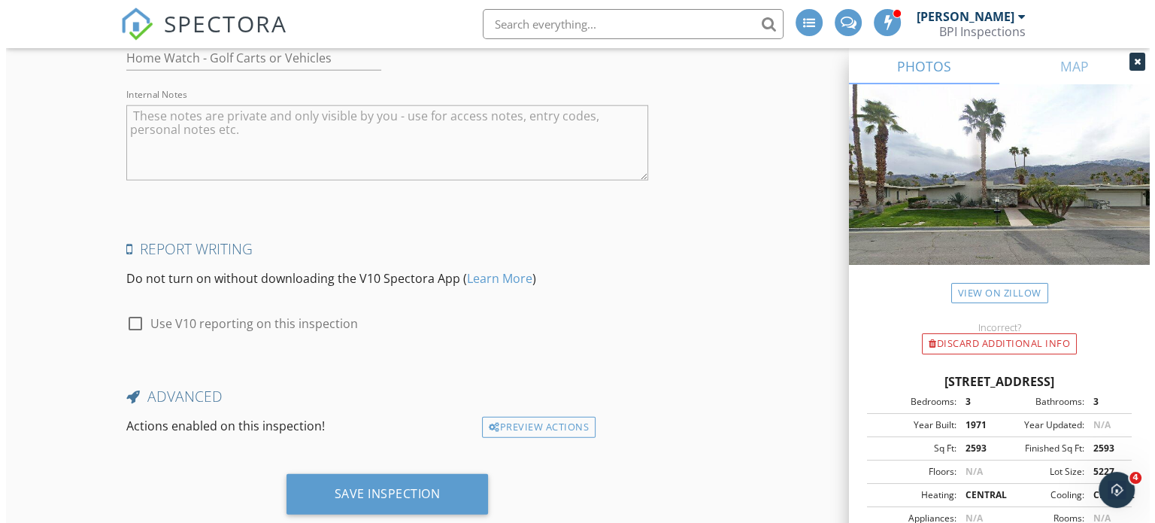
scroll to position [3760, 0]
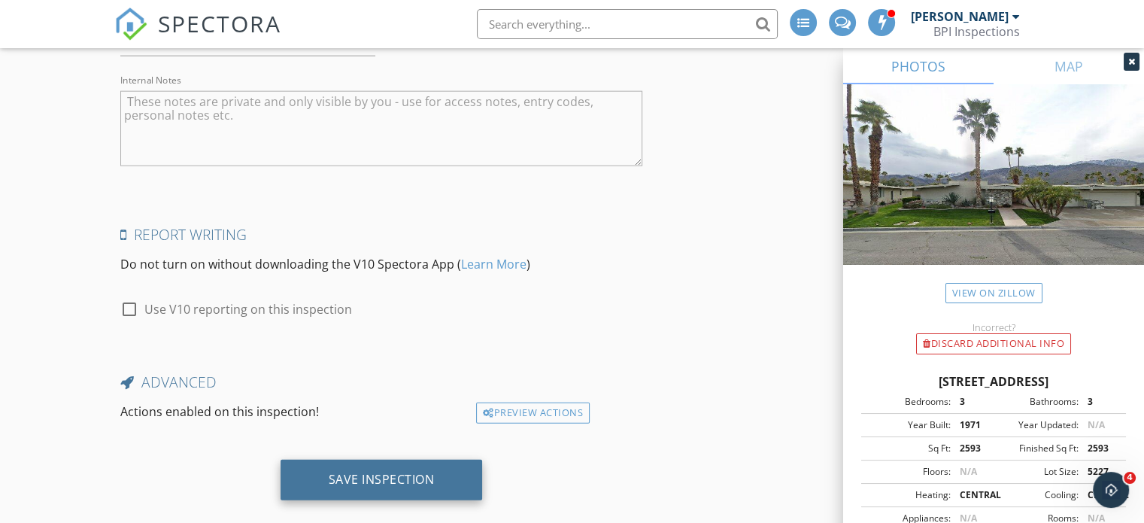
click at [383, 471] on div "Save Inspection" at bounding box center [382, 478] width 106 height 15
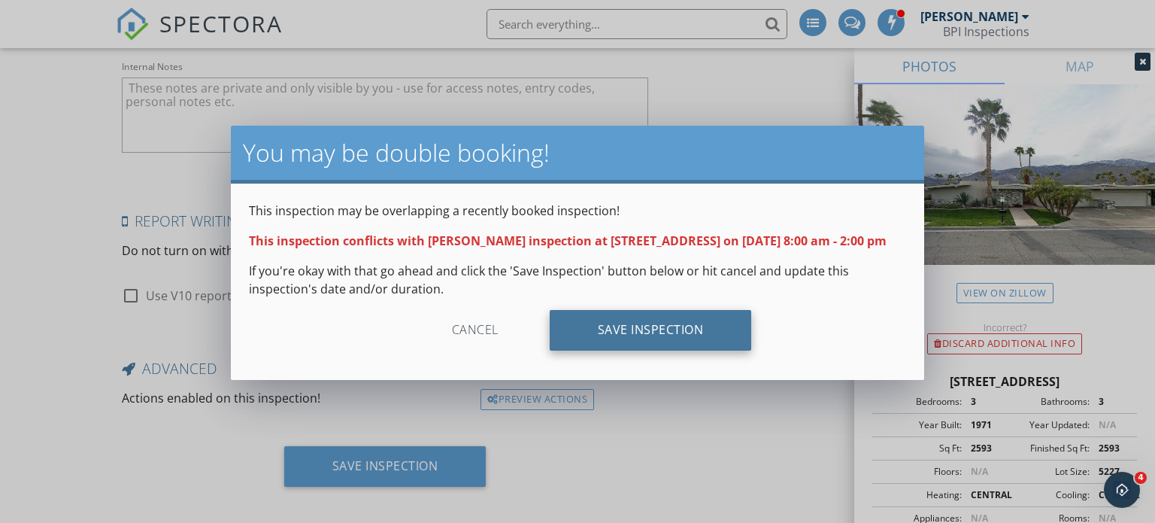
click at [656, 350] on div "Save Inspection" at bounding box center [651, 330] width 202 height 41
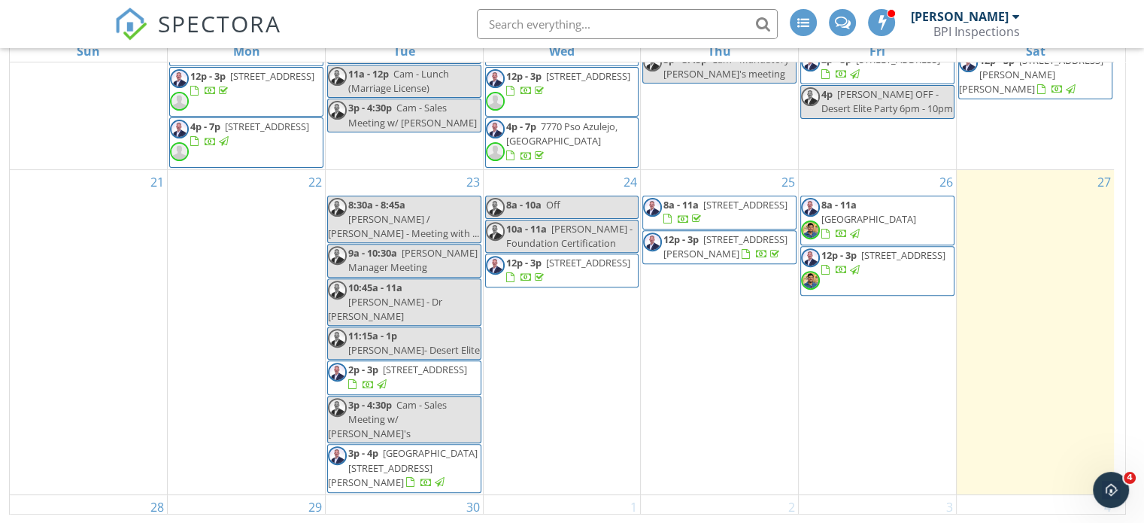
scroll to position [629, 0]
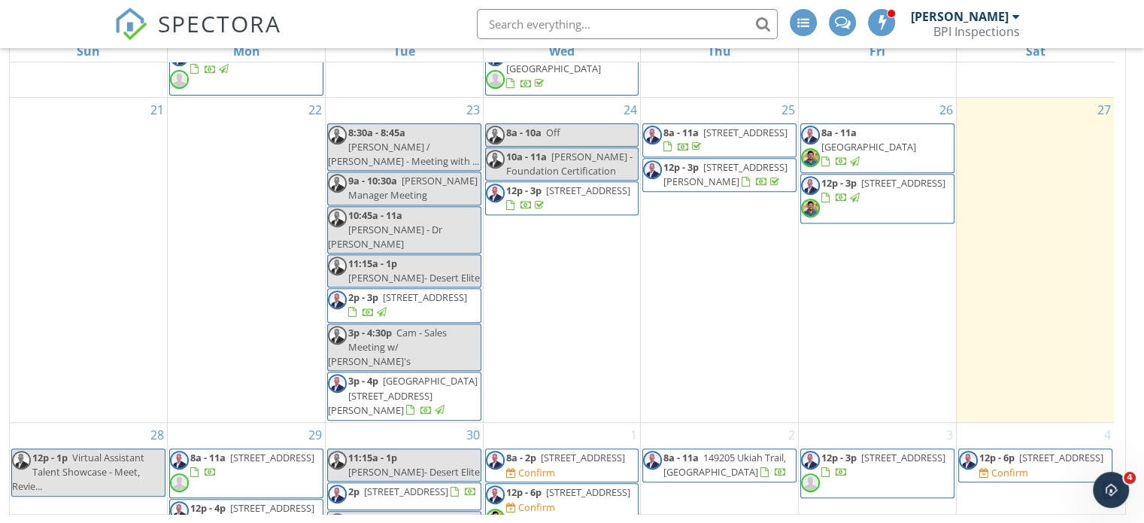
click at [120, 450] on span "Virtual Assistant Talent Showcase - Meet, Revie..." at bounding box center [78, 471] width 132 height 42
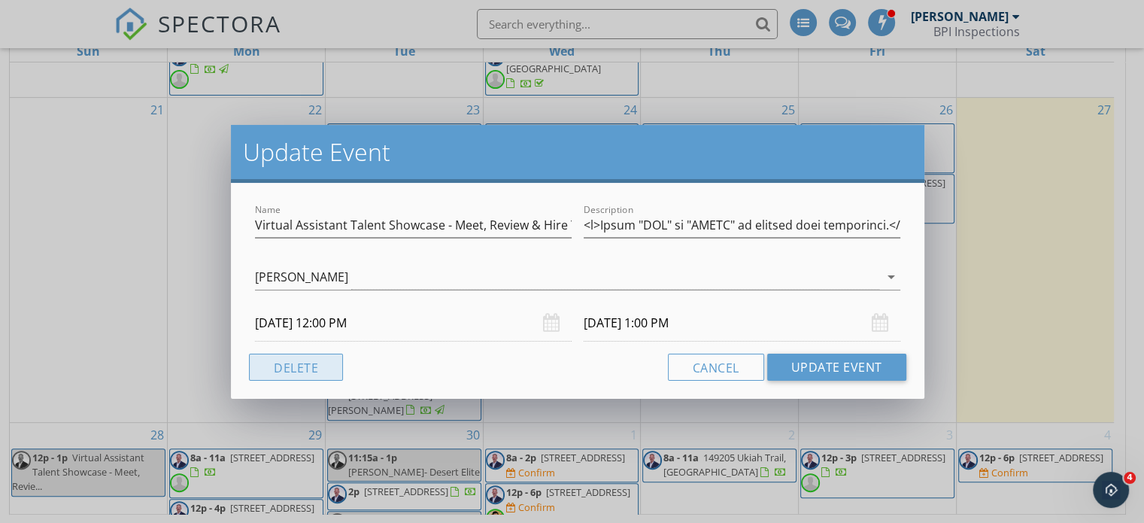
click at [295, 364] on button "Delete" at bounding box center [296, 366] width 94 height 27
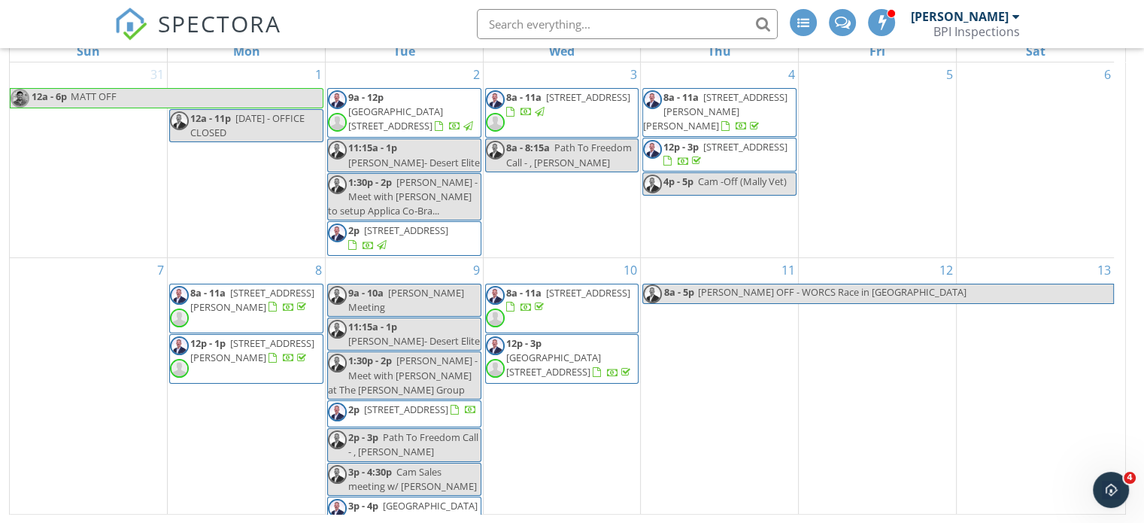
scroll to position [0, 0]
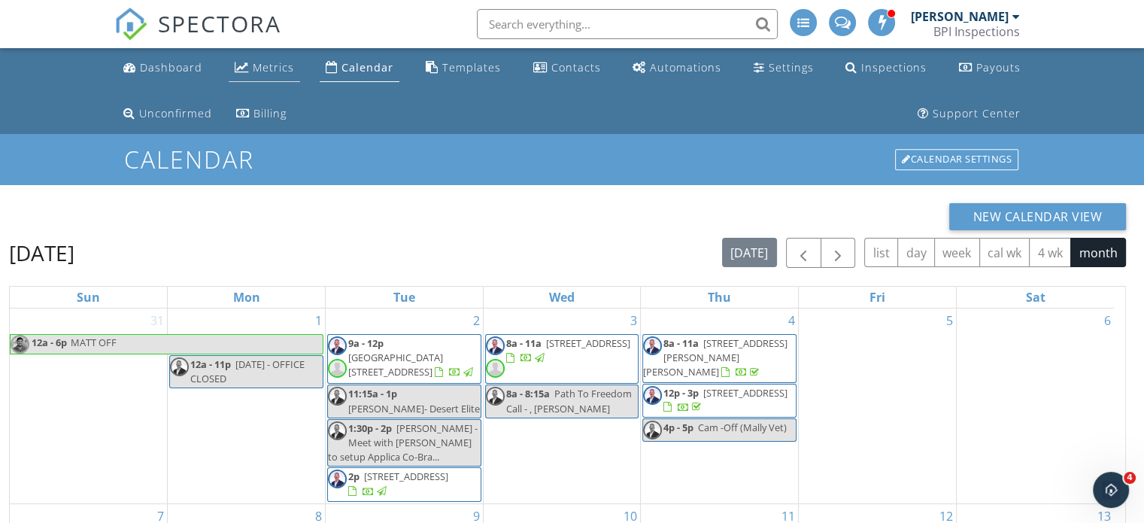
click at [275, 65] on div "Metrics" at bounding box center [273, 67] width 41 height 14
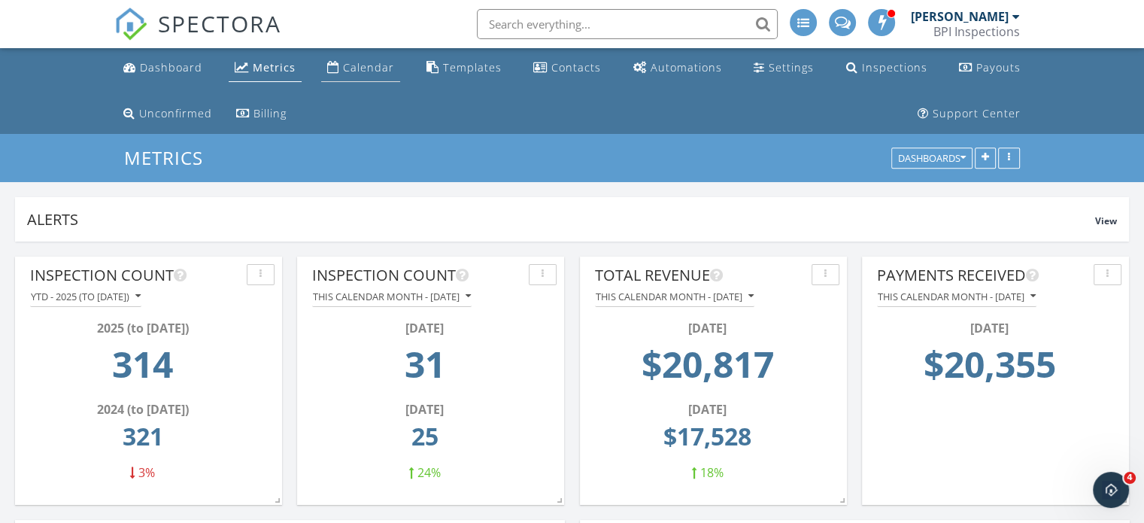
click at [369, 67] on div "Calendar" at bounding box center [368, 67] width 51 height 14
